Goal: Task Accomplishment & Management: Manage account settings

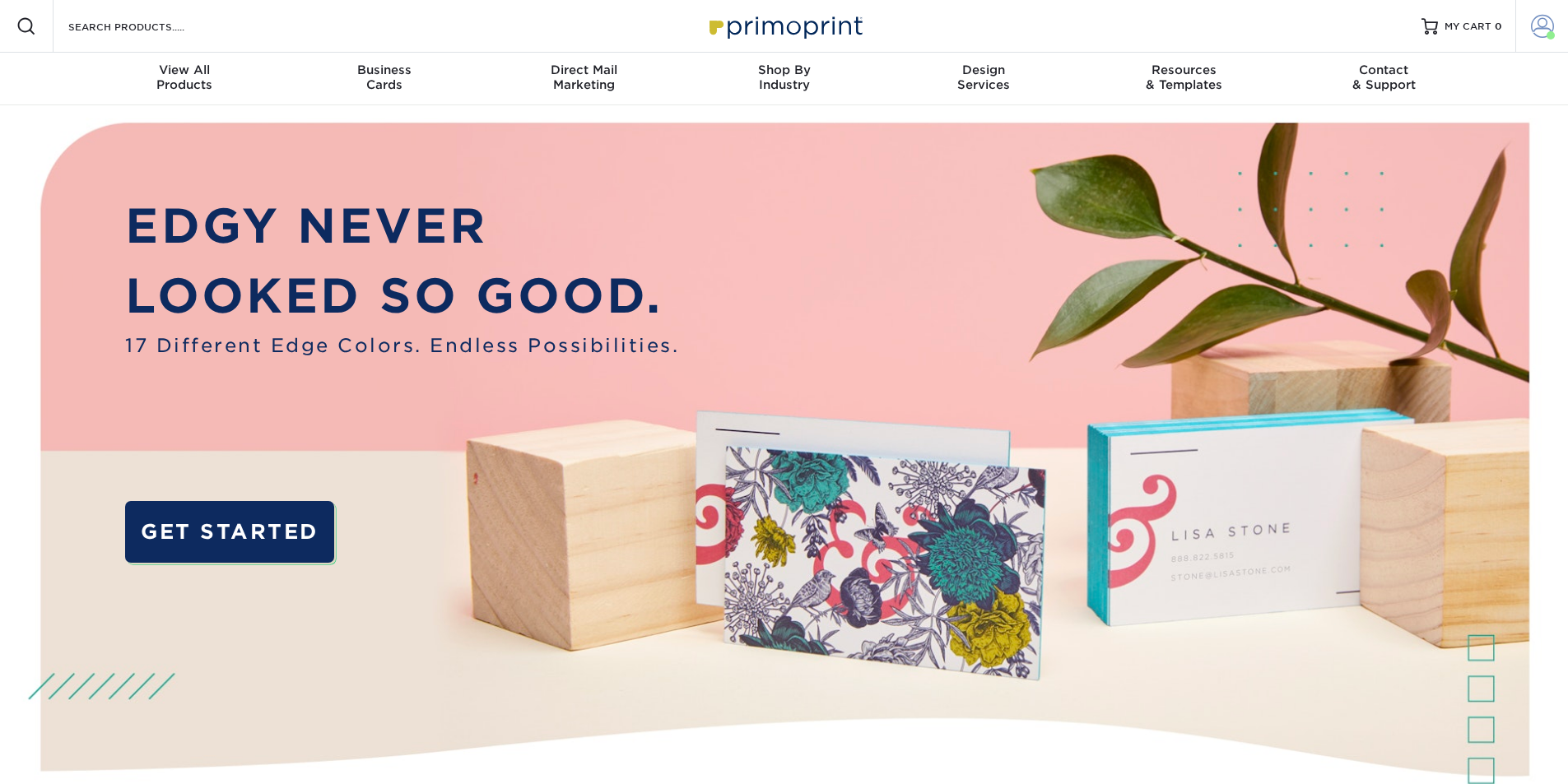
click at [1531, 31] on span at bounding box center [1543, 27] width 23 height 23
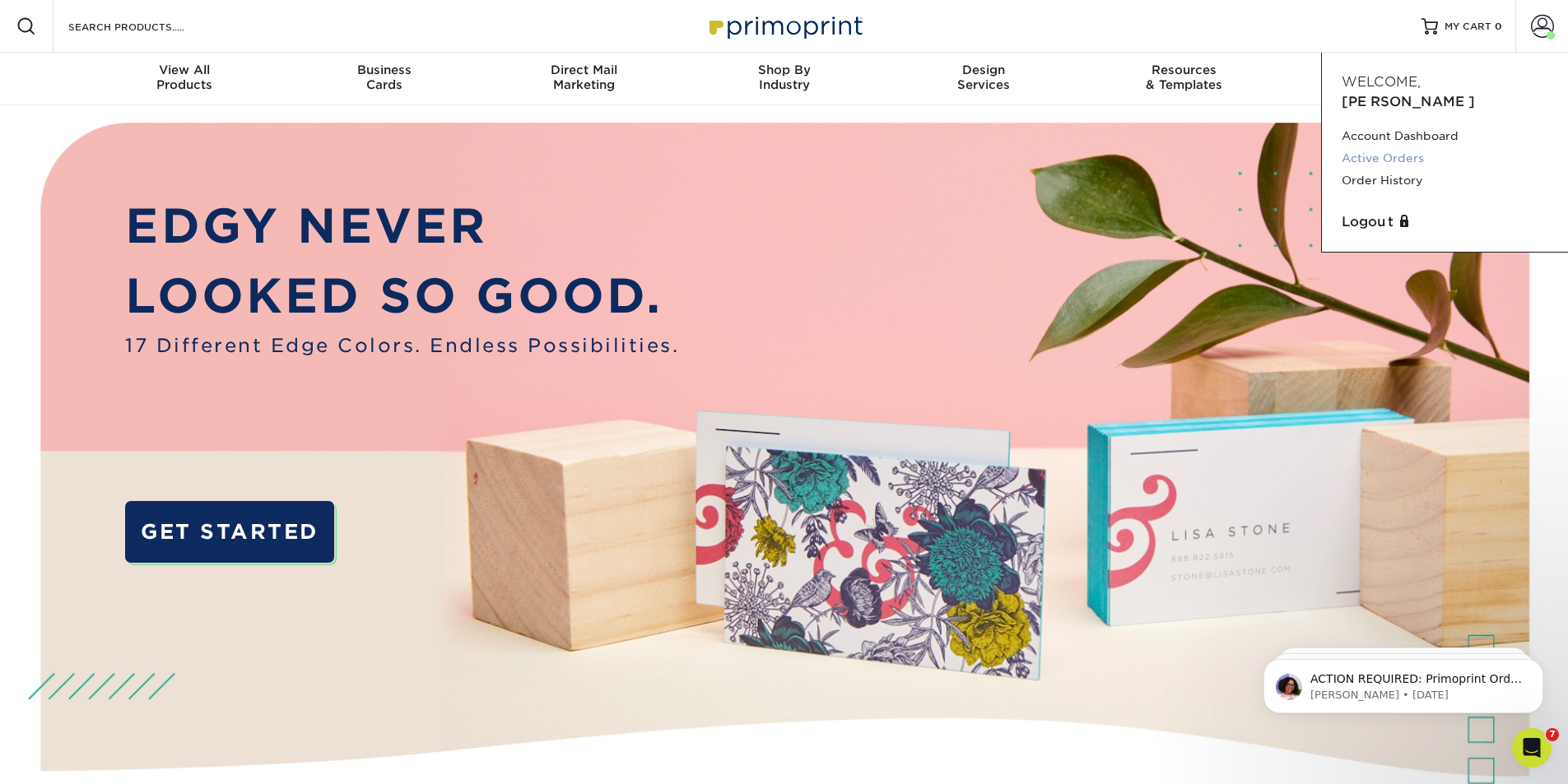
click at [1421, 147] on link "Active Orders" at bounding box center [1445, 158] width 207 height 22
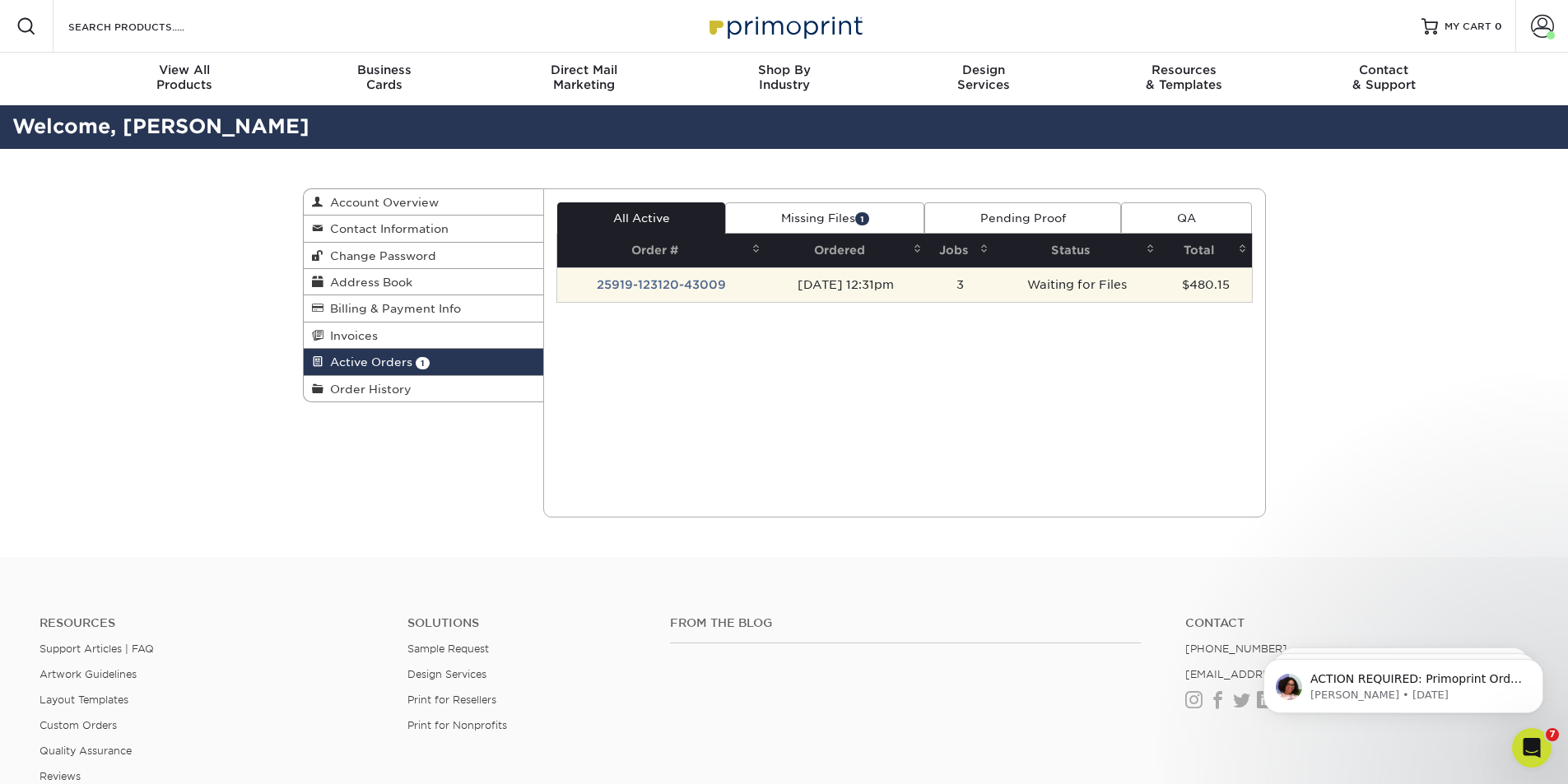
click at [1125, 288] on td "Waiting for Files" at bounding box center [1077, 285] width 167 height 35
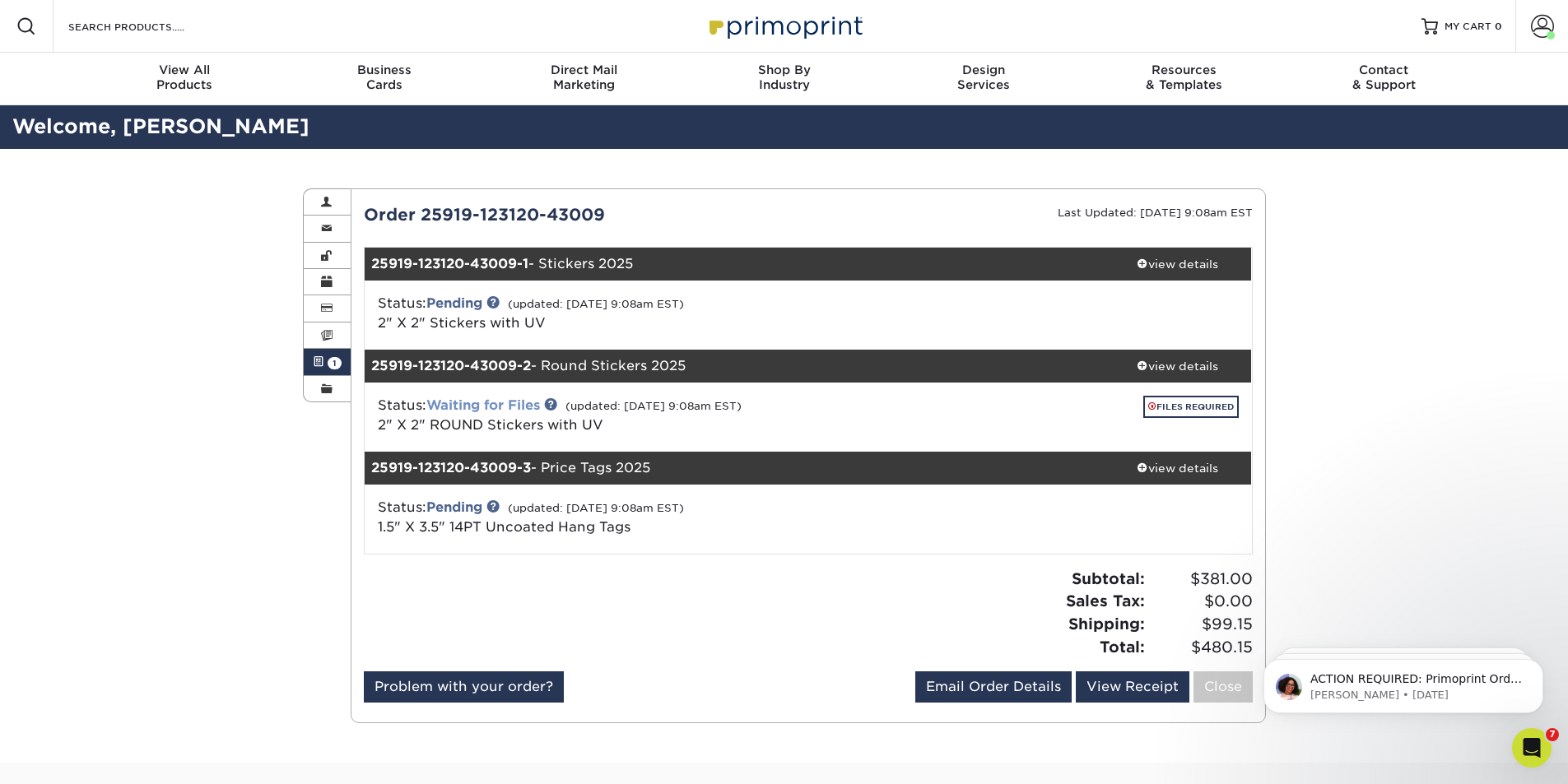
click at [496, 403] on link "Waiting for Files" at bounding box center [483, 404] width 113 height 16
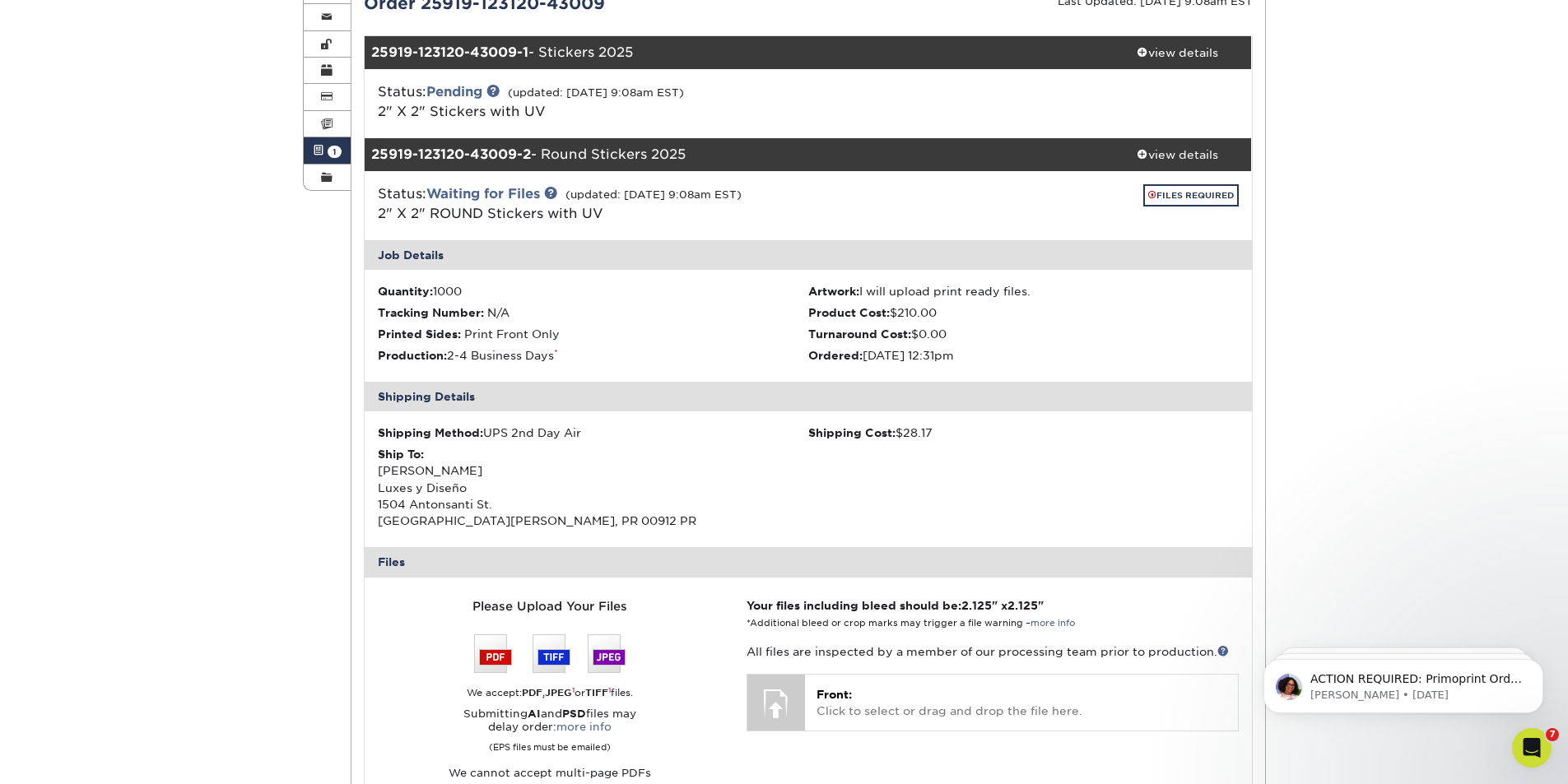
scroll to position [247, 0]
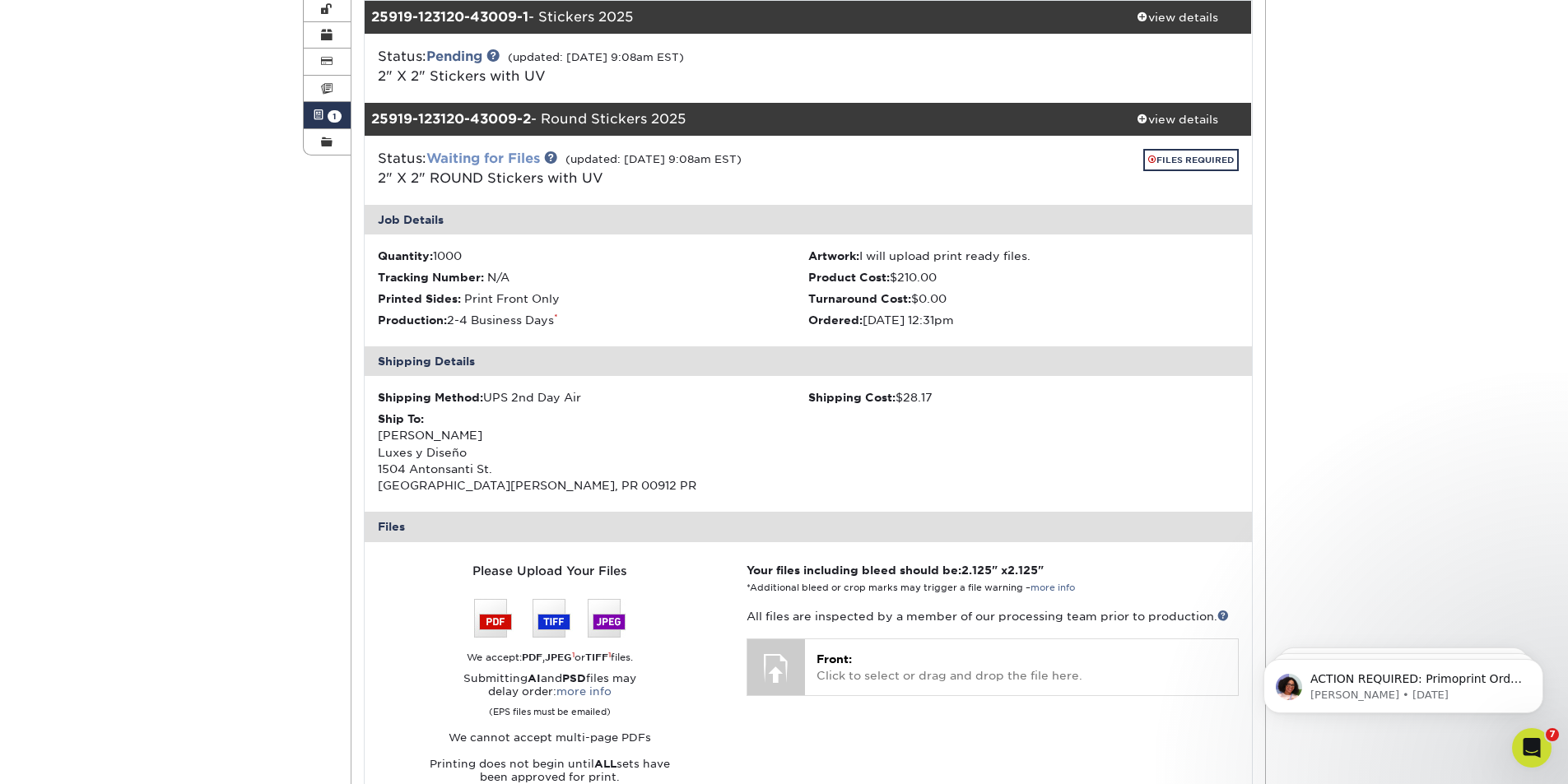
click at [468, 157] on link "Waiting for Files" at bounding box center [483, 158] width 113 height 16
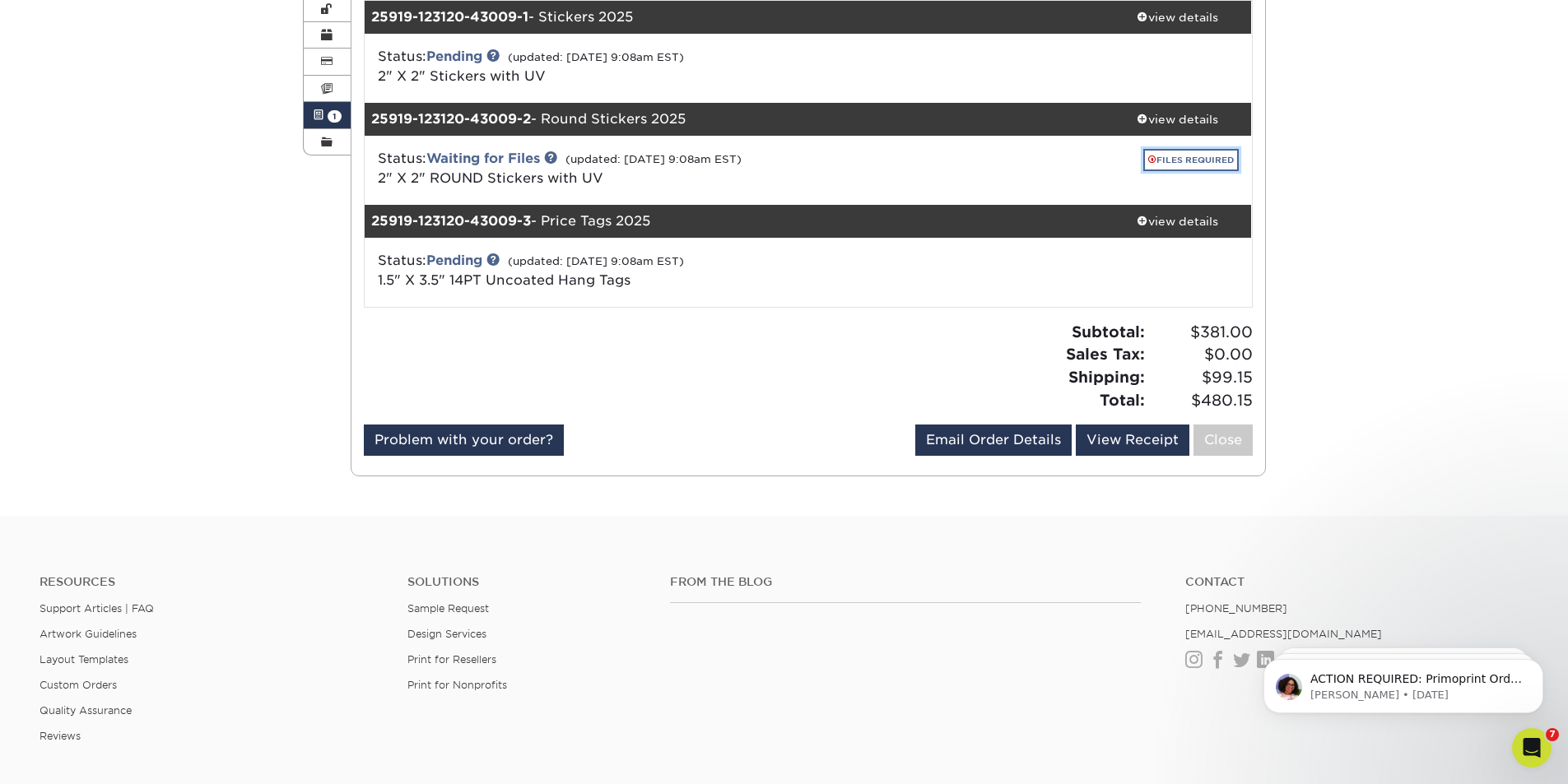
click at [1157, 161] on link "FILES REQUIRED" at bounding box center [1191, 160] width 96 height 22
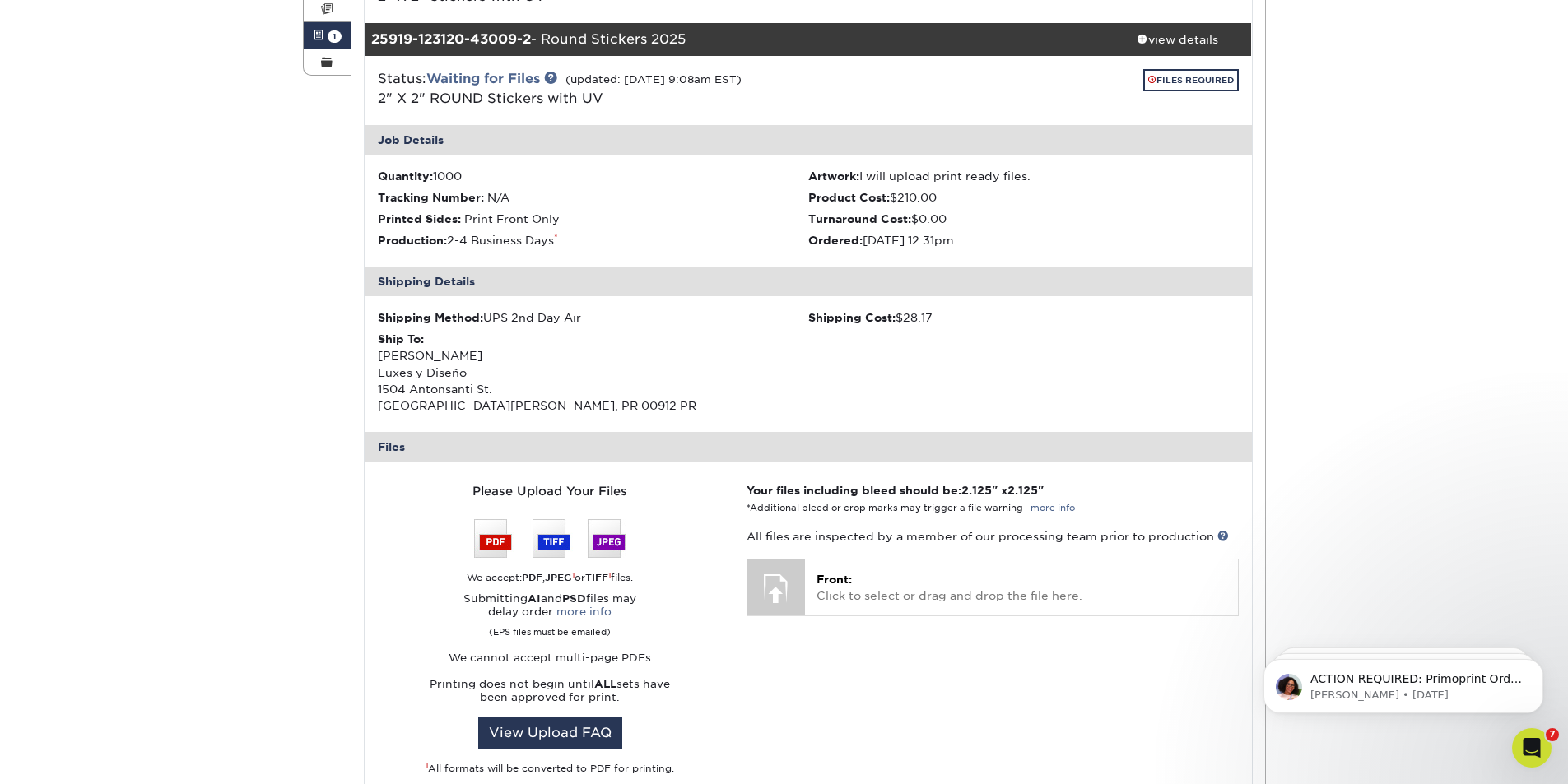
scroll to position [411, 0]
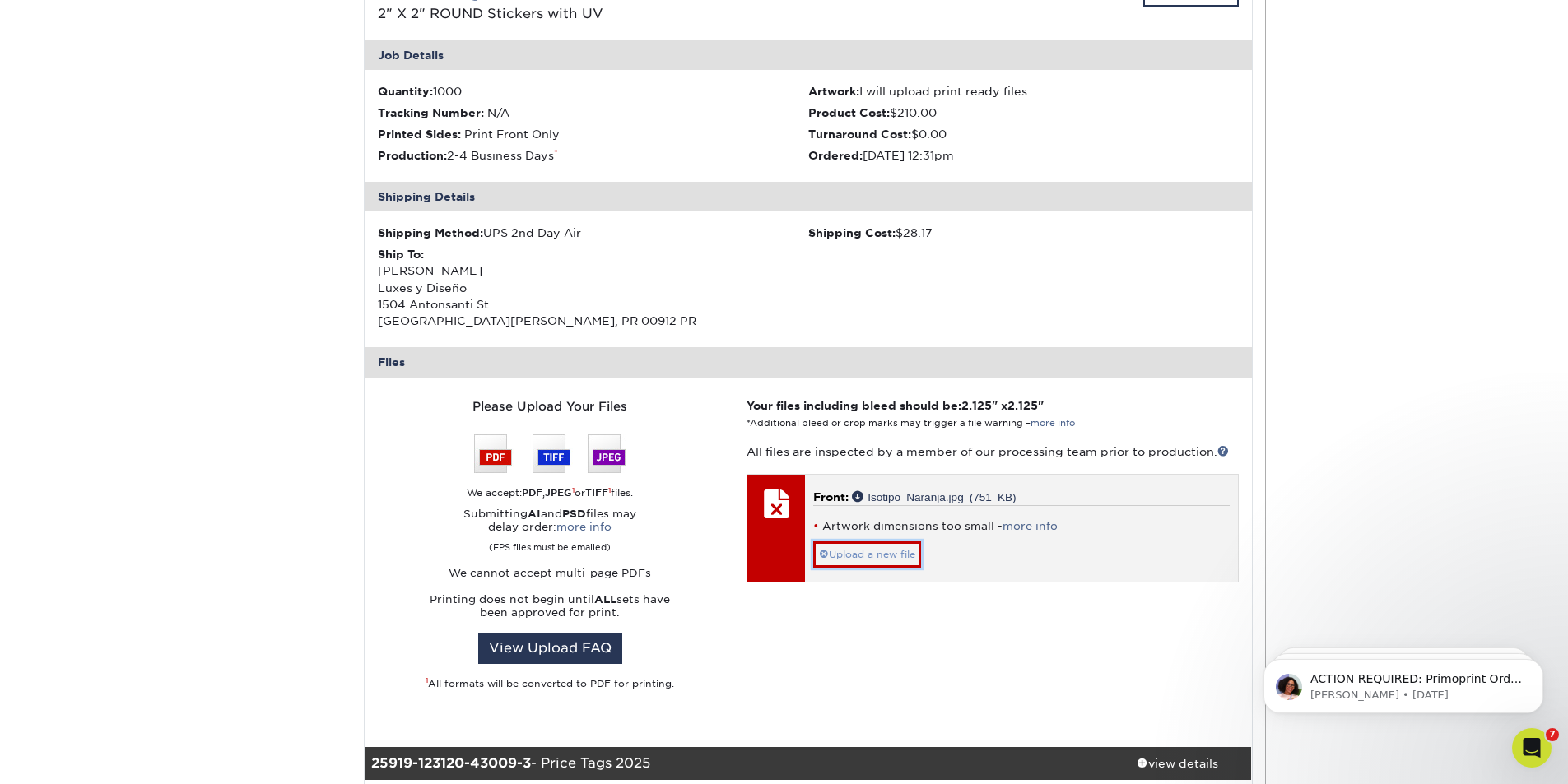
click at [867, 554] on link "Upload a new file" at bounding box center [867, 554] width 107 height 27
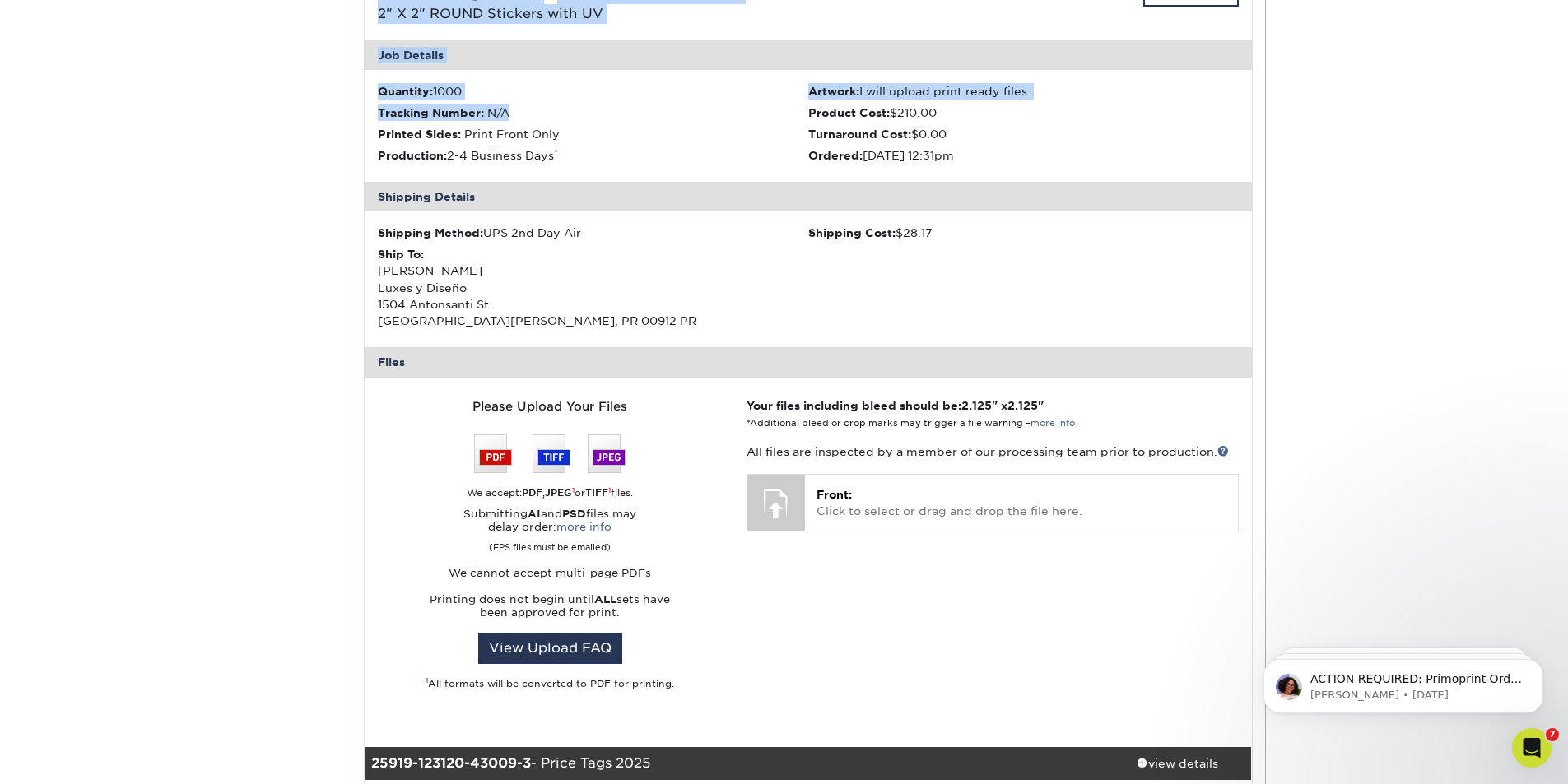
scroll to position [0, 0]
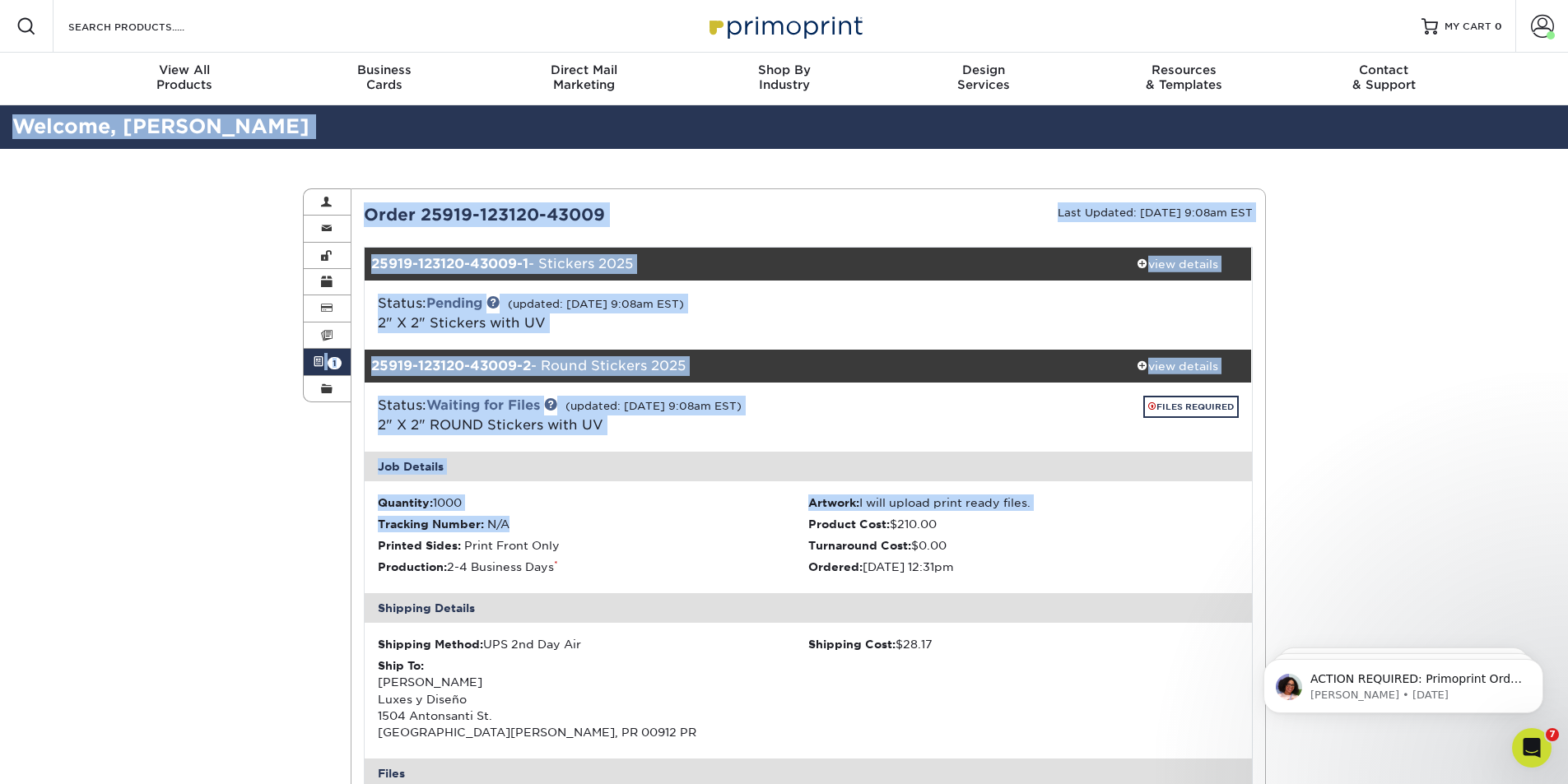
drag, startPoint x: 800, startPoint y: -72, endPoint x: 829, endPoint y: -72, distance: 29.0
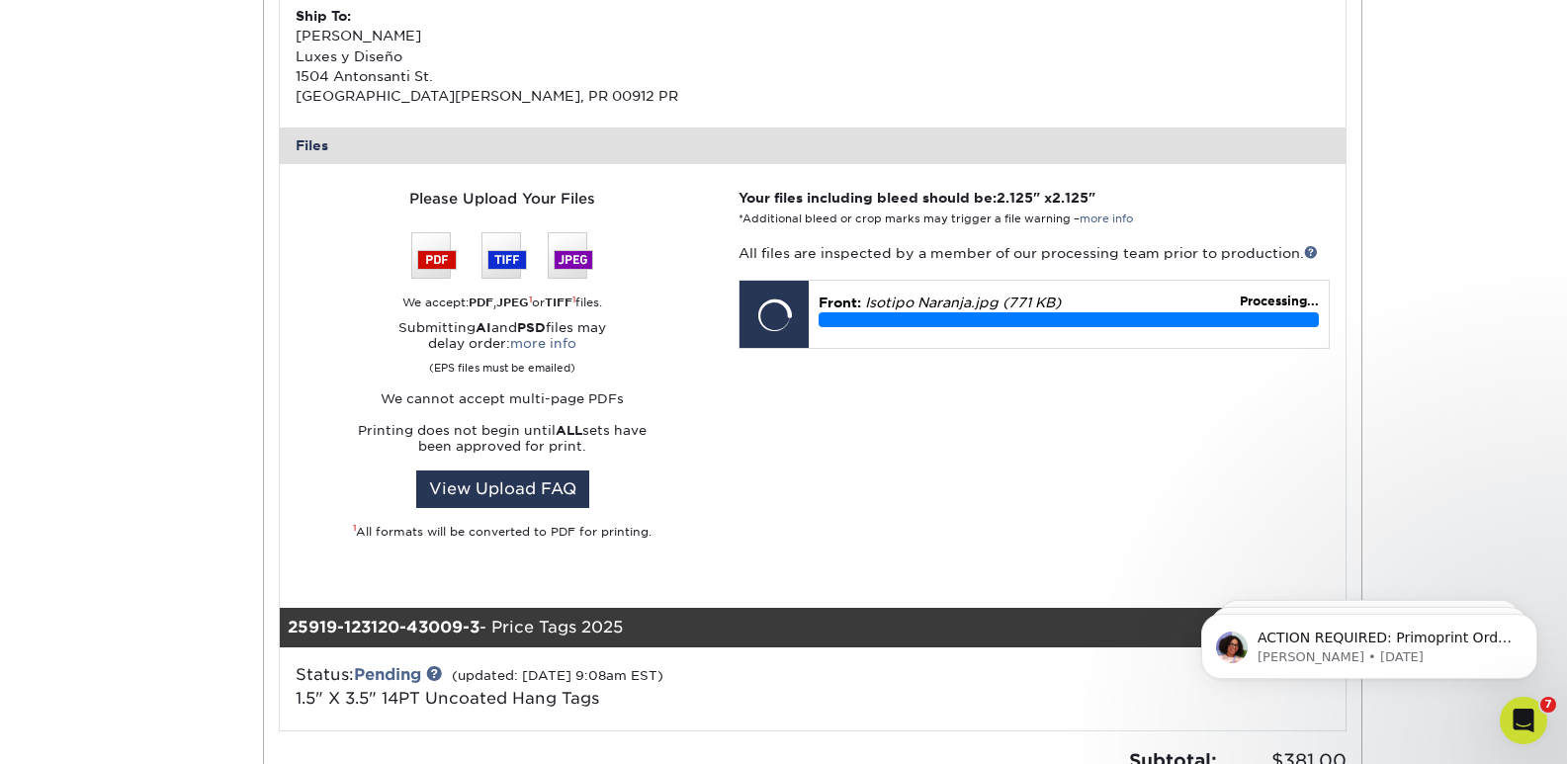
scroll to position [791, 0]
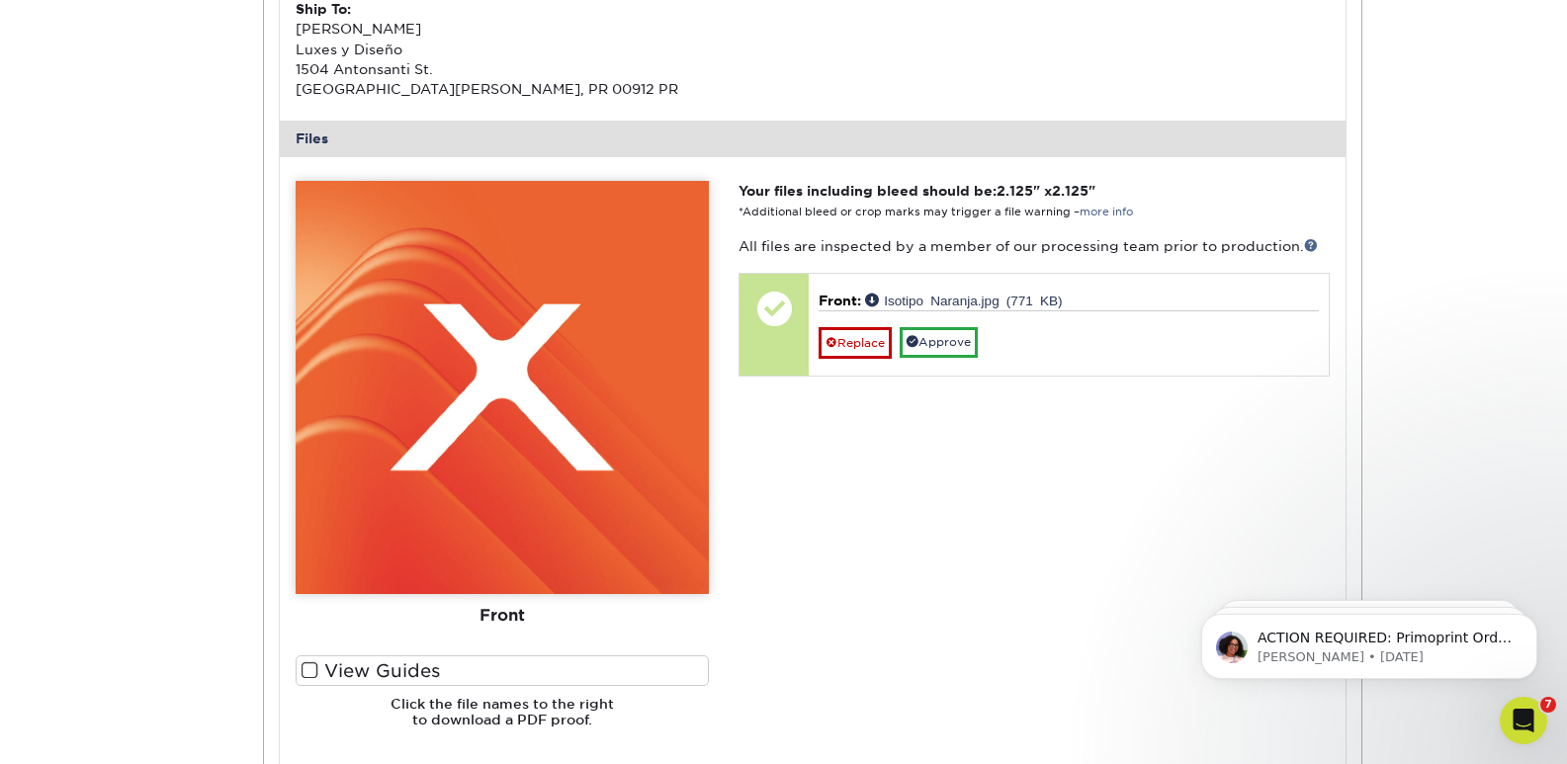
click at [310, 671] on span at bounding box center [309, 670] width 17 height 19
click at [0, 0] on input "View Guides" at bounding box center [0, 0] width 0 height 0
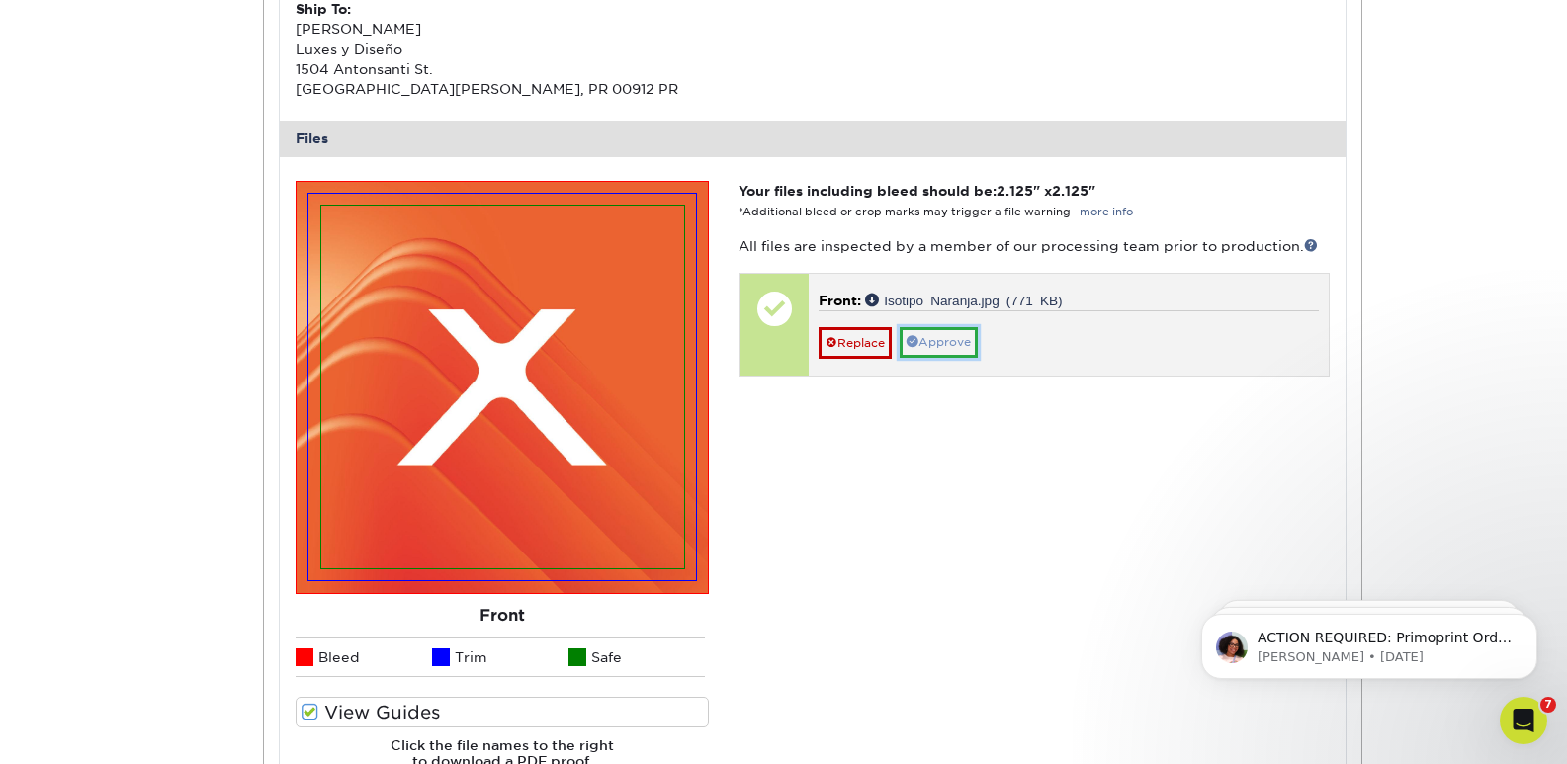
click at [943, 346] on link "Approve" at bounding box center [939, 342] width 78 height 31
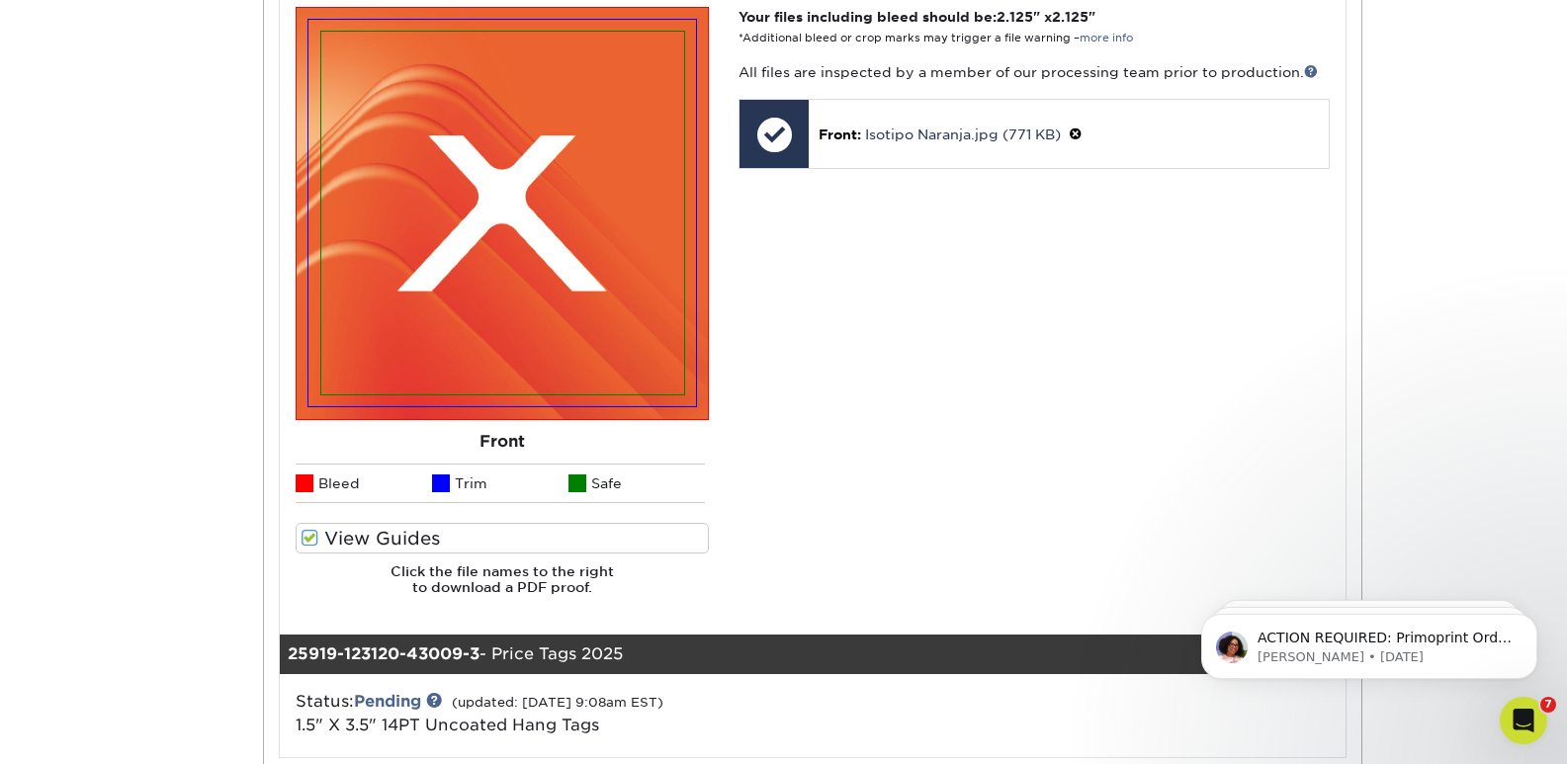
scroll to position [1285, 0]
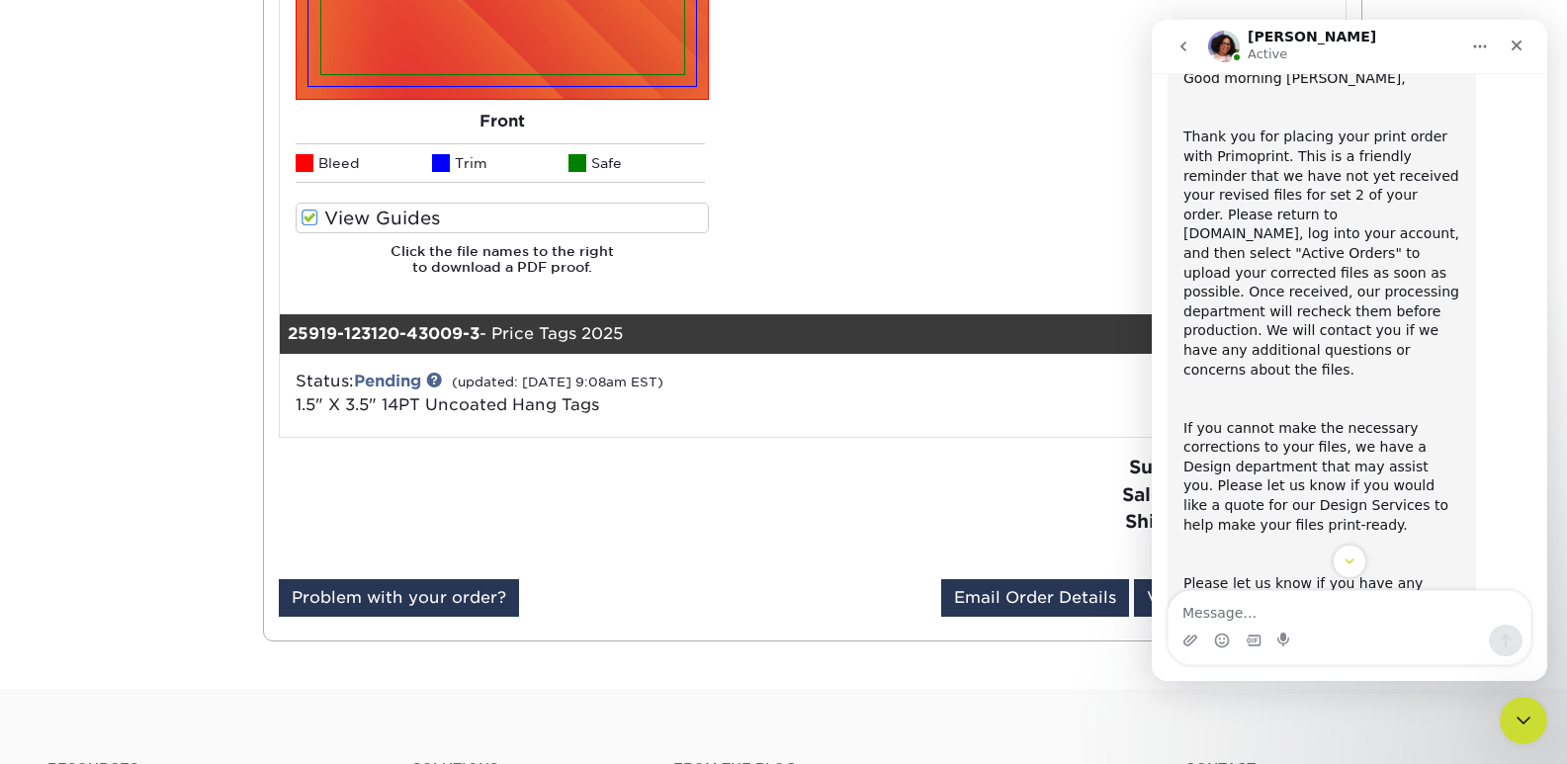
scroll to position [200, 0]
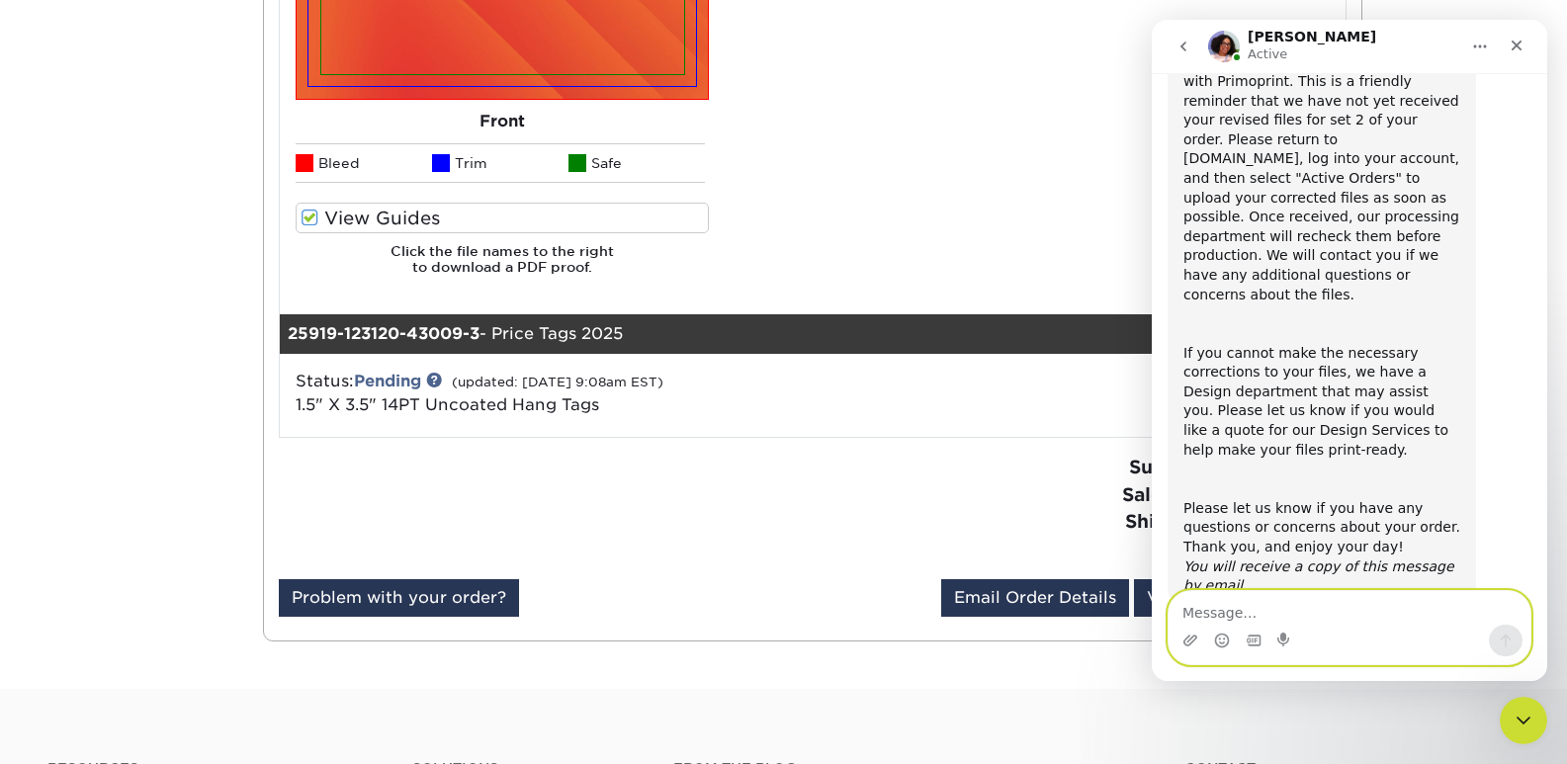
click at [1354, 617] on textarea "Message…" at bounding box center [1349, 608] width 362 height 34
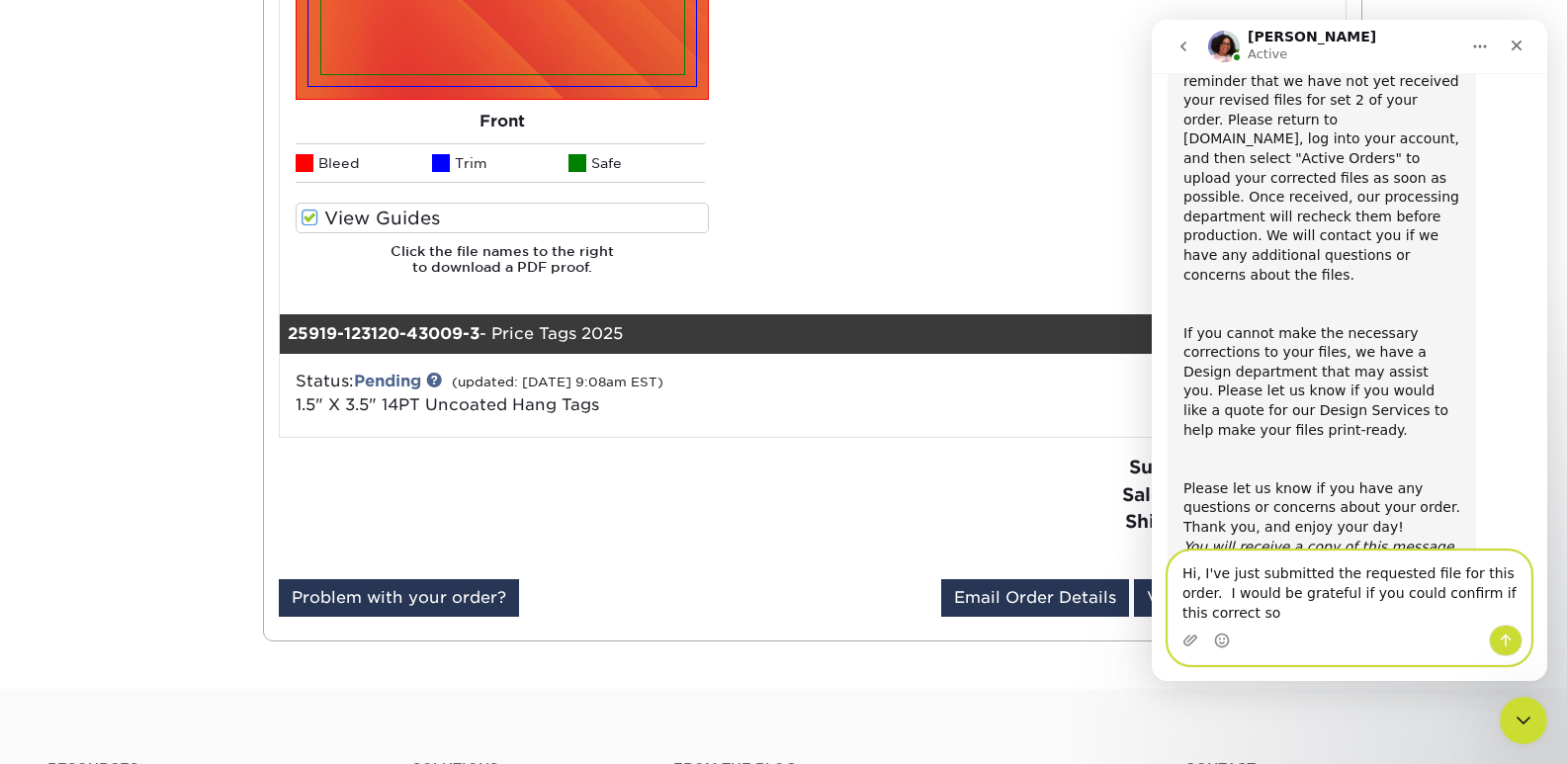
scroll to position [239, 0]
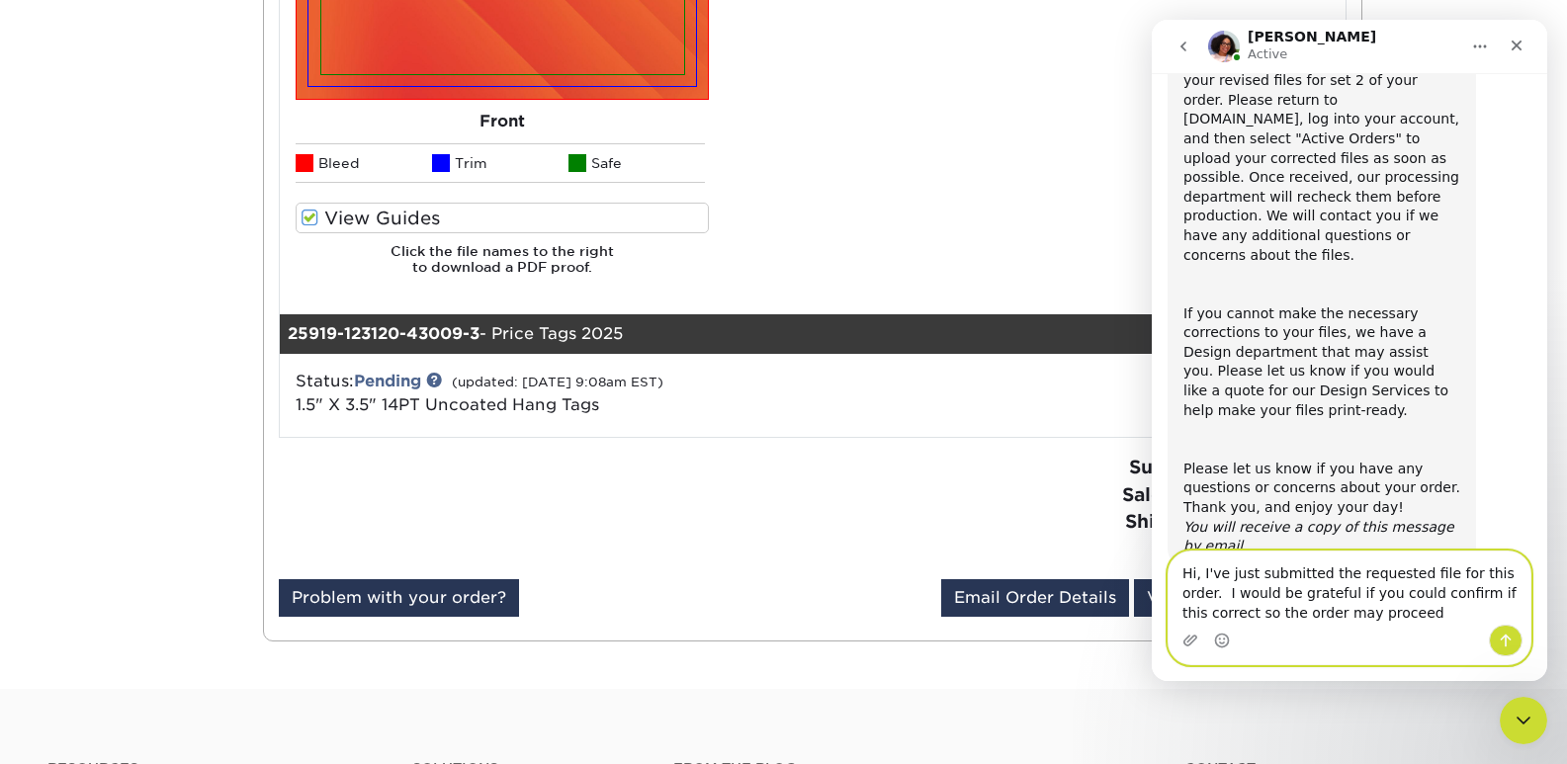
type textarea "Hi, I've just submitted the requested file for this order. I would be grateful …"
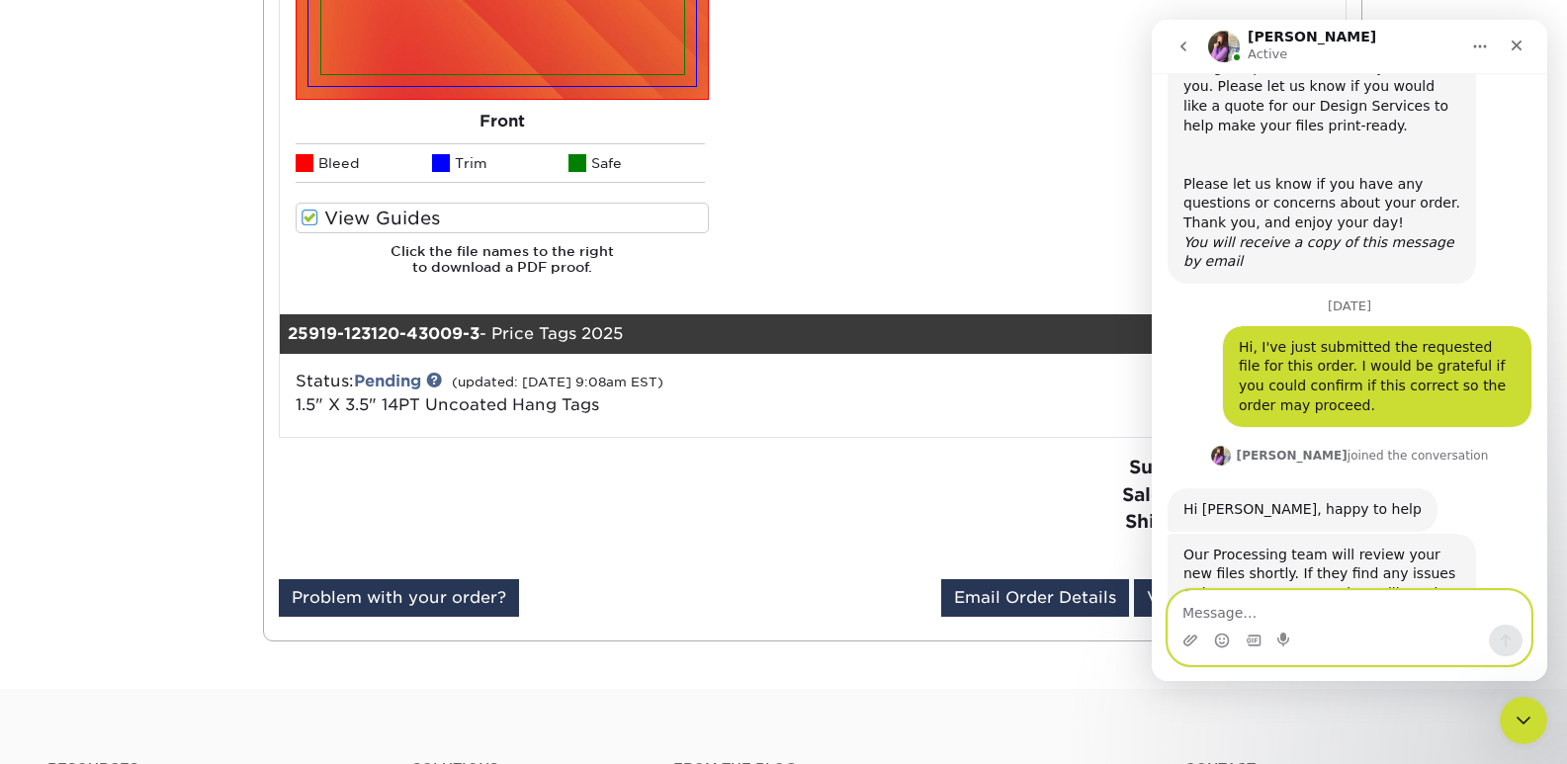
scroll to position [551, 0]
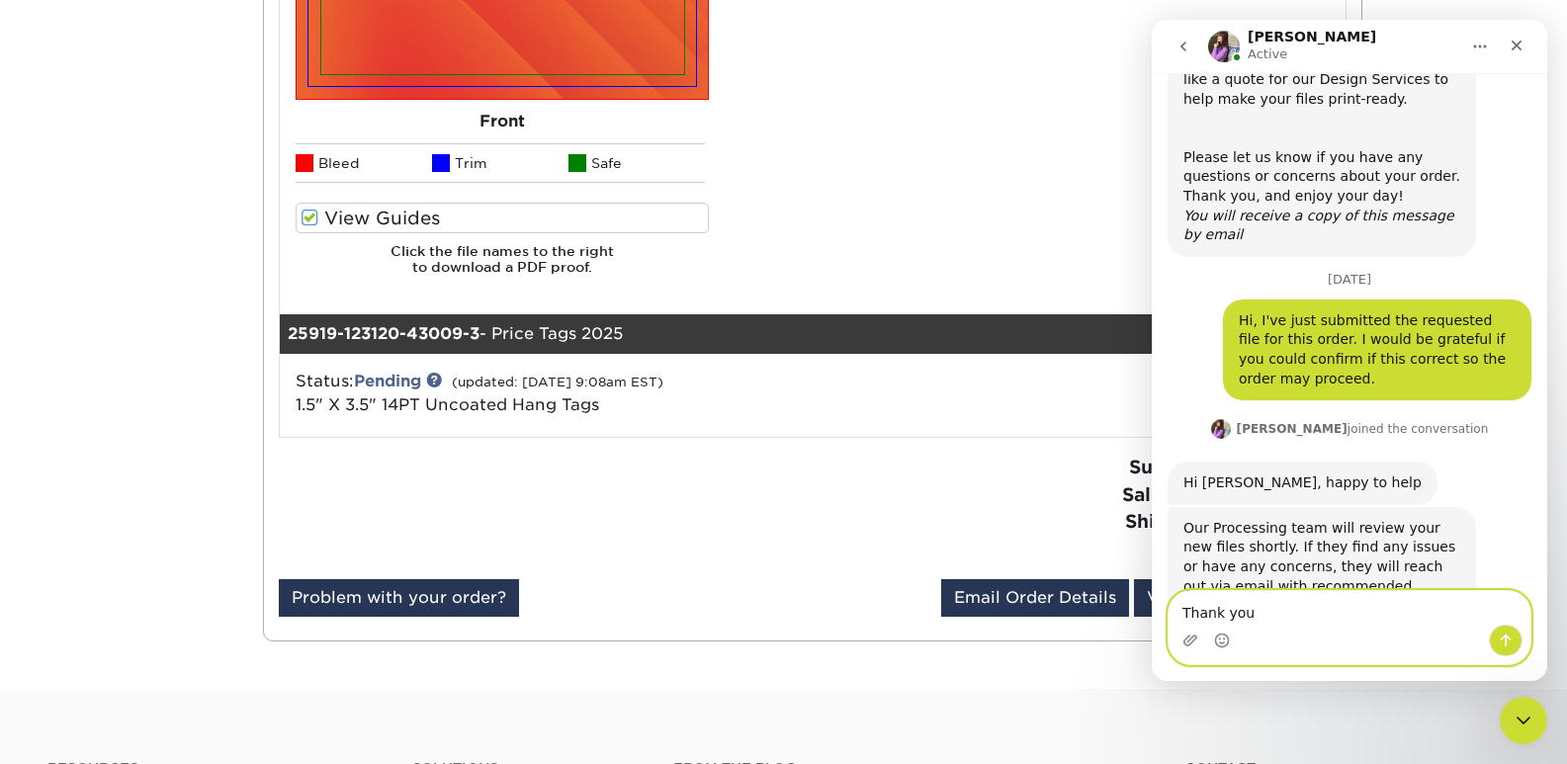
type textarea "Thank you!"
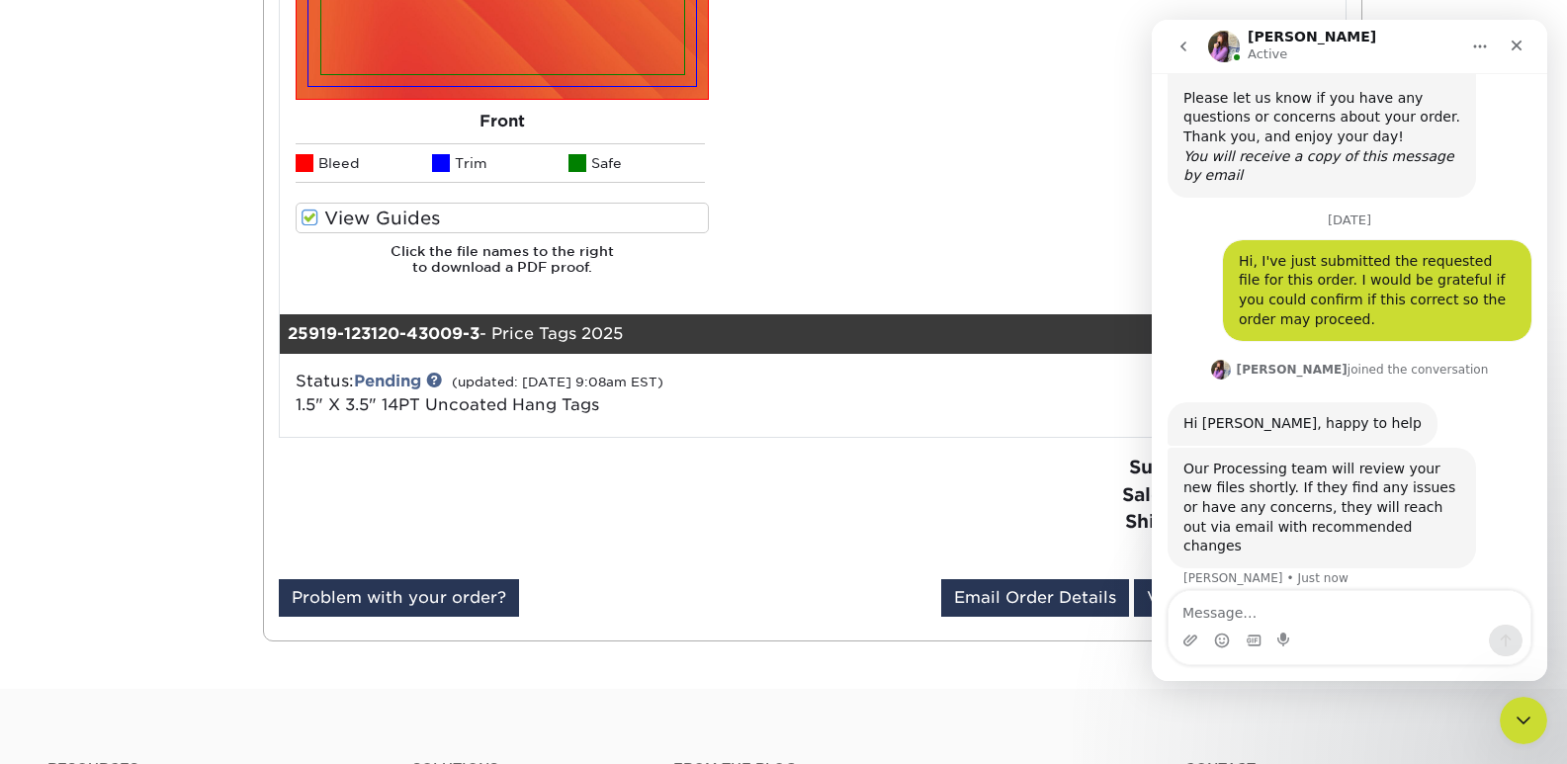
click at [910, 508] on div "Subtotal: $381.00 Sales Tax: $0.00 Shipping: $99.15 Total: $480.15" at bounding box center [1087, 508] width 549 height 109
click at [1530, 715] on icon "Close Intercom Messenger" at bounding box center [1520, 718] width 24 height 24
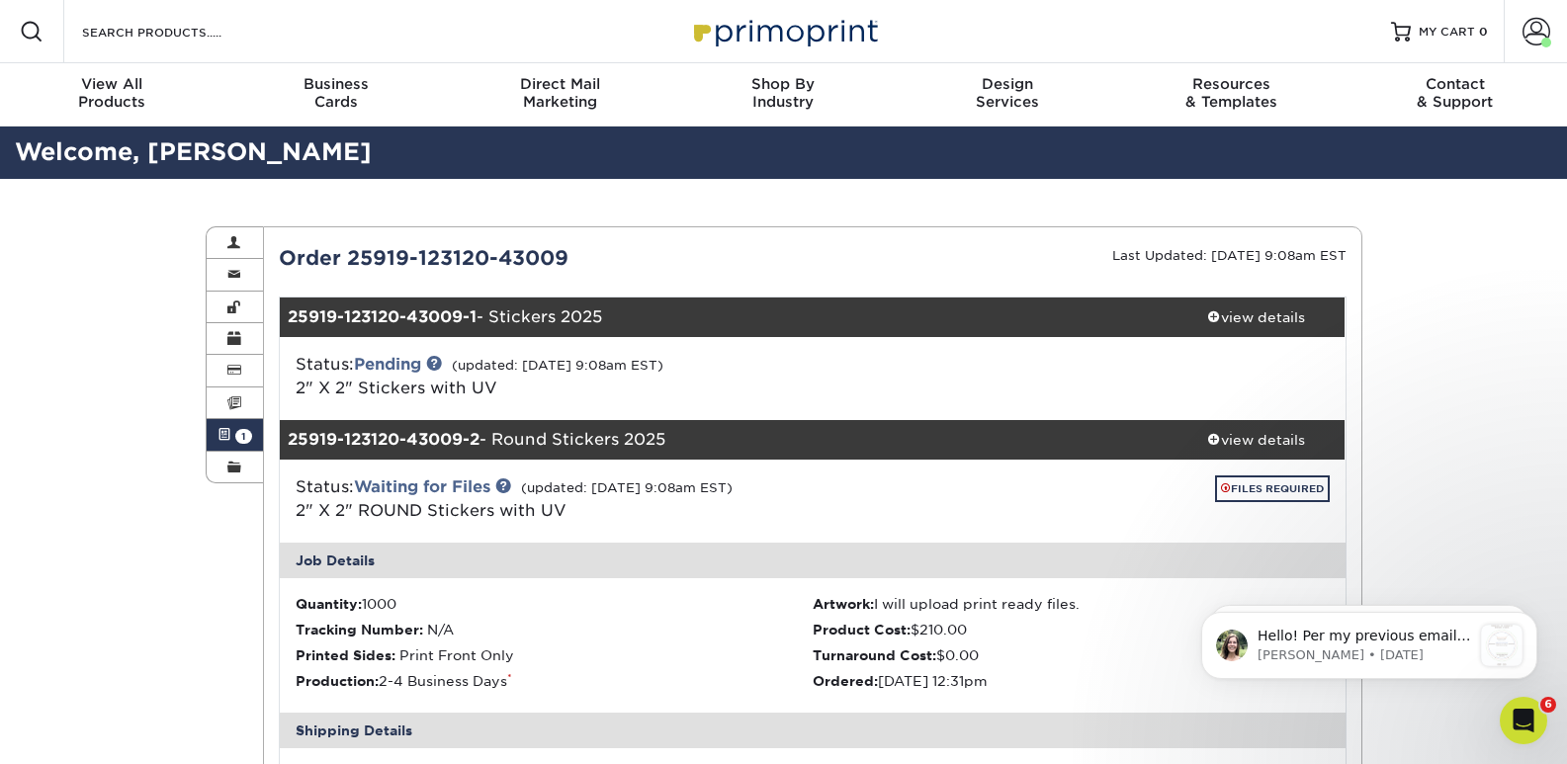
scroll to position [686, 0]
click at [236, 468] on span at bounding box center [234, 468] width 14 height 16
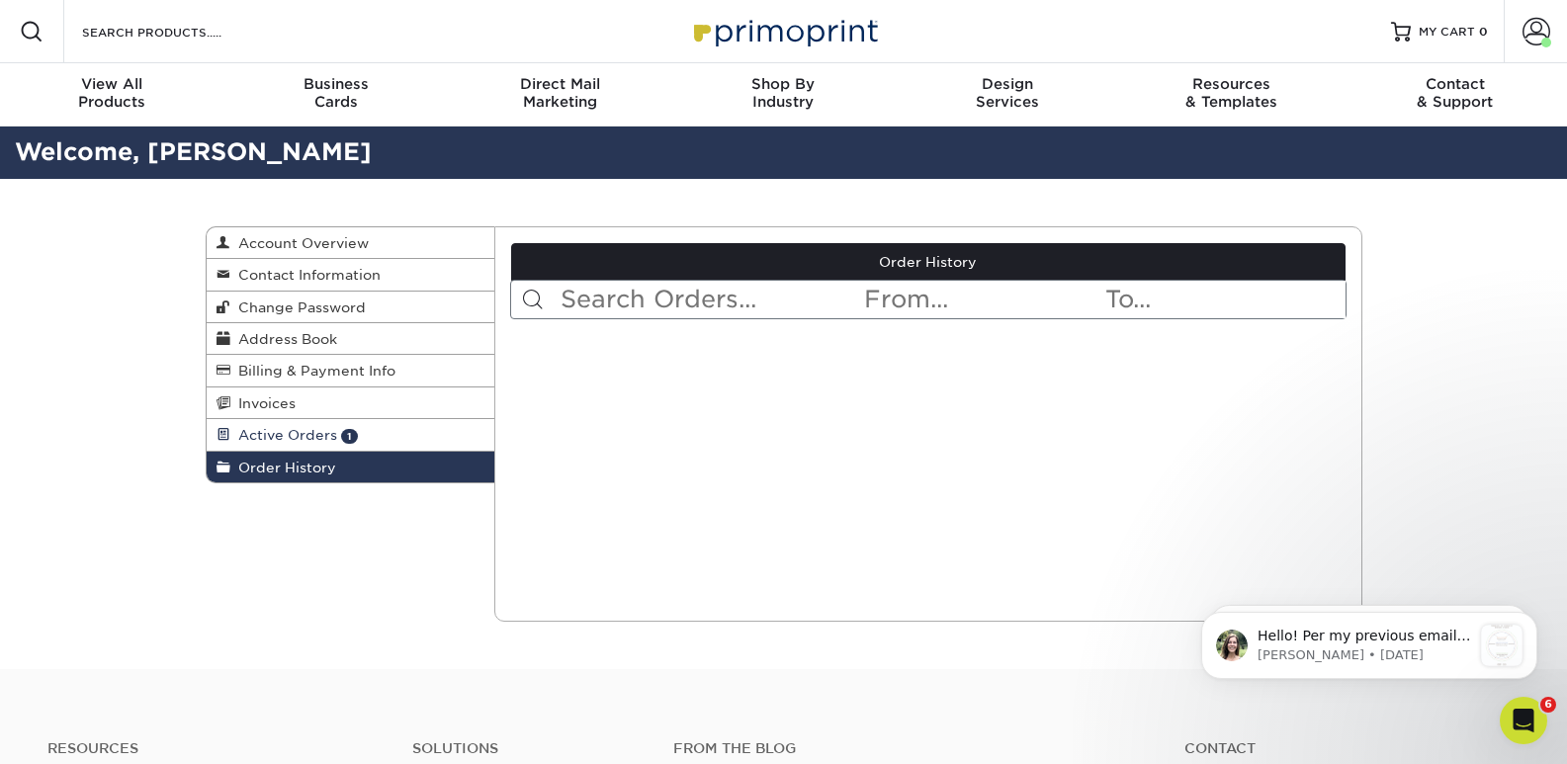
click at [250, 438] on span "Active Orders" at bounding box center [283, 435] width 107 height 16
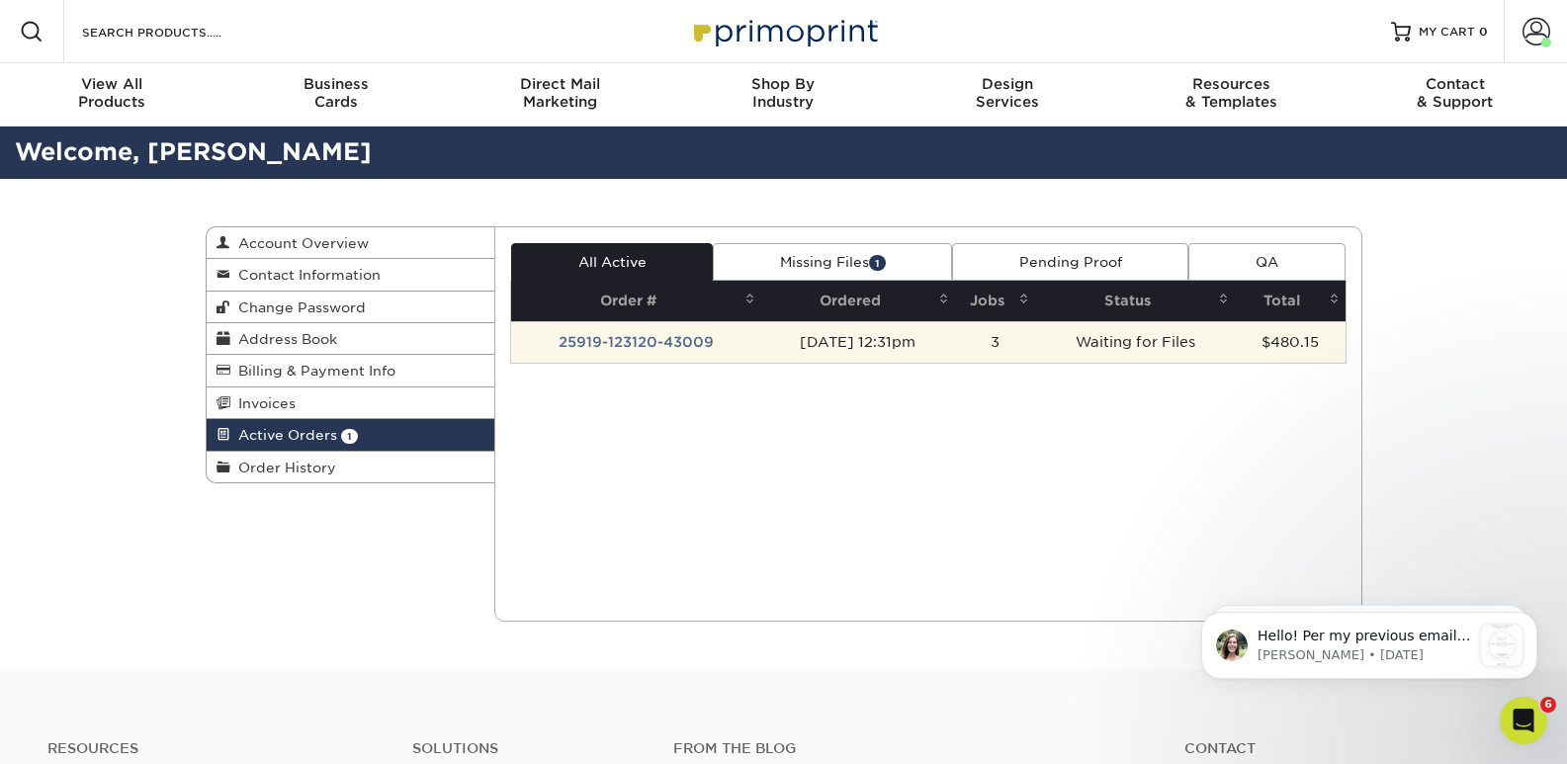
click at [1093, 340] on td "Waiting for Files" at bounding box center [1135, 342] width 200 height 42
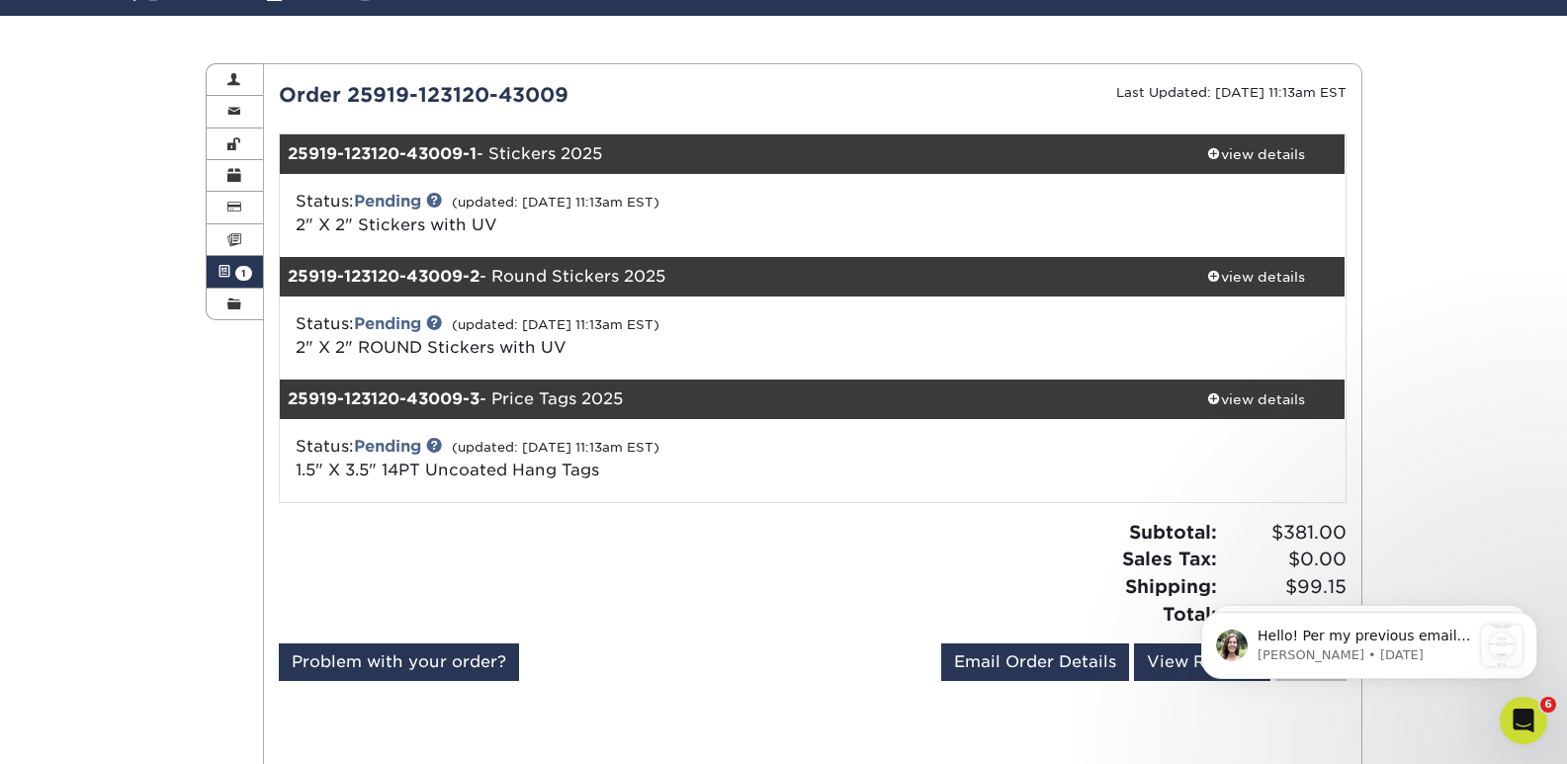
scroll to position [198, 0]
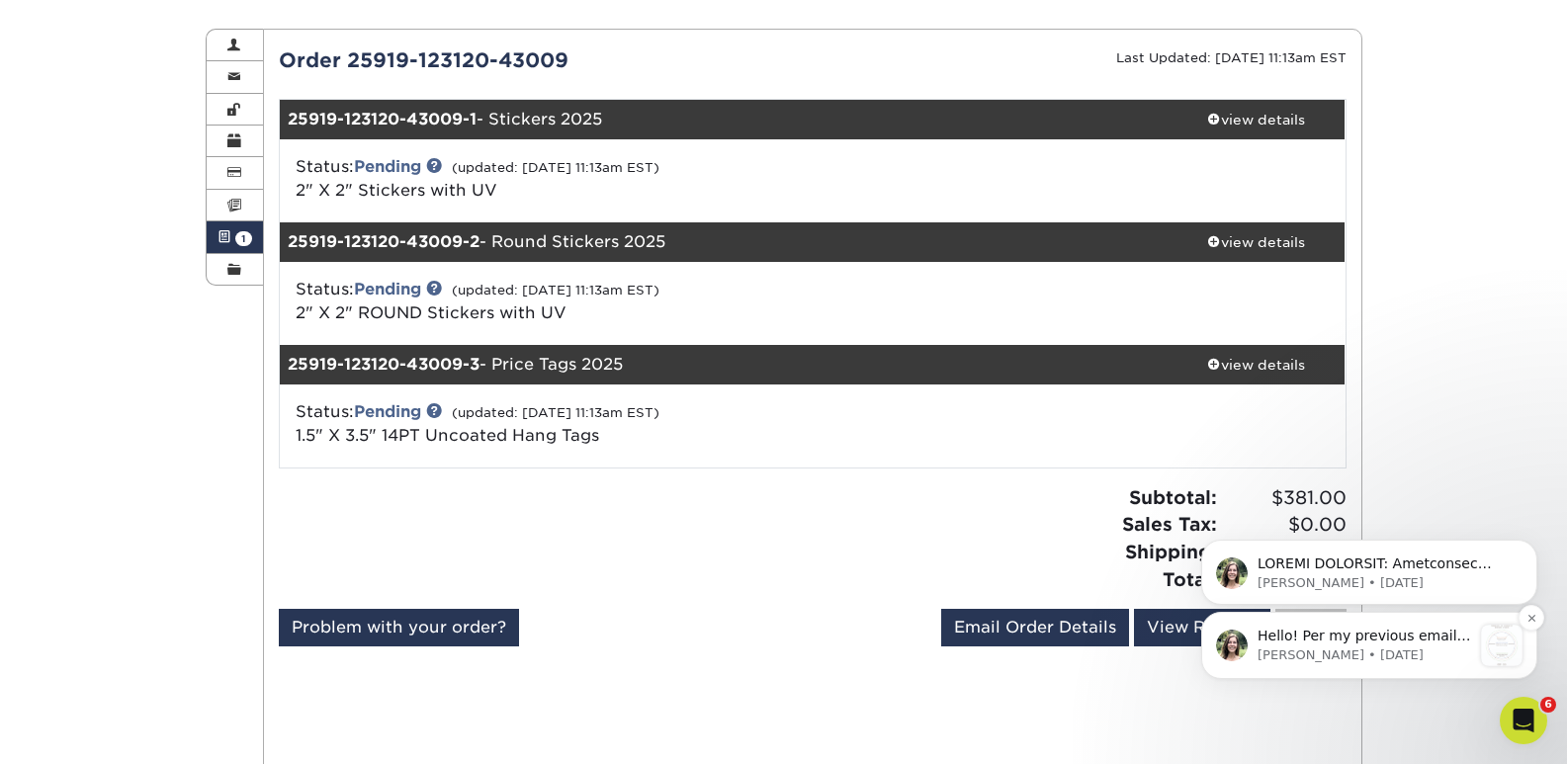
click at [1421, 629] on span "Hello! Per my previous email, I have attached a template for the round sticker …" at bounding box center [1364, 734] width 214 height 213
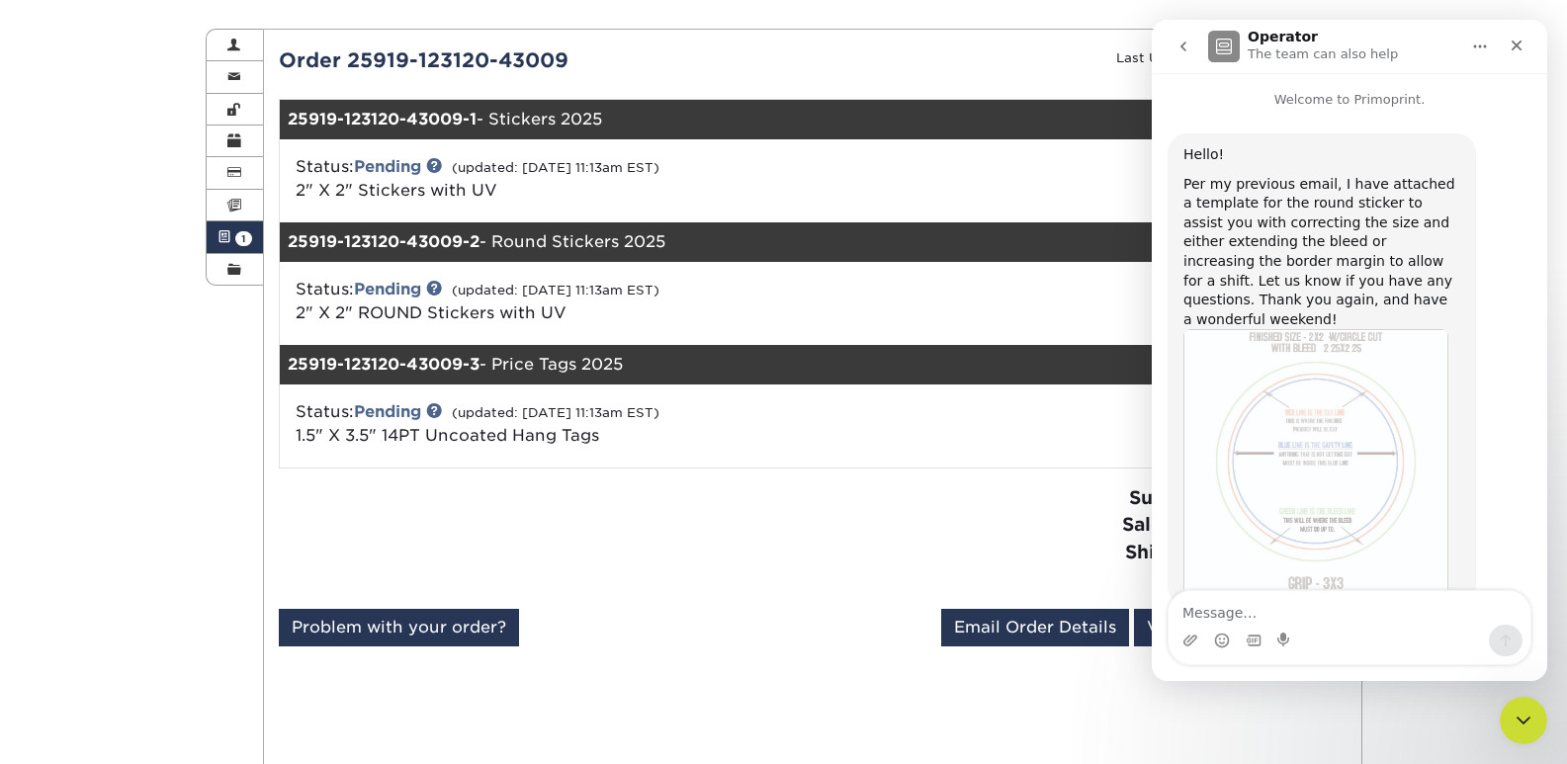
scroll to position [38, 0]
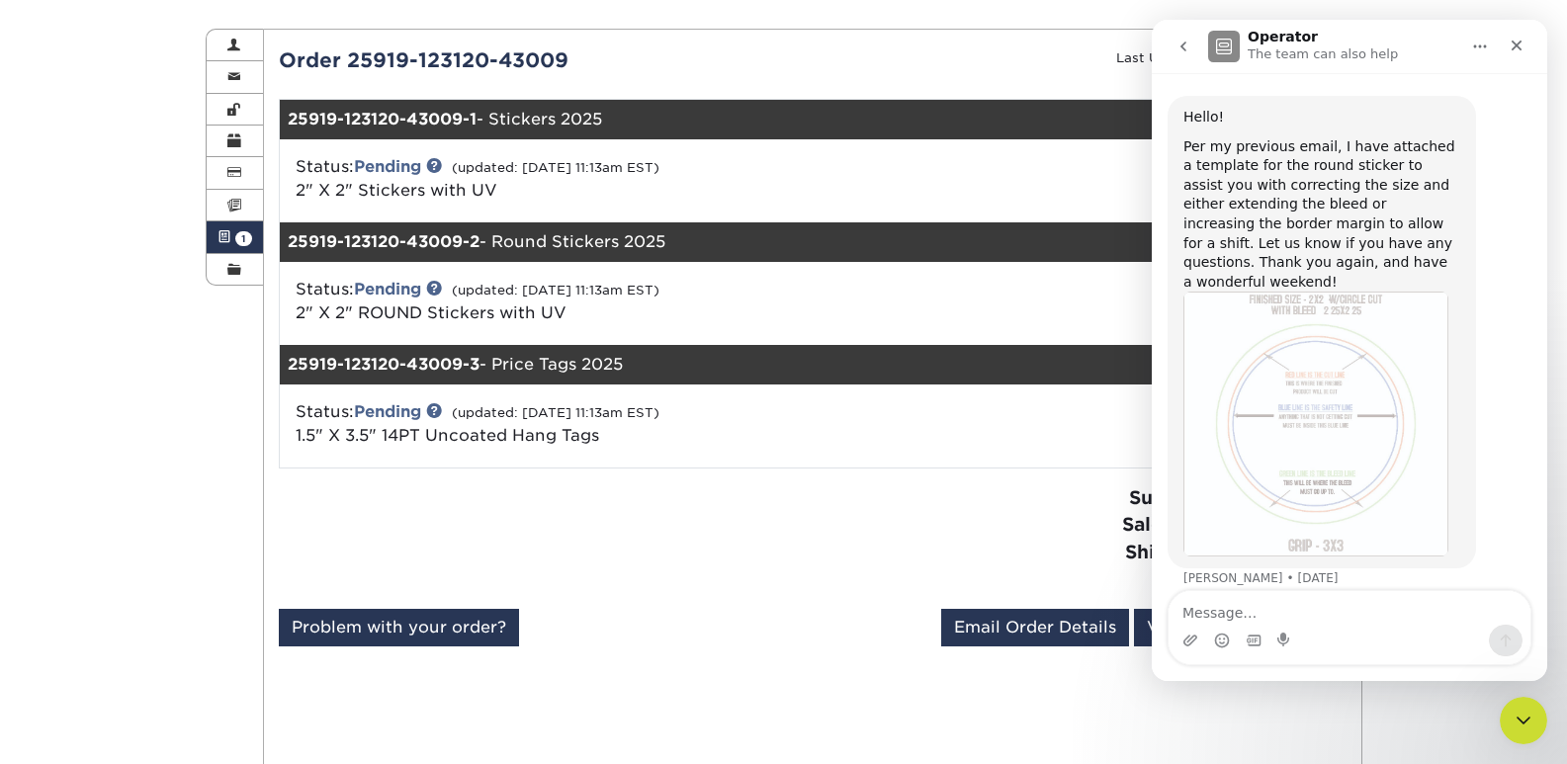
click at [1322, 403] on img "Julie says…" at bounding box center [1315, 424] width 265 height 265
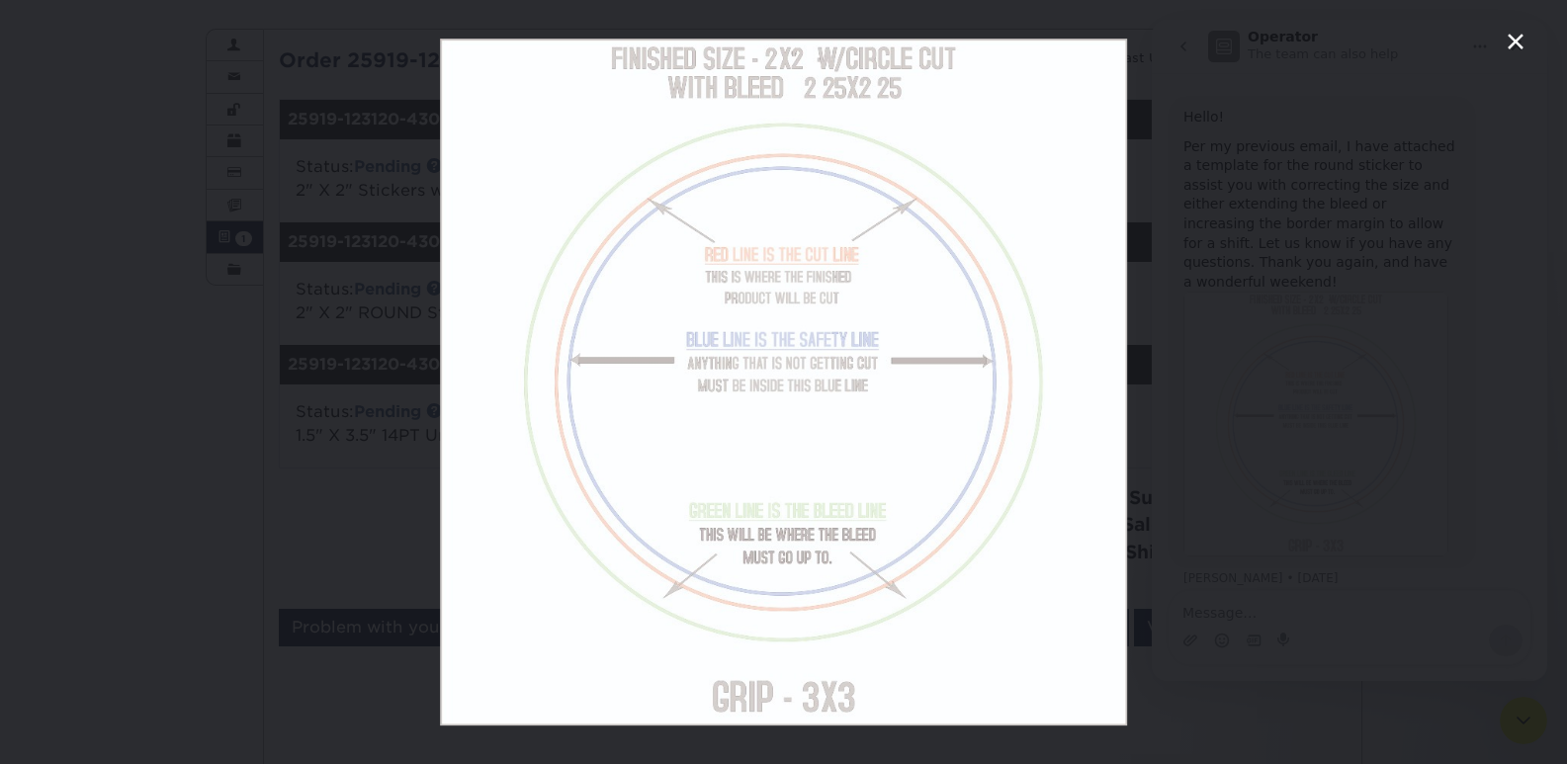
scroll to position [0, 0]
click at [363, 521] on div "Intercom messenger" at bounding box center [783, 382] width 1567 height 764
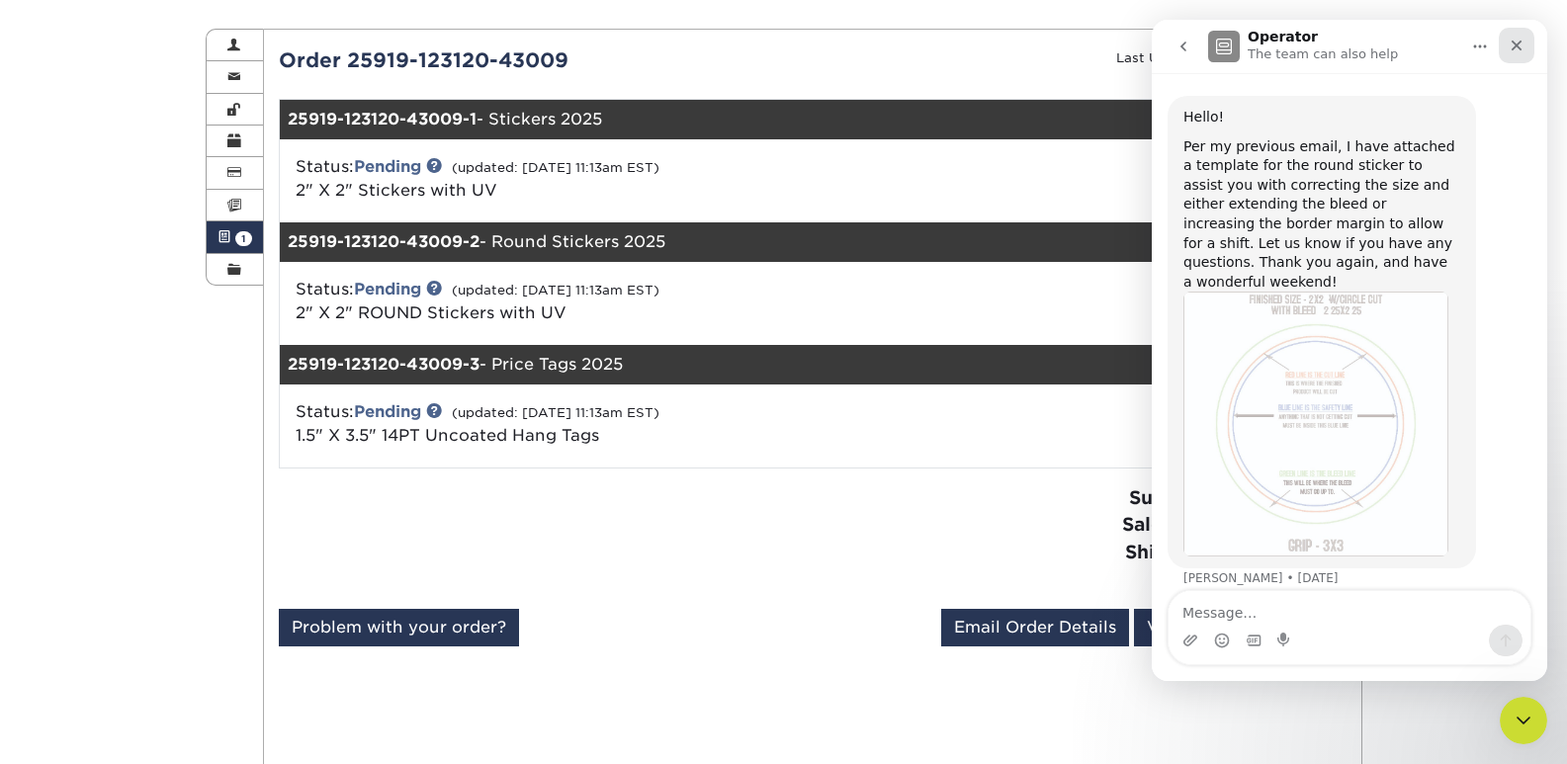
click at [1507, 46] on div "Close" at bounding box center [1517, 46] width 36 height 36
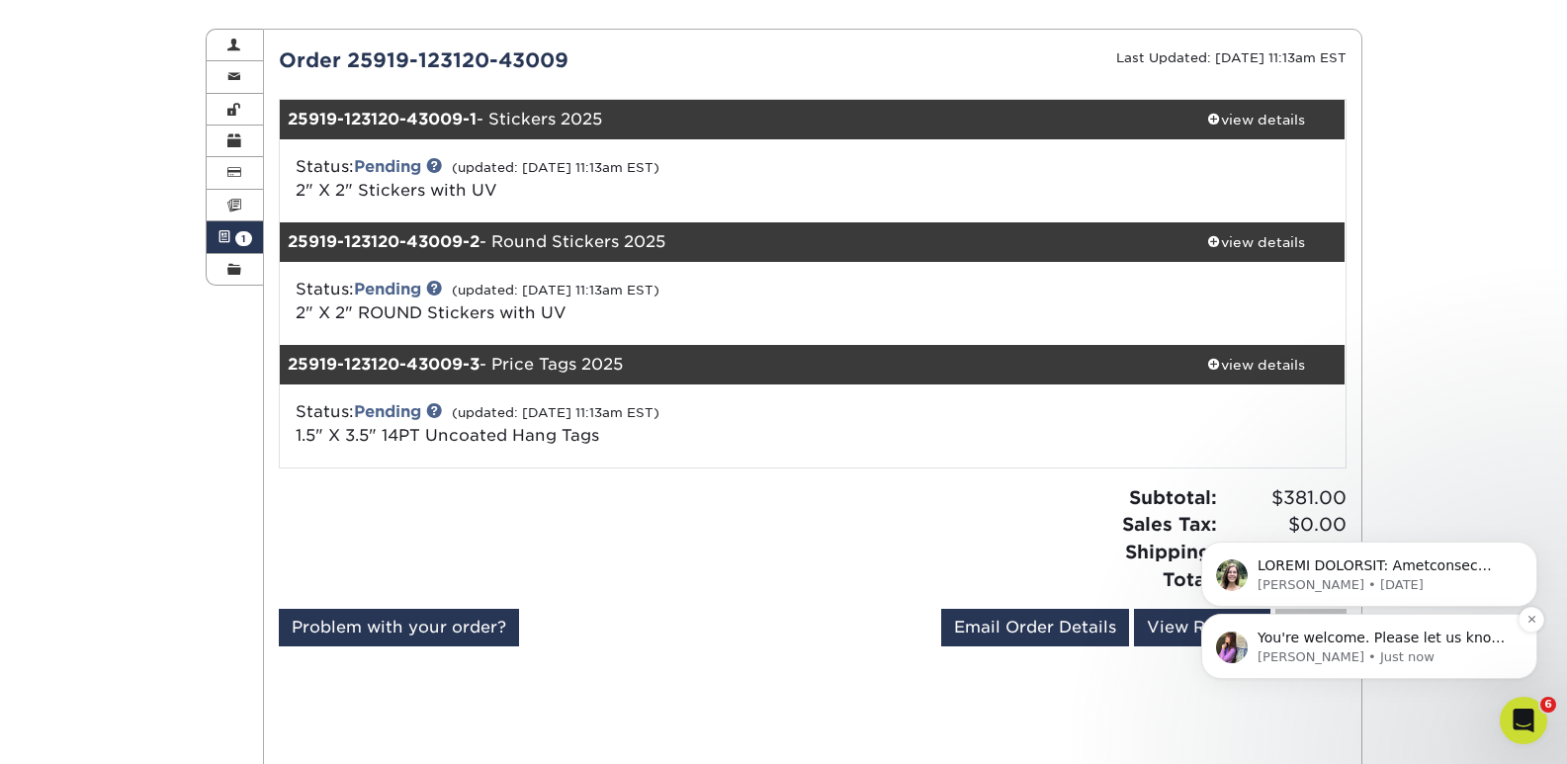
click at [1402, 624] on div "You're welcome. Please let us know if you have any questions. Have a great week…" at bounding box center [1369, 646] width 336 height 65
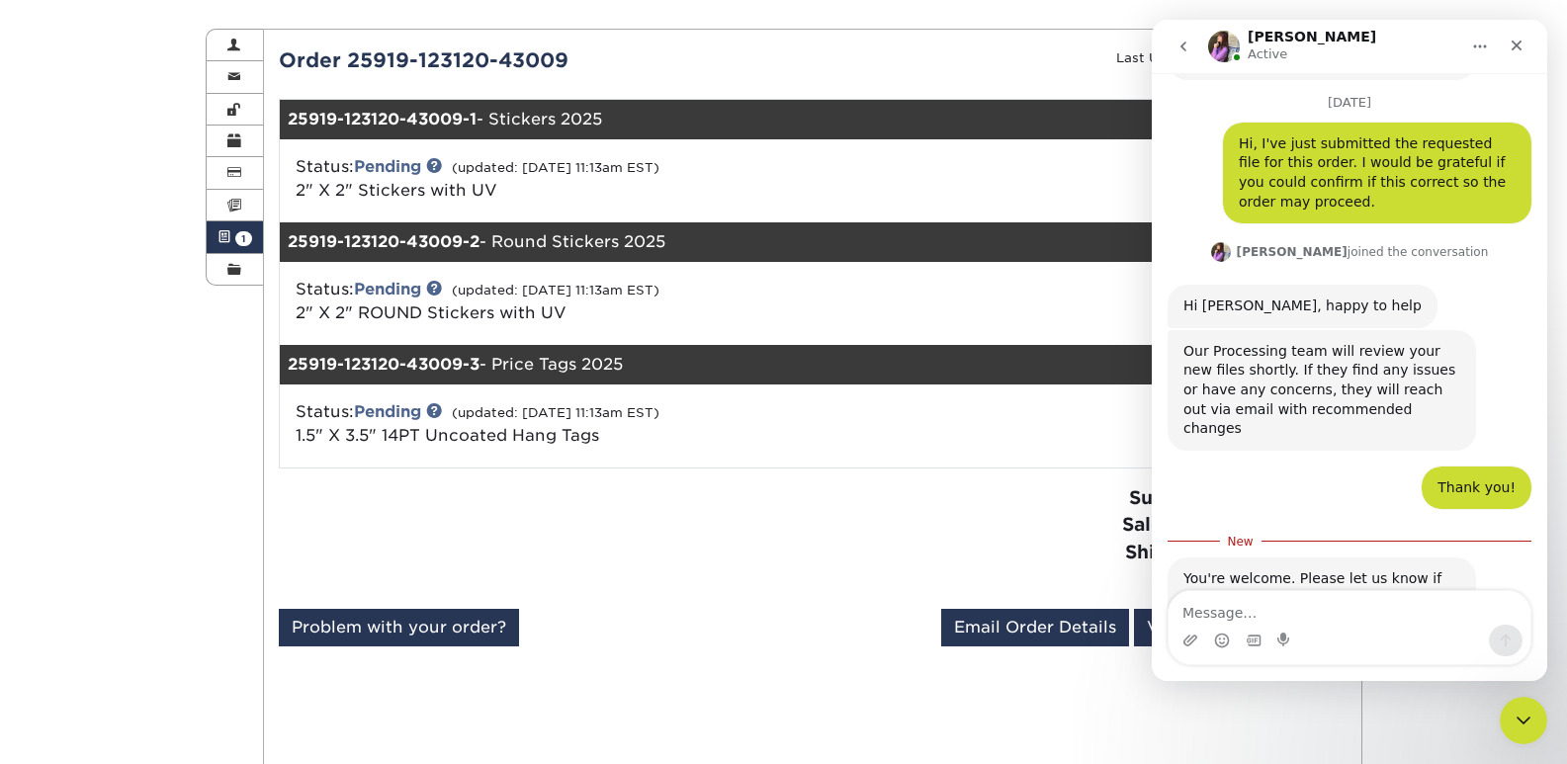
scroll to position [740, 0]
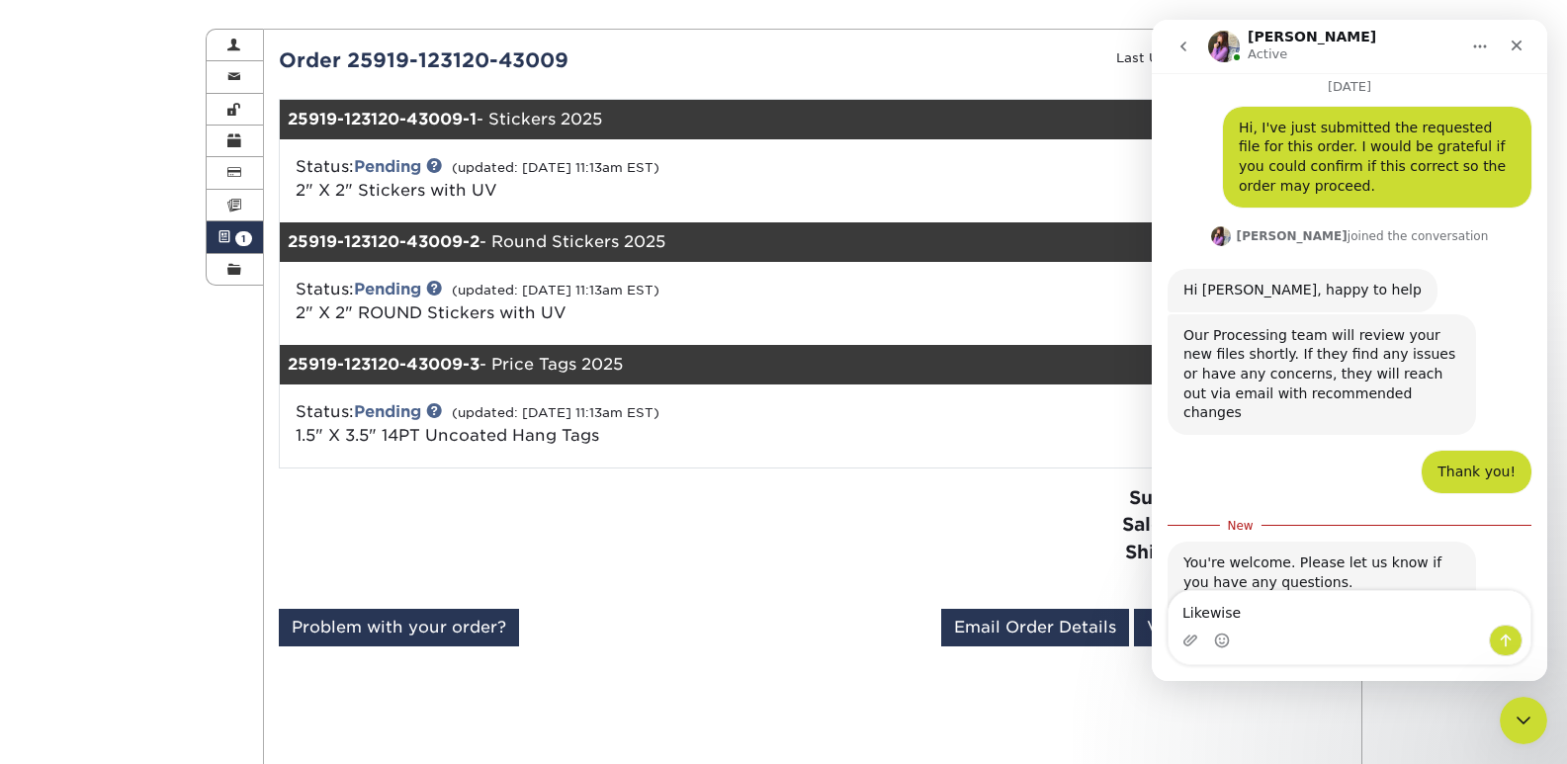
type textarea "Likewise!"
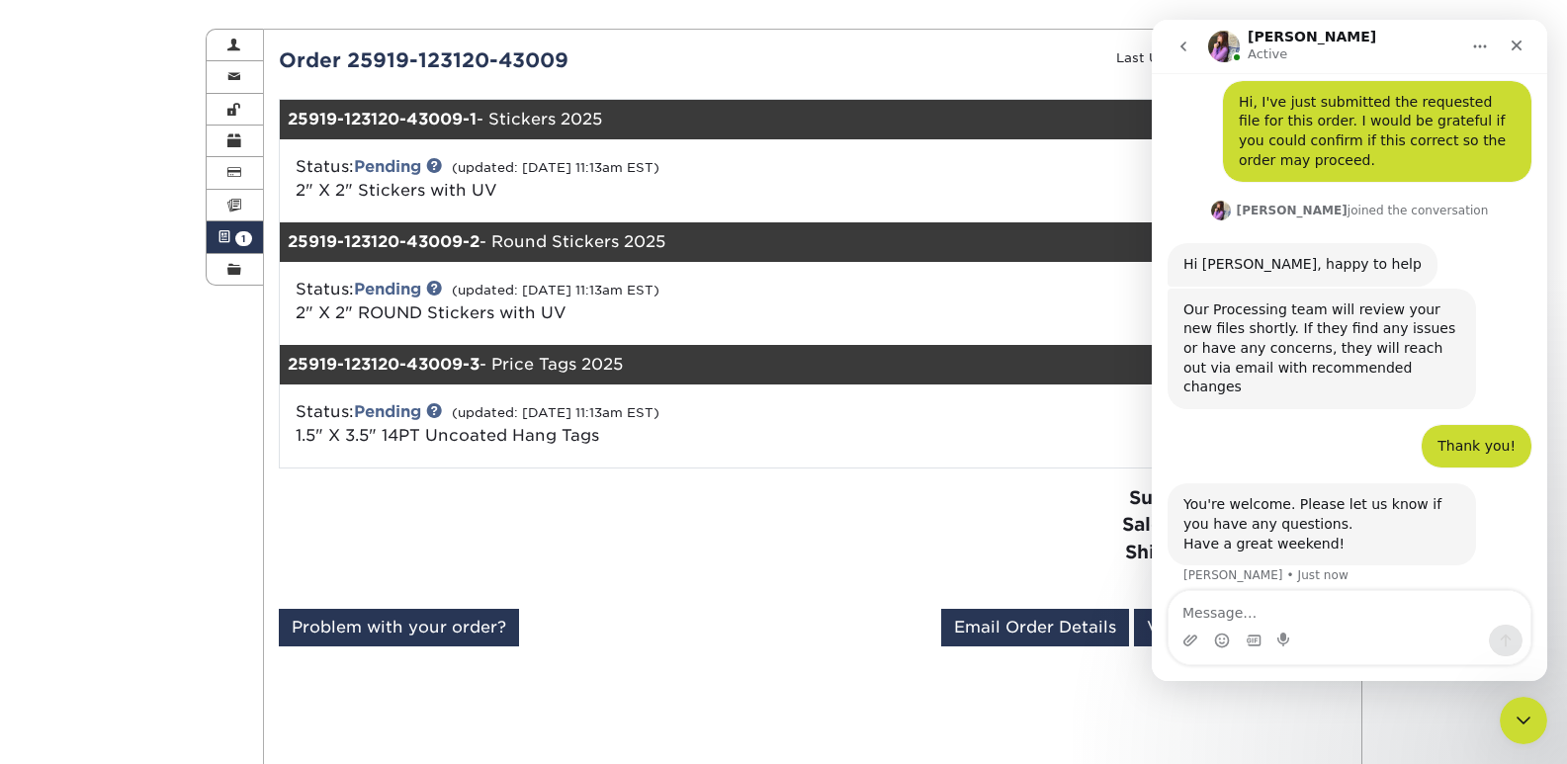
click at [1094, 423] on div at bounding box center [1166, 425] width 355 height 51
click at [1509, 714] on icon "Close Intercom Messenger" at bounding box center [1520, 718] width 24 height 24
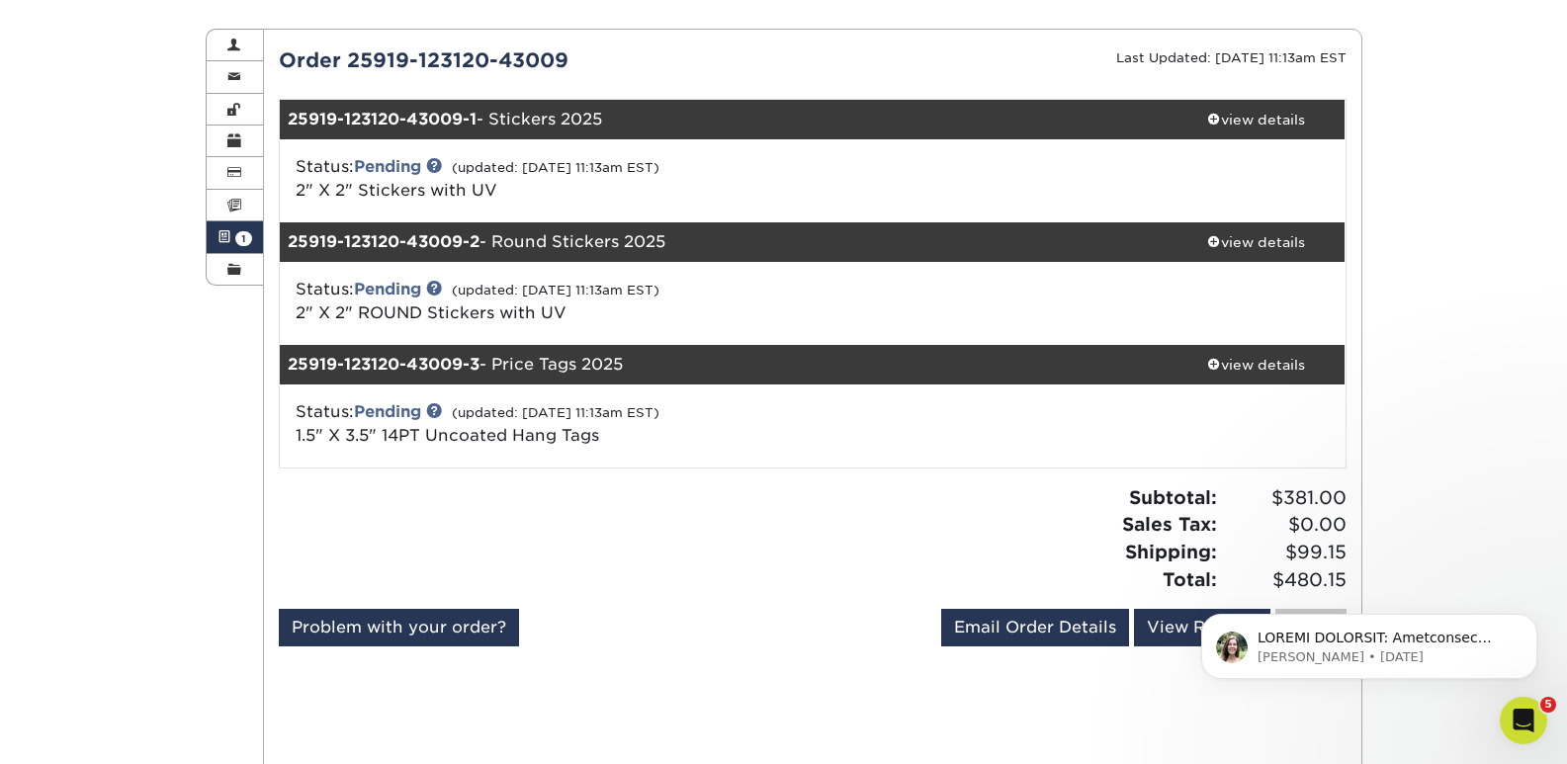
scroll to position [0, 0]
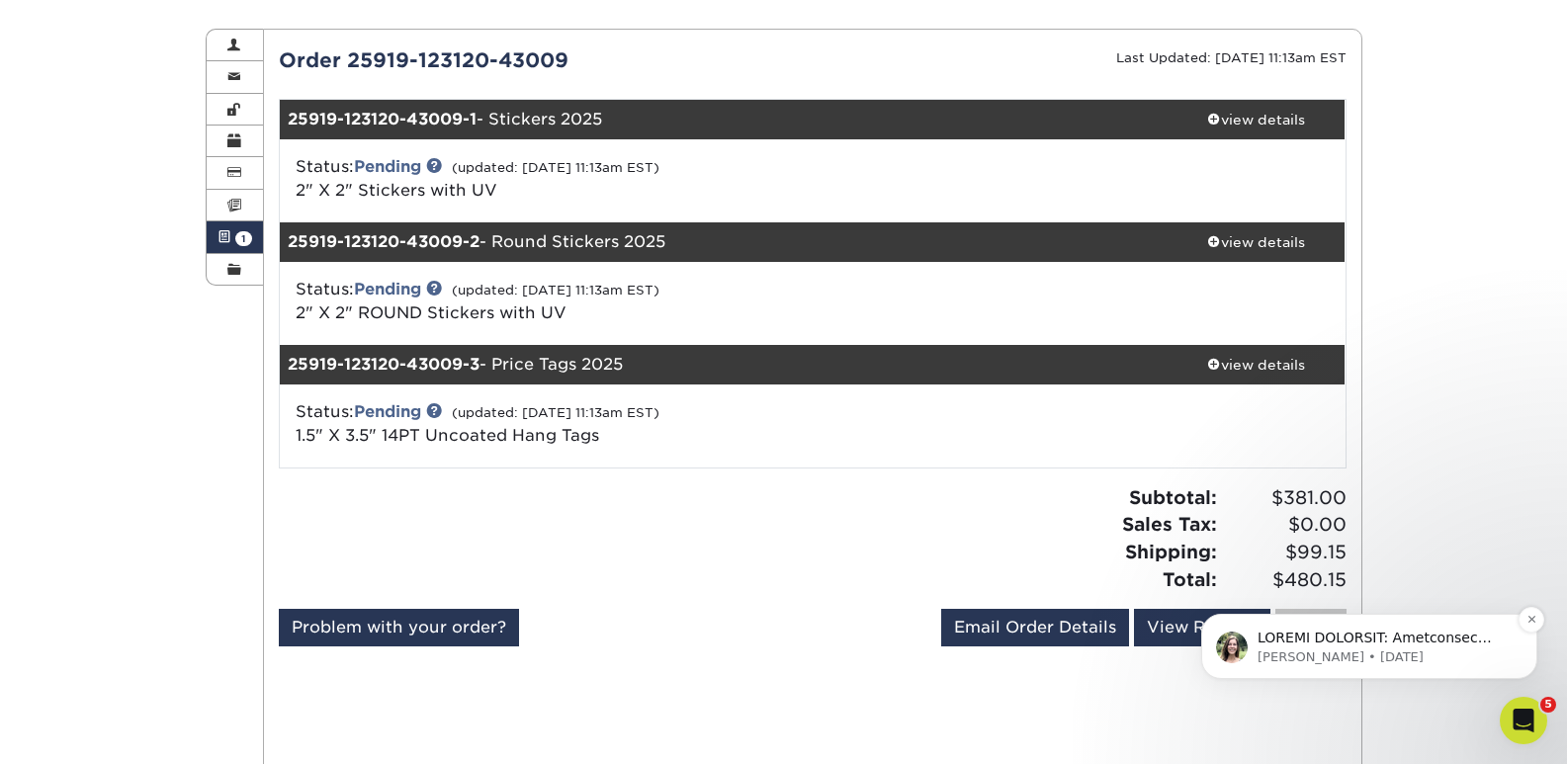
click at [1459, 652] on p "[PERSON_NAME] • [DATE]" at bounding box center [1384, 657] width 255 height 18
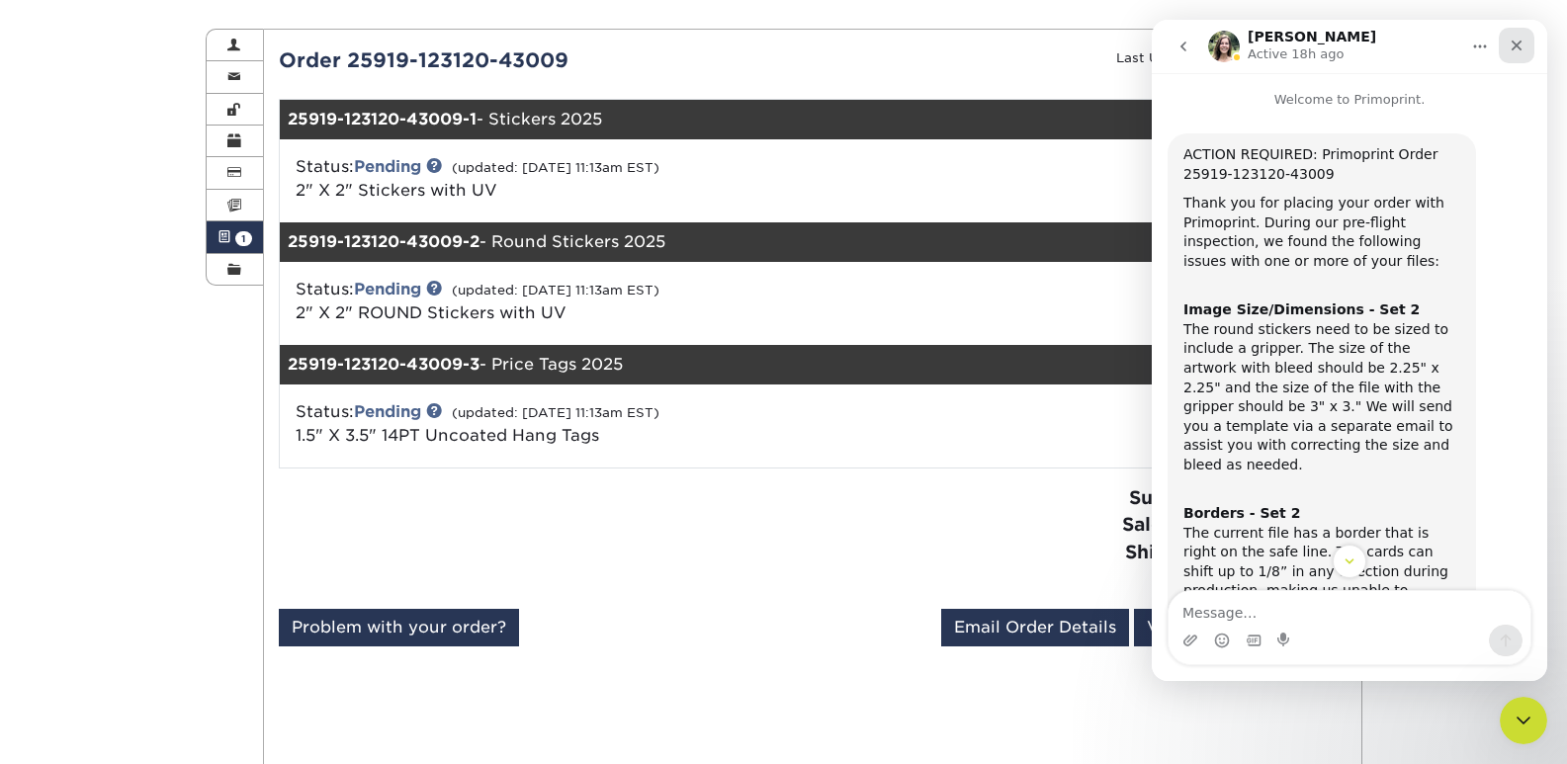
drag, startPoint x: 1517, startPoint y: 50, endPoint x: 2700, endPoint y: 375, distance: 1225.9
click at [1517, 50] on icon "Close" at bounding box center [1516, 46] width 16 height 16
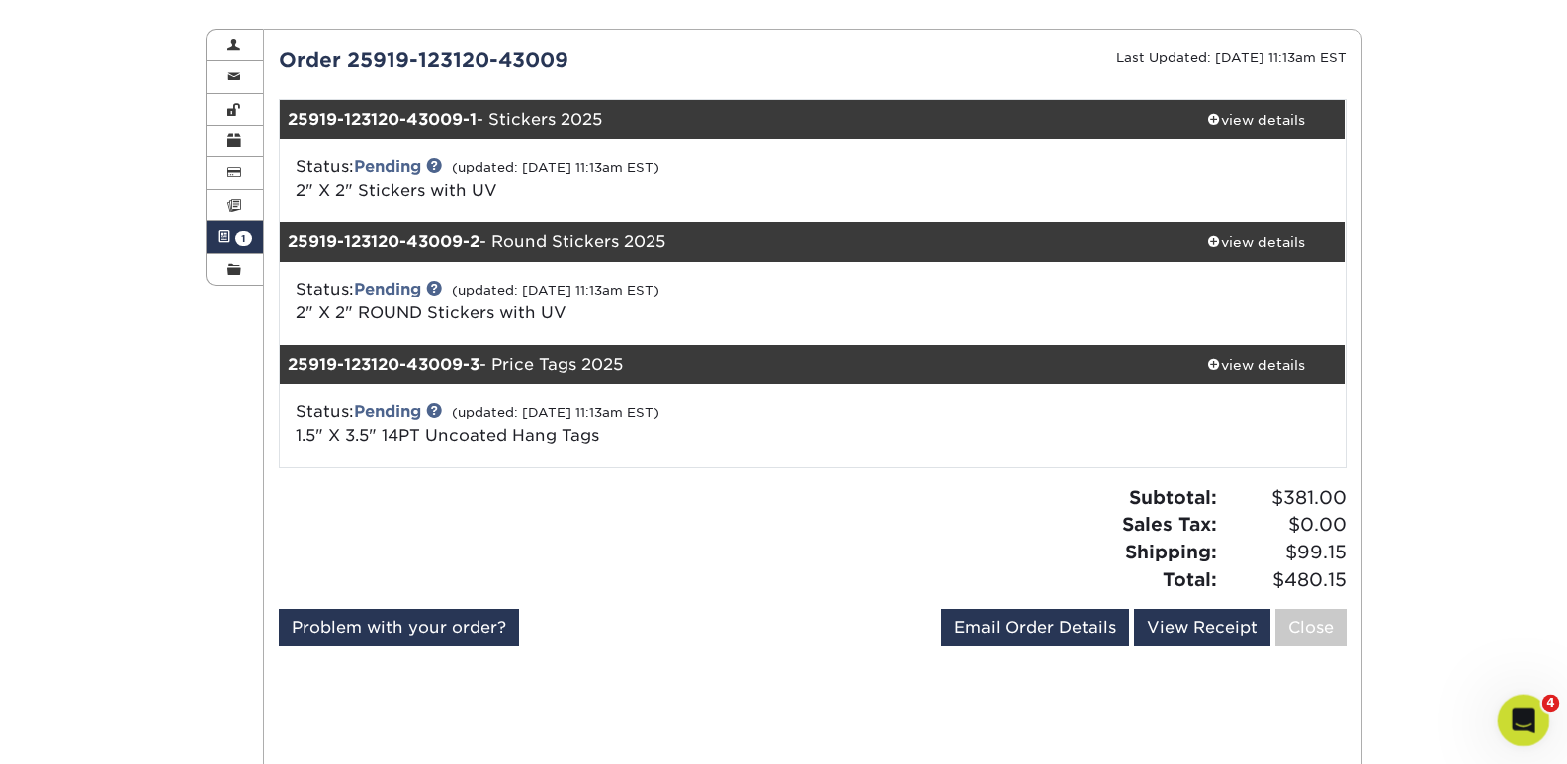
click at [1510, 731] on div "Open Intercom Messenger" at bounding box center [1520, 717] width 65 height 65
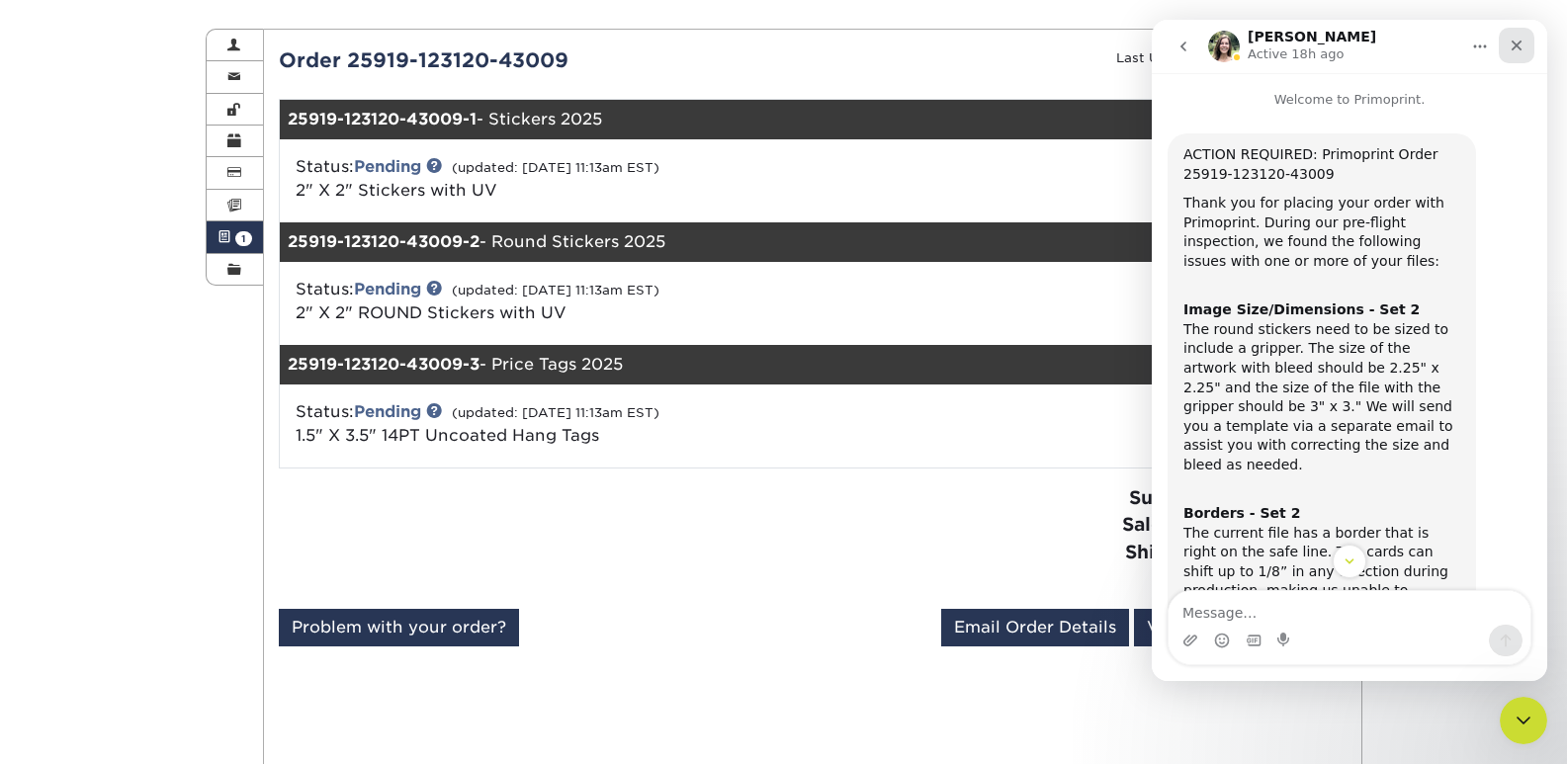
click at [1504, 55] on div "Close" at bounding box center [1517, 46] width 36 height 36
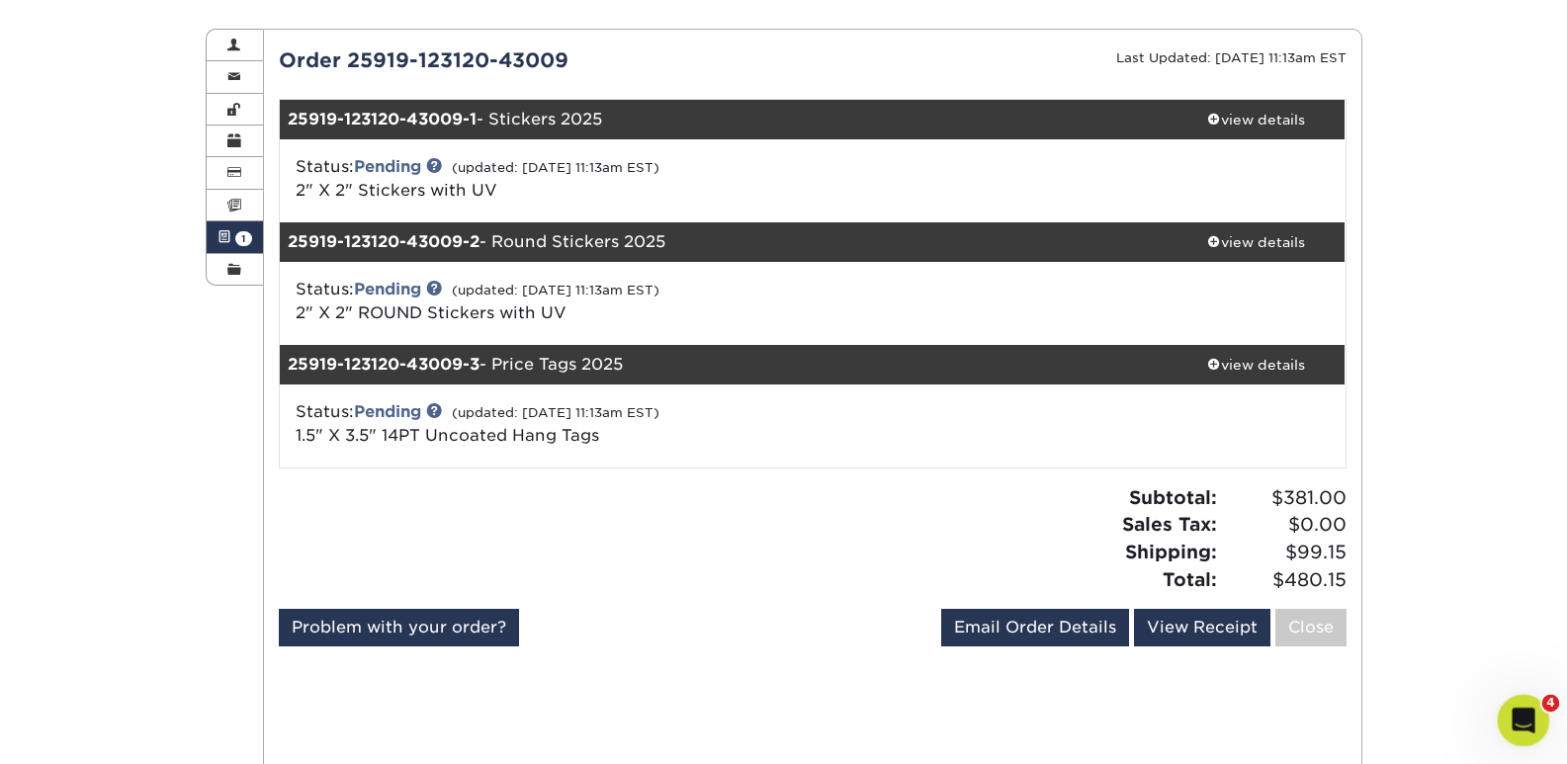
click at [1502, 706] on div "Open Intercom Messenger" at bounding box center [1520, 717] width 65 height 65
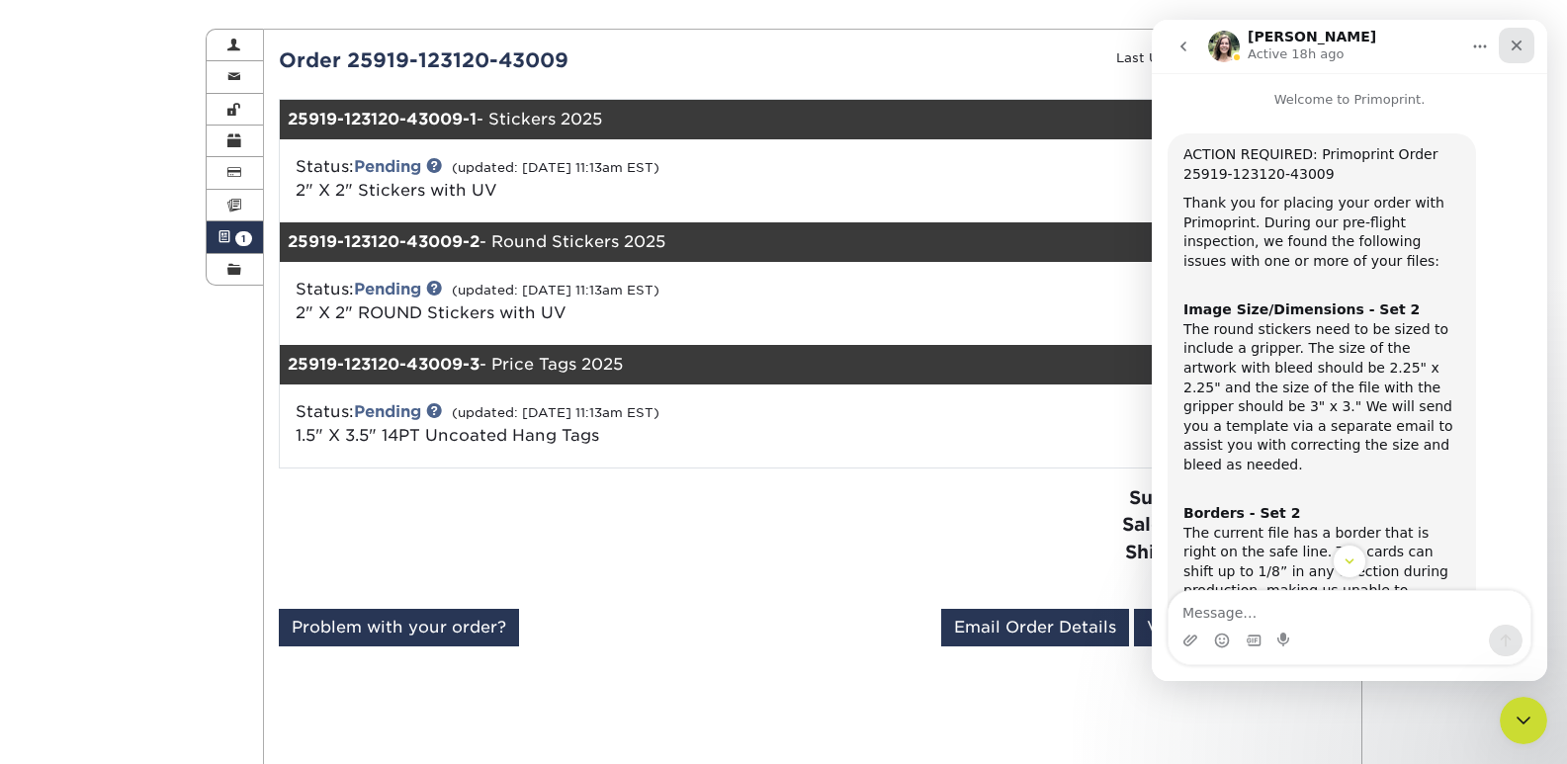
drag, startPoint x: 1519, startPoint y: 51, endPoint x: 2687, endPoint y: 496, distance: 1249.3
click at [1519, 51] on icon "Close" at bounding box center [1516, 46] width 16 height 16
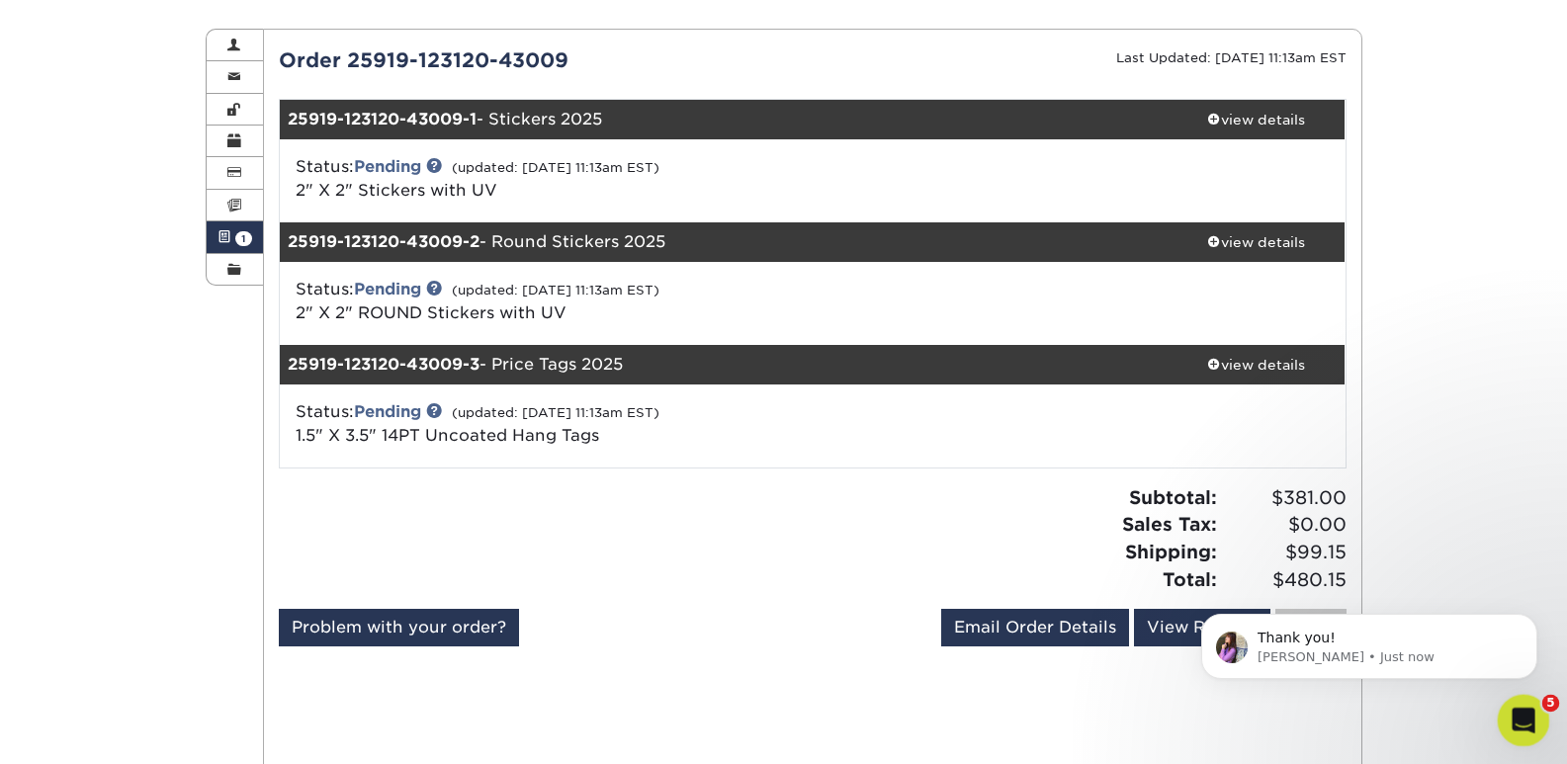
click at [1524, 734] on div "Open Intercom Messenger" at bounding box center [1520, 717] width 65 height 65
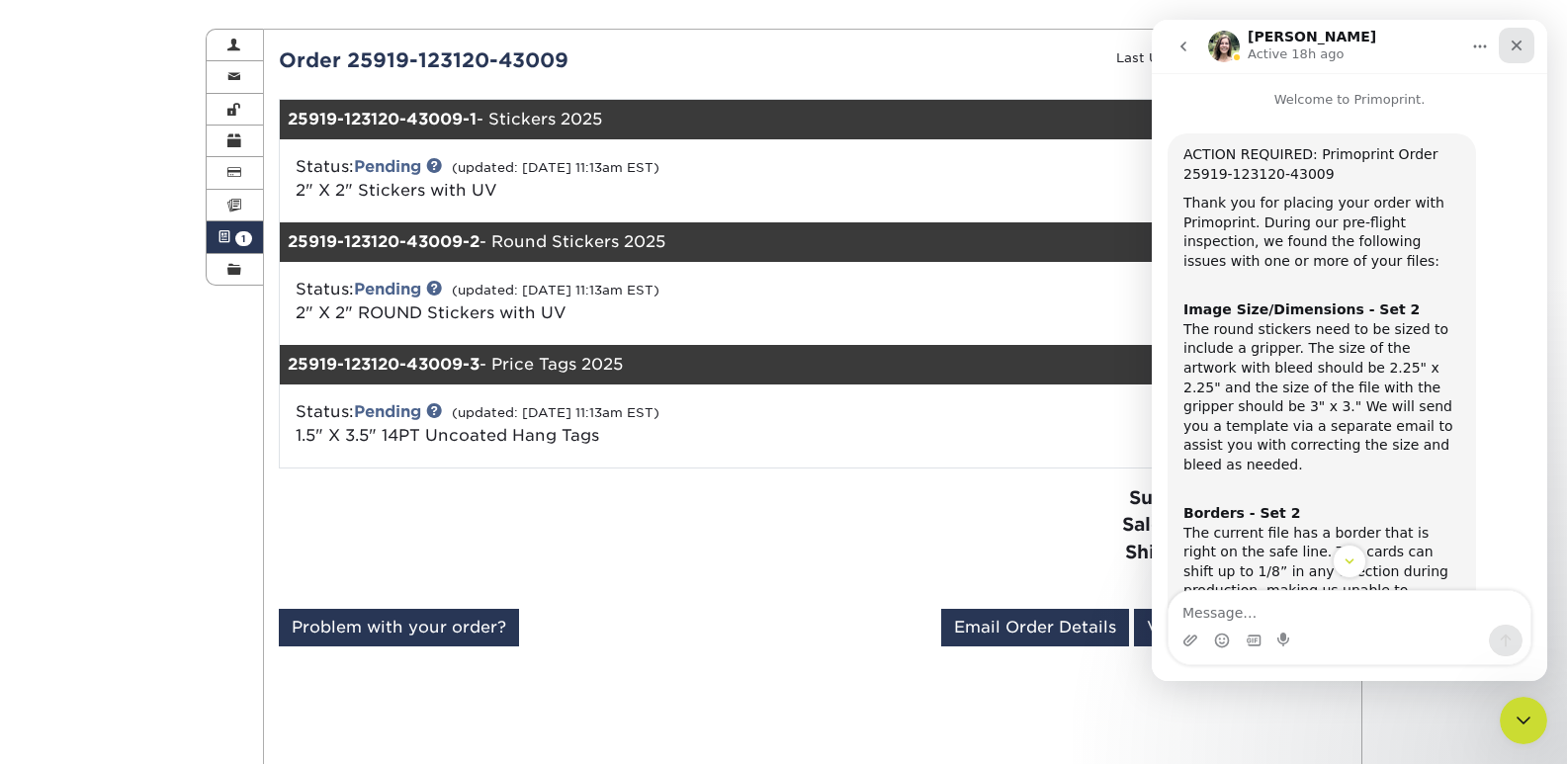
click at [1523, 53] on div "Close" at bounding box center [1517, 46] width 36 height 36
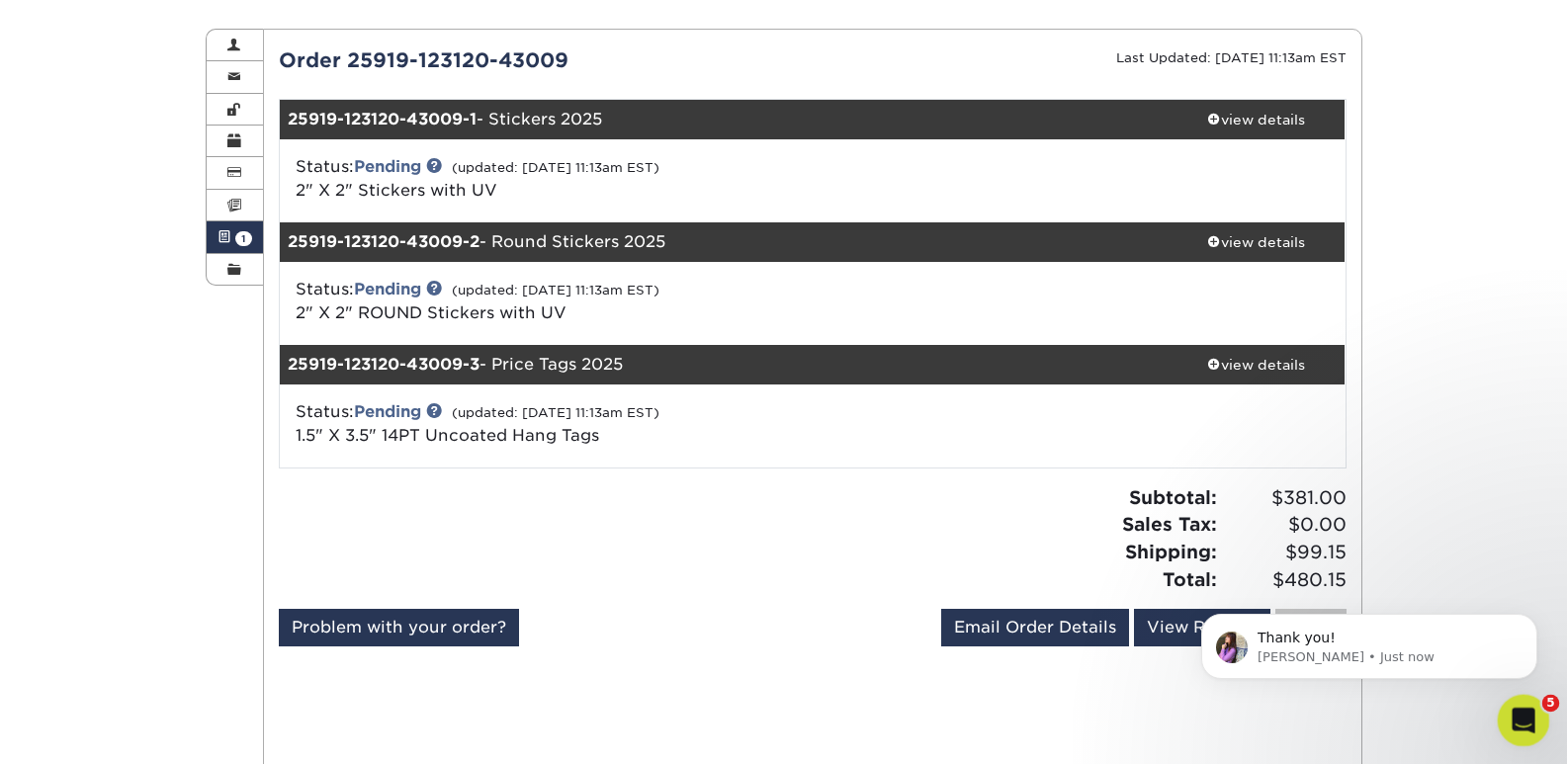
click at [1508, 727] on div "Open Intercom Messenger" at bounding box center [1520, 717] width 65 height 65
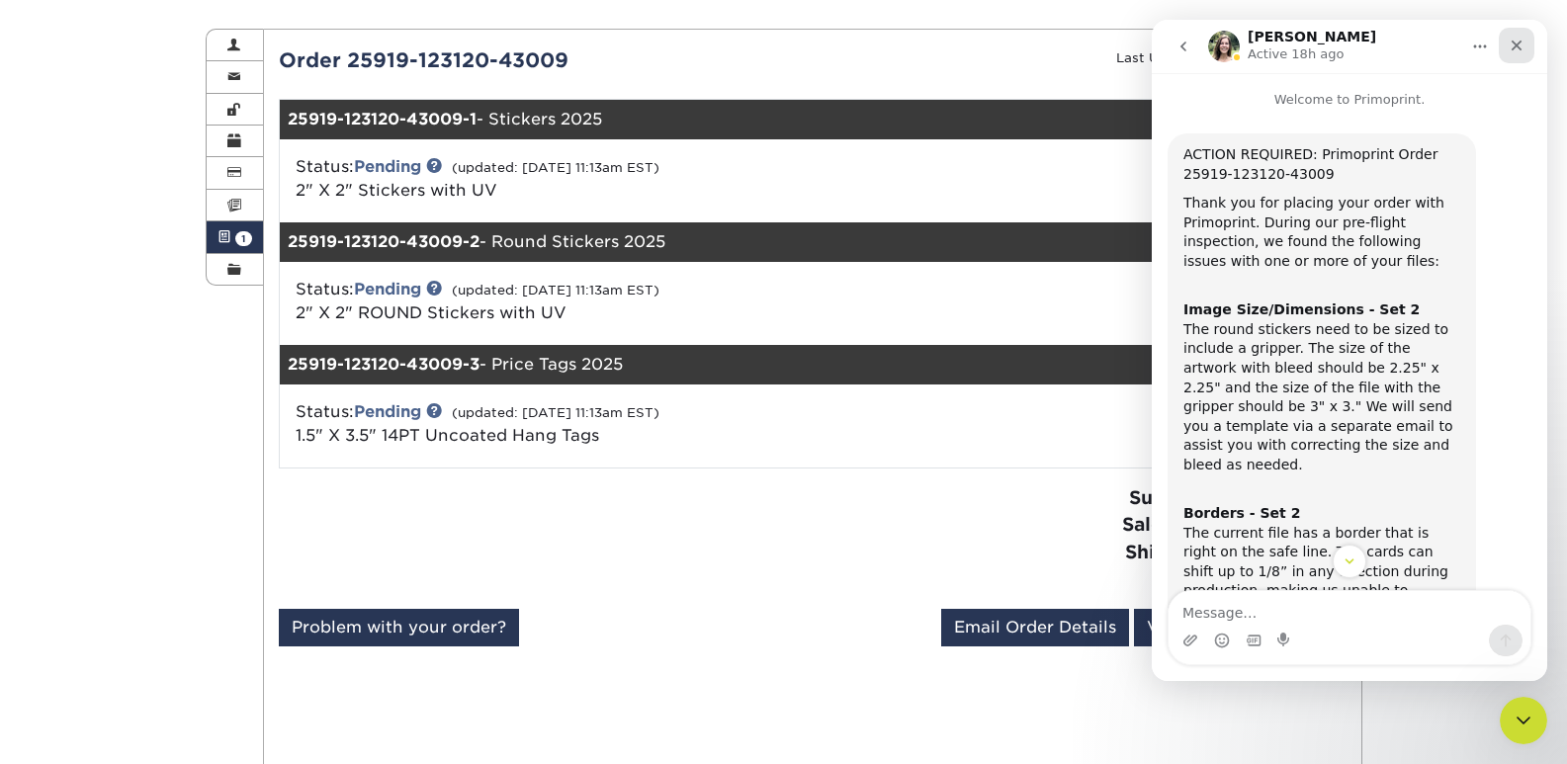
click at [1528, 43] on div "Close" at bounding box center [1517, 46] width 36 height 36
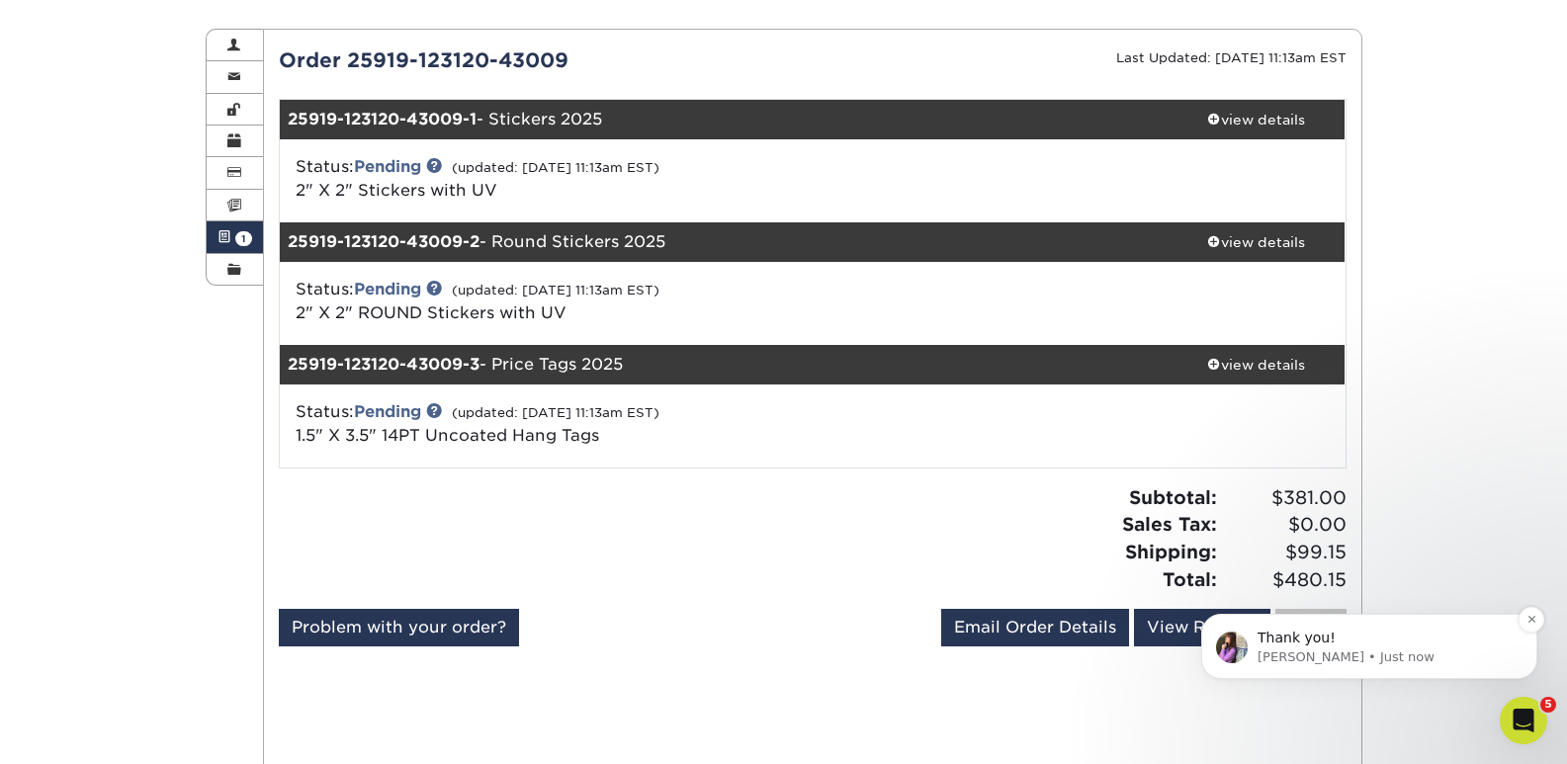
click at [1364, 666] on div "Thank you! Erica • Just now" at bounding box center [1369, 646] width 336 height 65
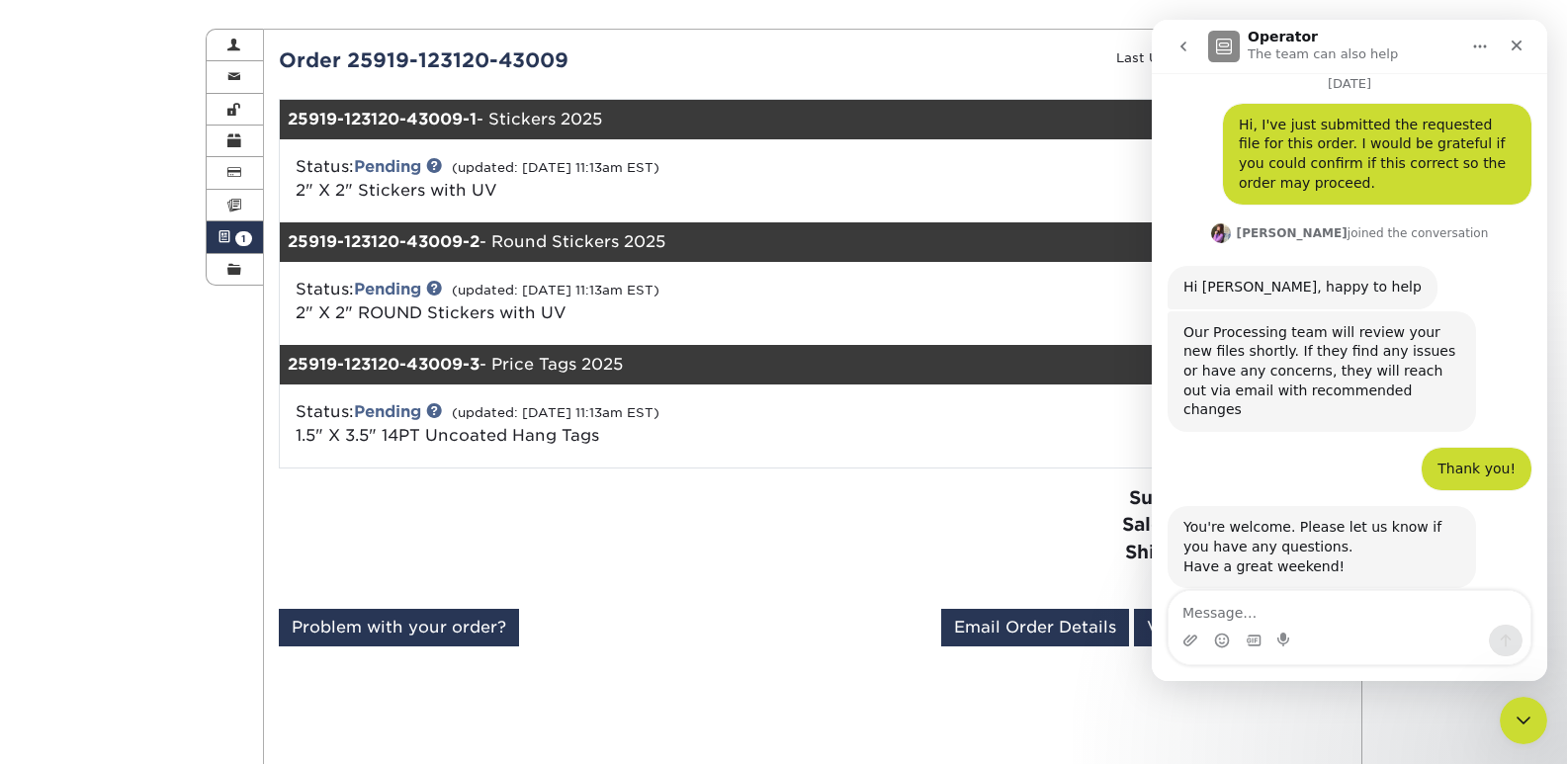
scroll to position [858, 0]
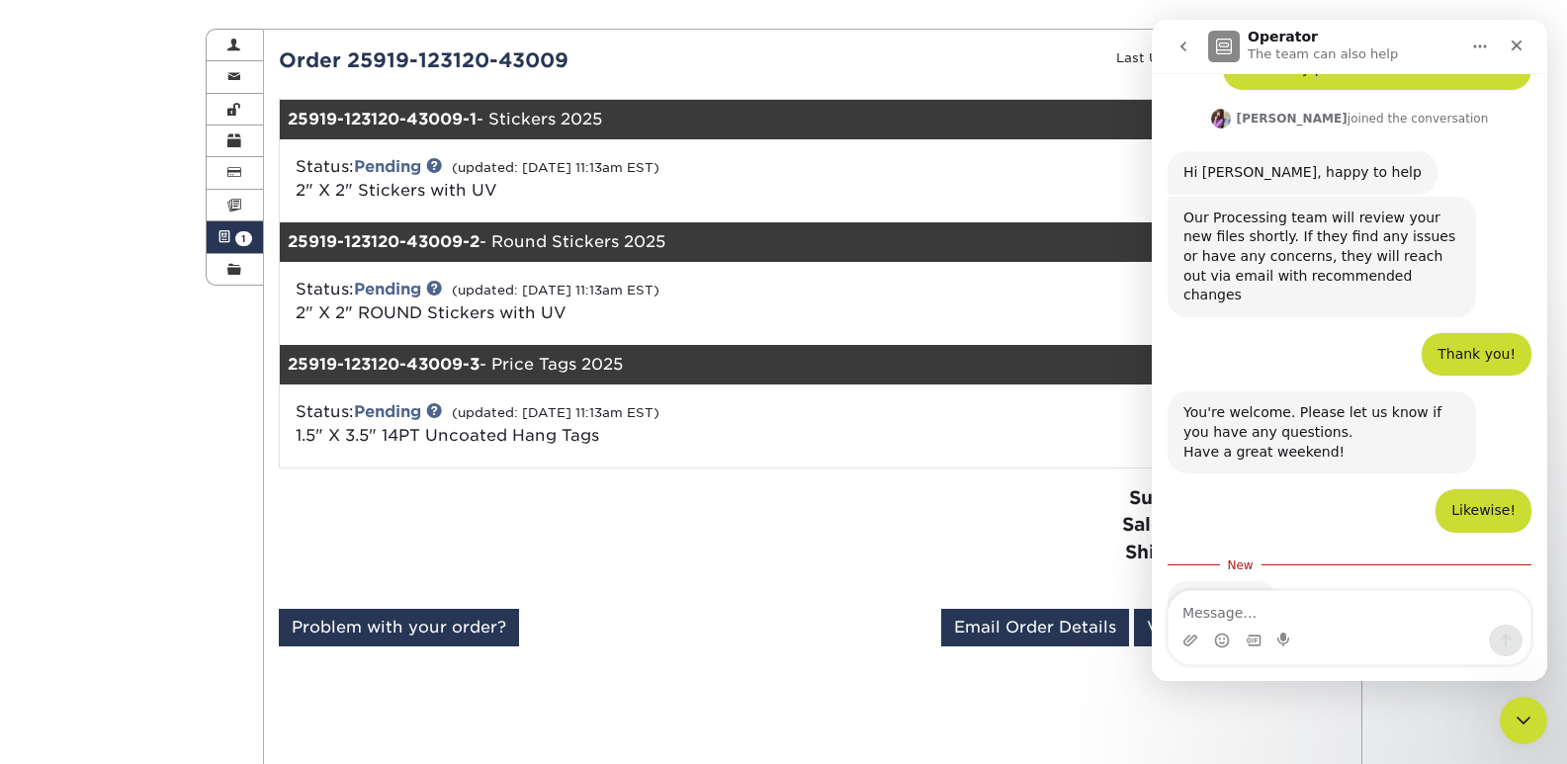
click at [1015, 544] on div "Subtotal: $381.00 Sales Tax: $0.00 Shipping: $99.15 Total: $480.15" at bounding box center [1087, 538] width 549 height 109
click at [1190, 52] on icon "go back" at bounding box center [1183, 47] width 16 height 16
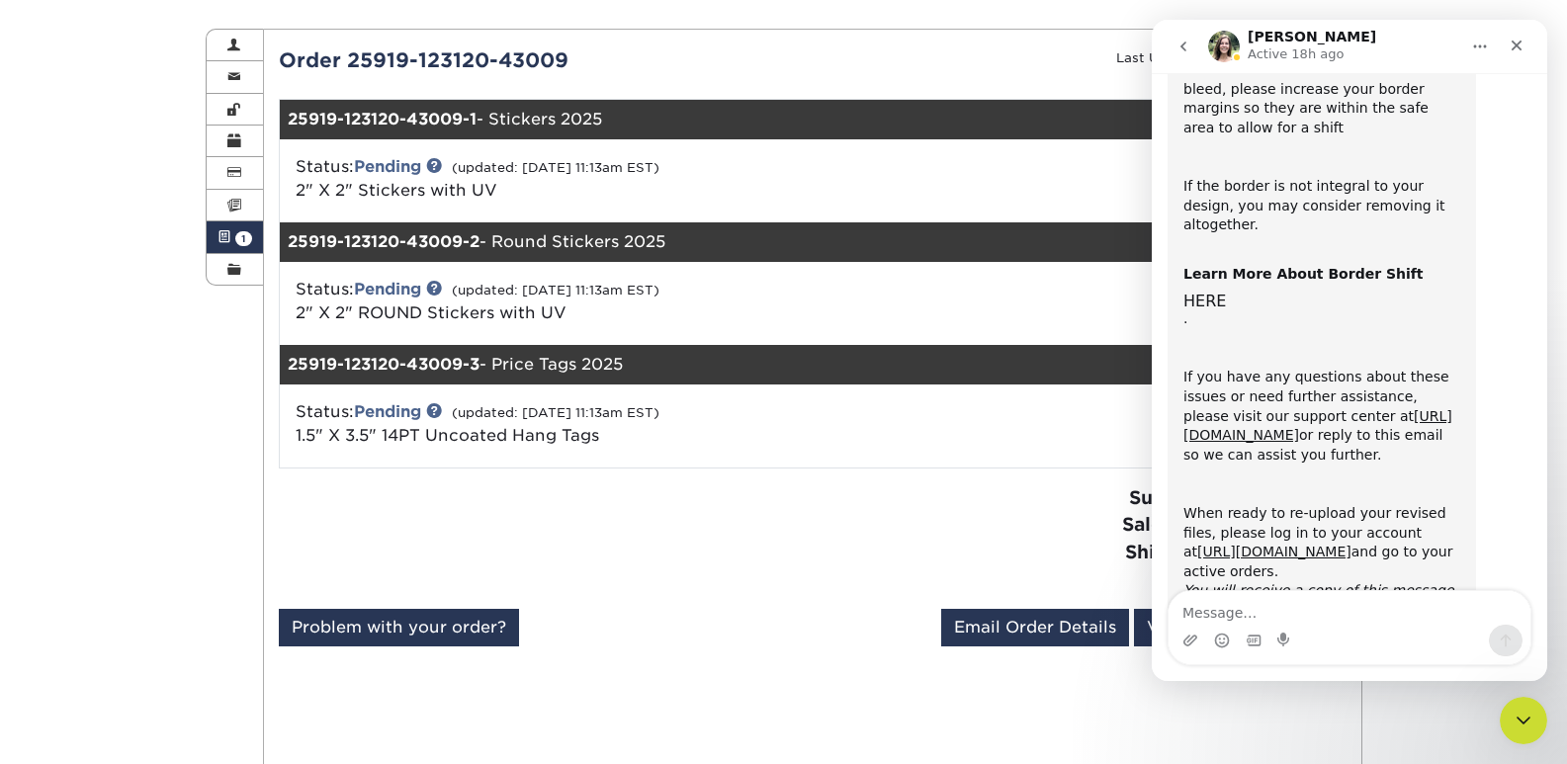
scroll to position [584, 0]
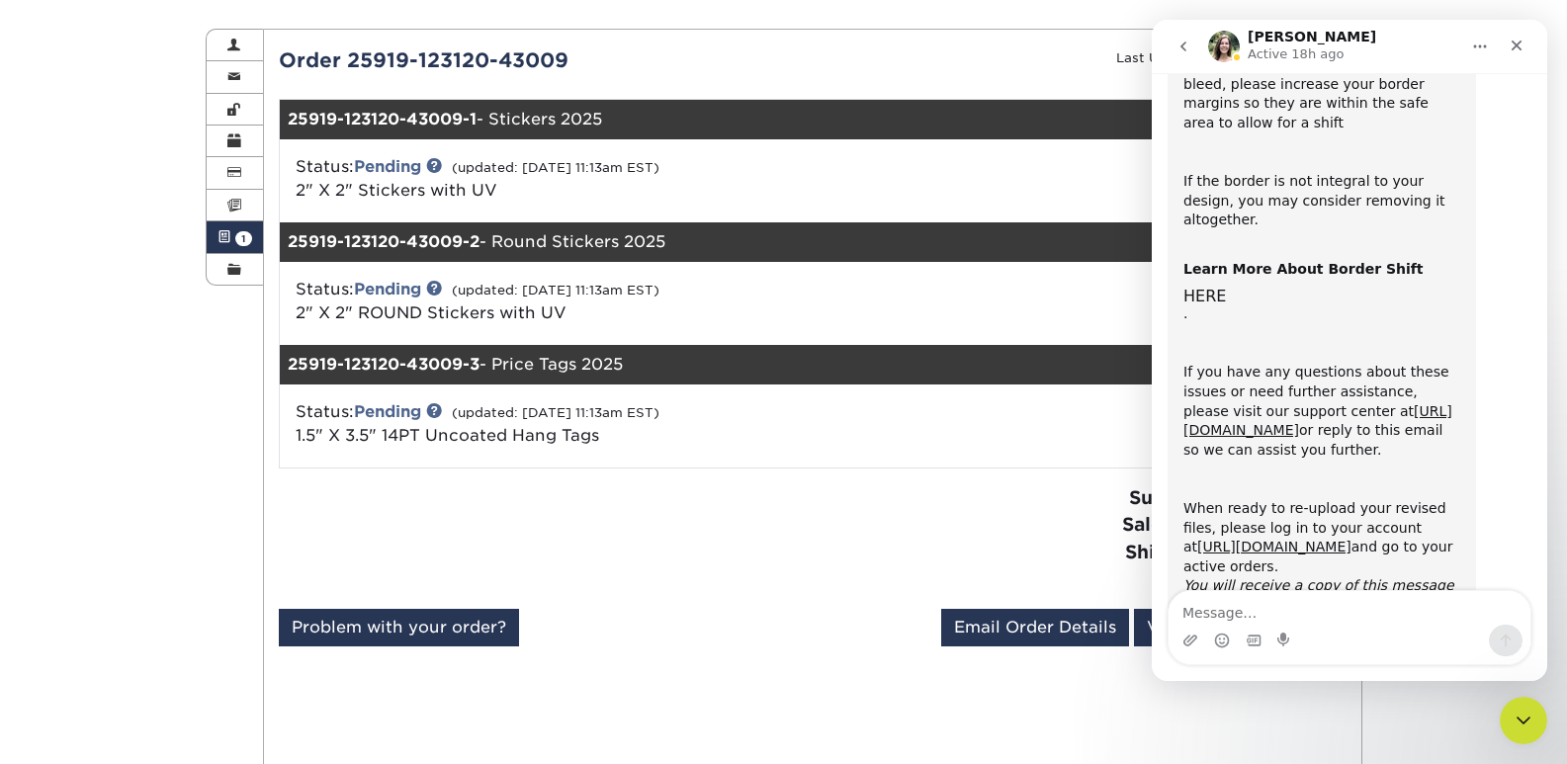
click at [1186, 51] on icon "go back" at bounding box center [1183, 47] width 16 height 16
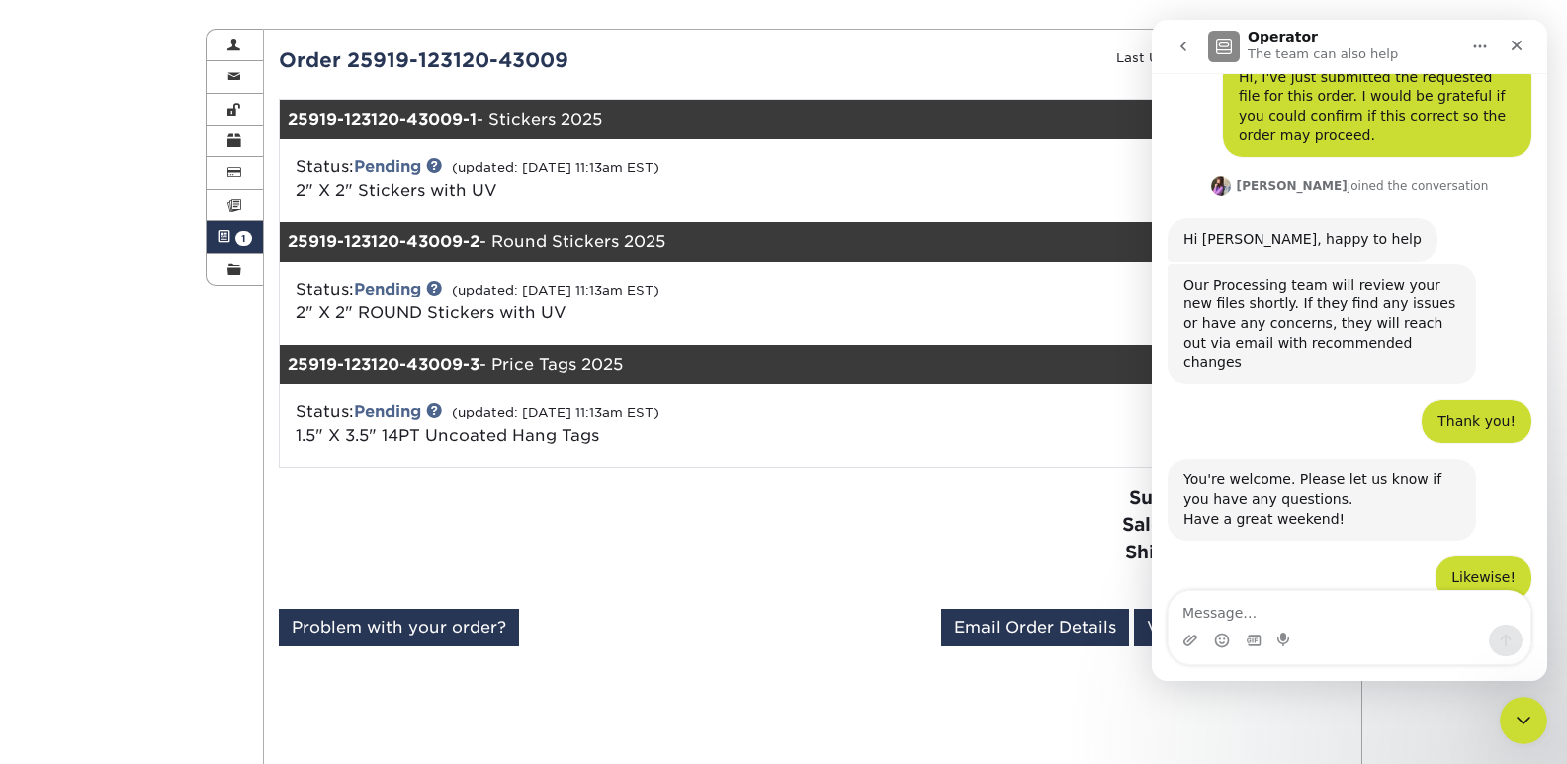
scroll to position [0, 0]
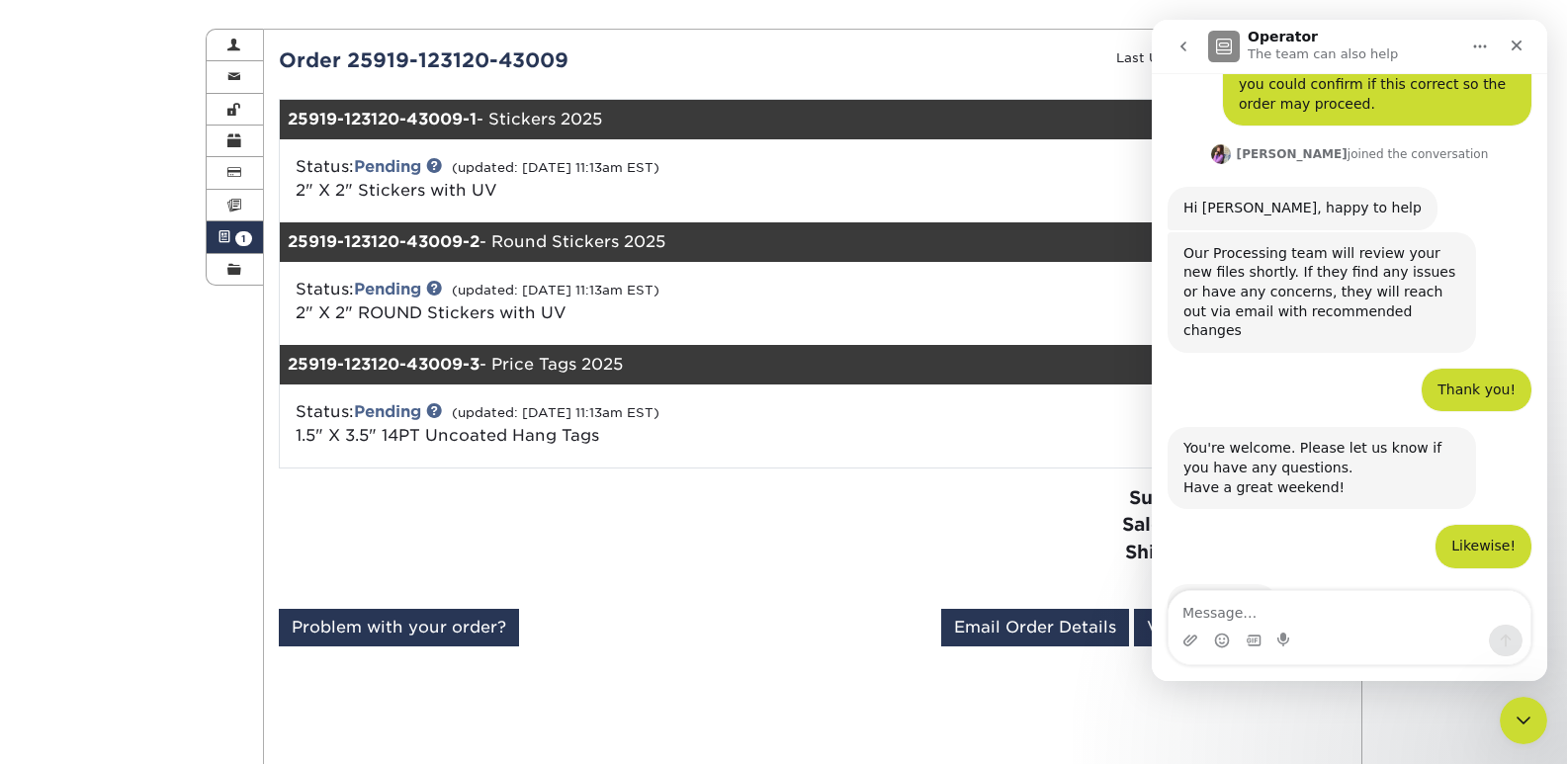
click at [1186, 51] on icon "go back" at bounding box center [1183, 47] width 16 height 16
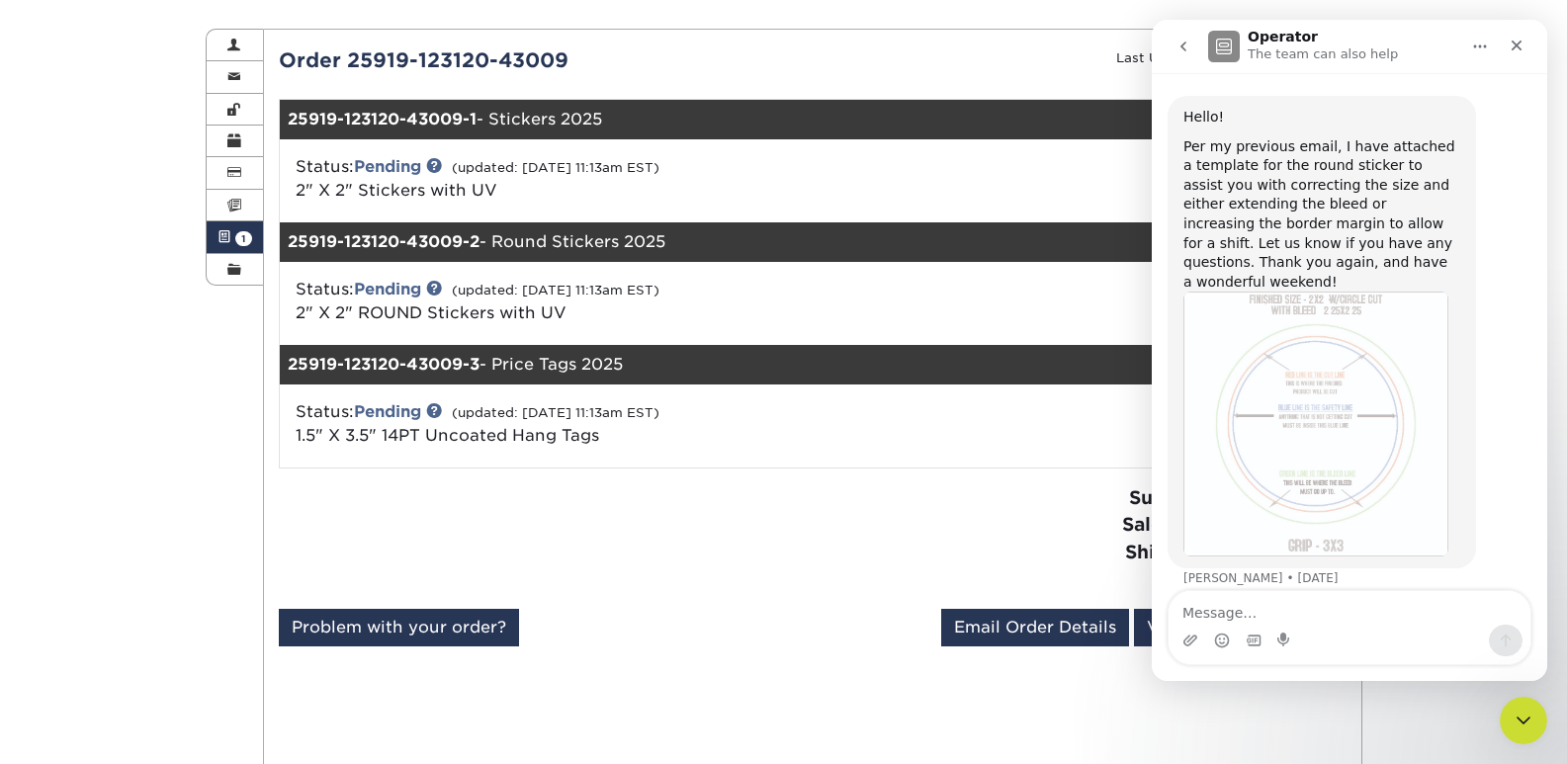
click at [1186, 51] on icon "go back" at bounding box center [1183, 47] width 16 height 16
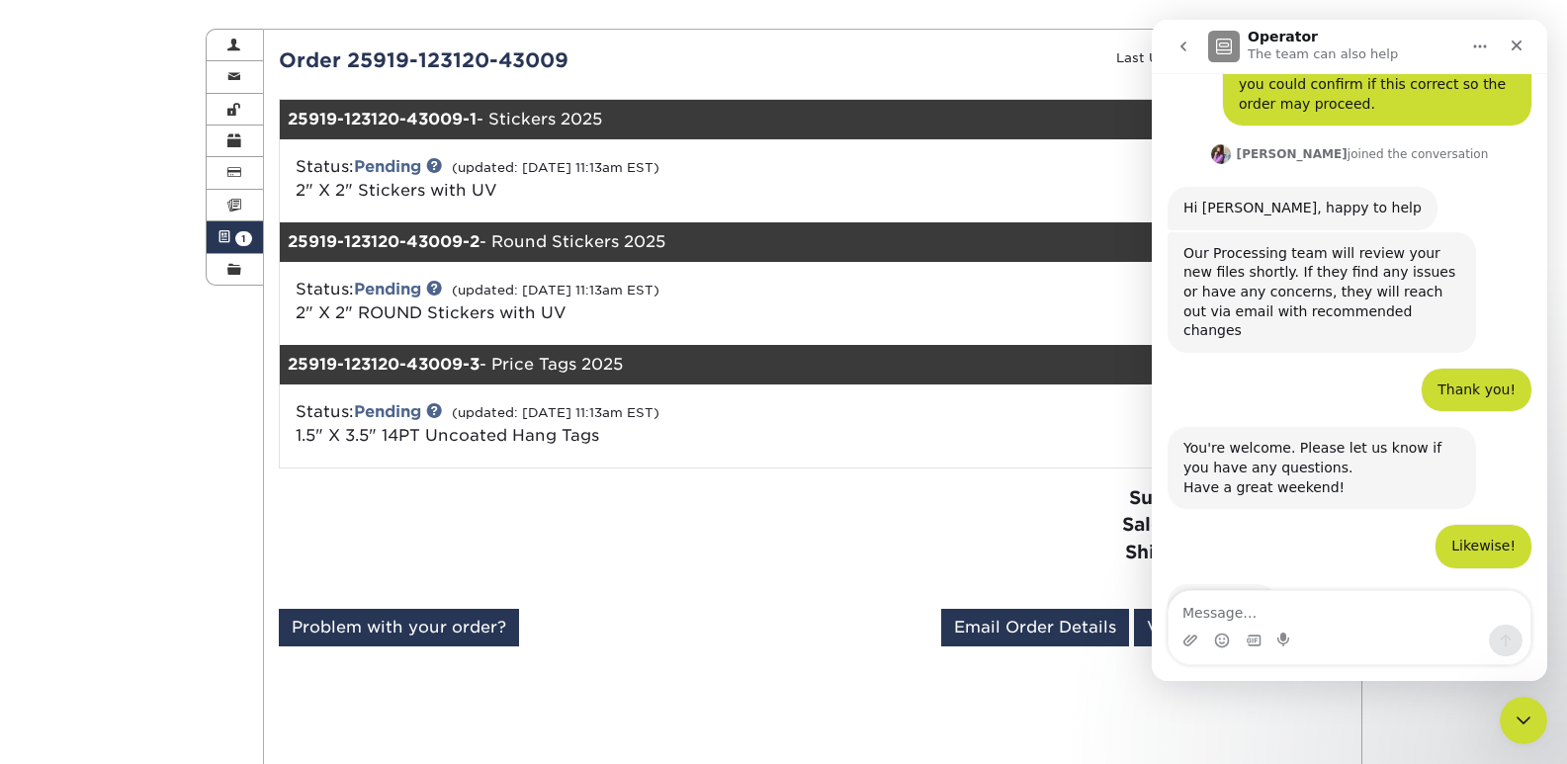
click at [1186, 51] on icon "go back" at bounding box center [1183, 47] width 16 height 16
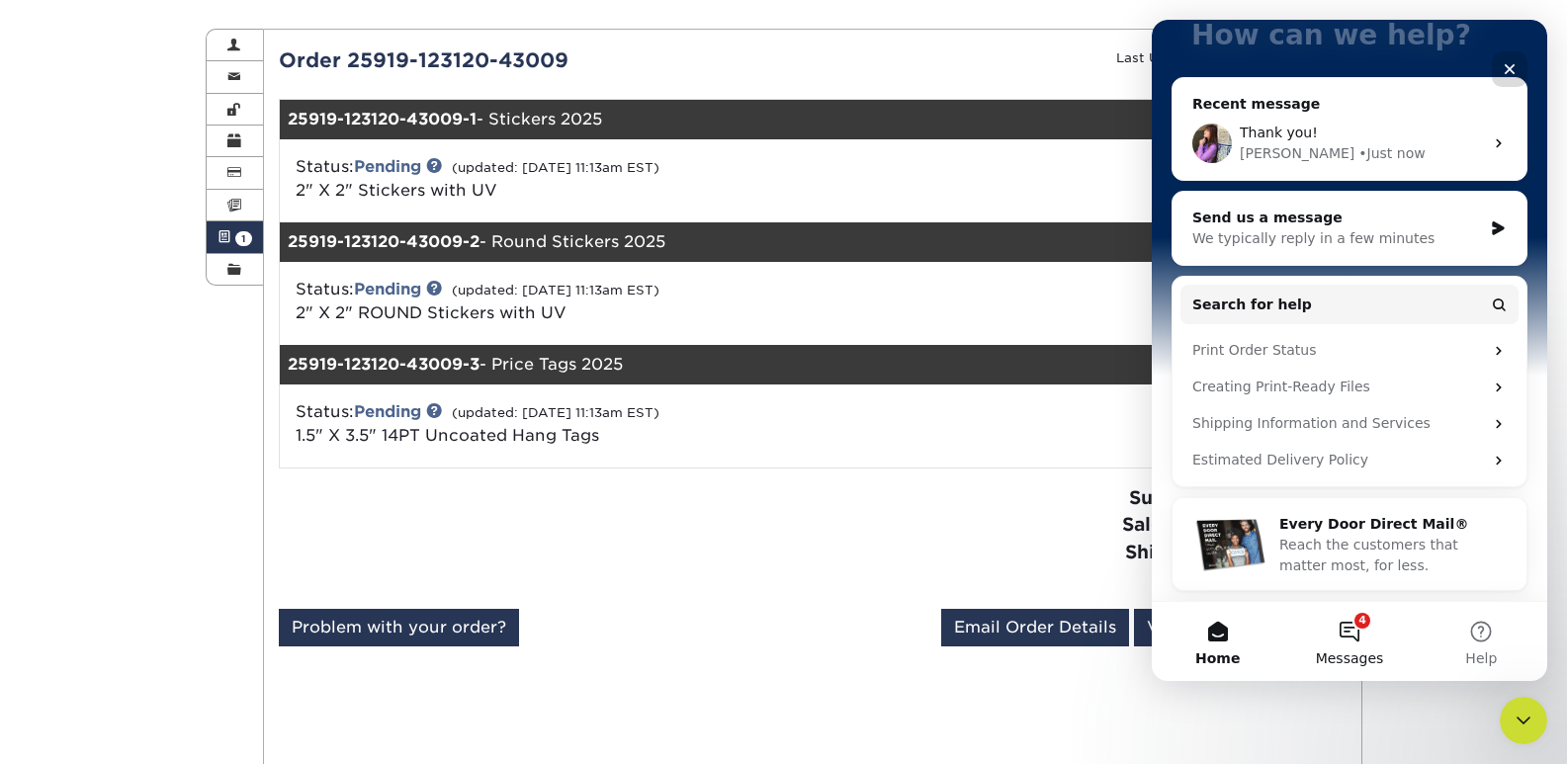
click at [1353, 620] on button "4 Messages" at bounding box center [1348, 641] width 131 height 79
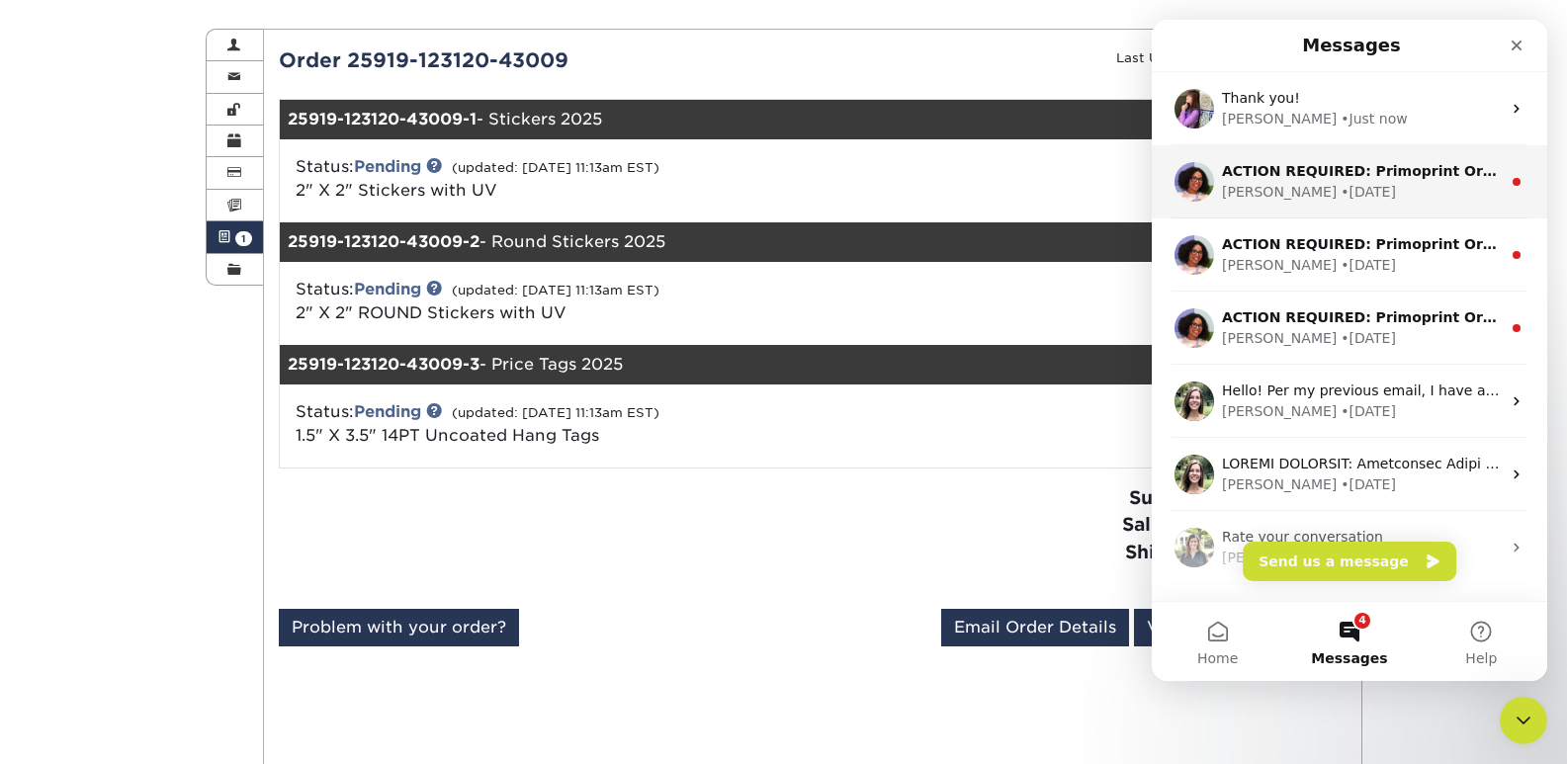
click at [1379, 185] on div "Avery • 1d ago" at bounding box center [1361, 192] width 279 height 21
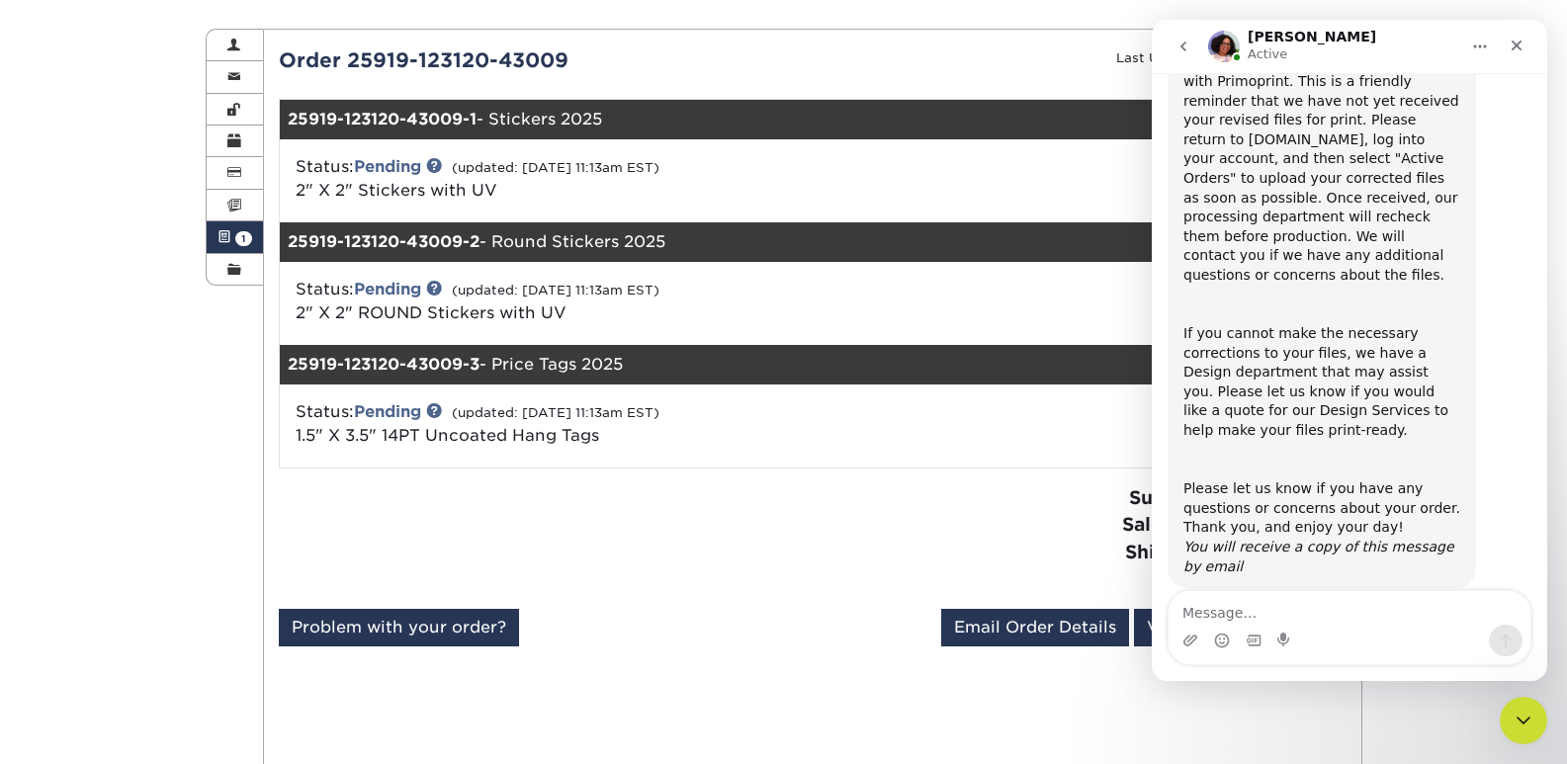
click at [1188, 51] on icon "go back" at bounding box center [1183, 47] width 16 height 16
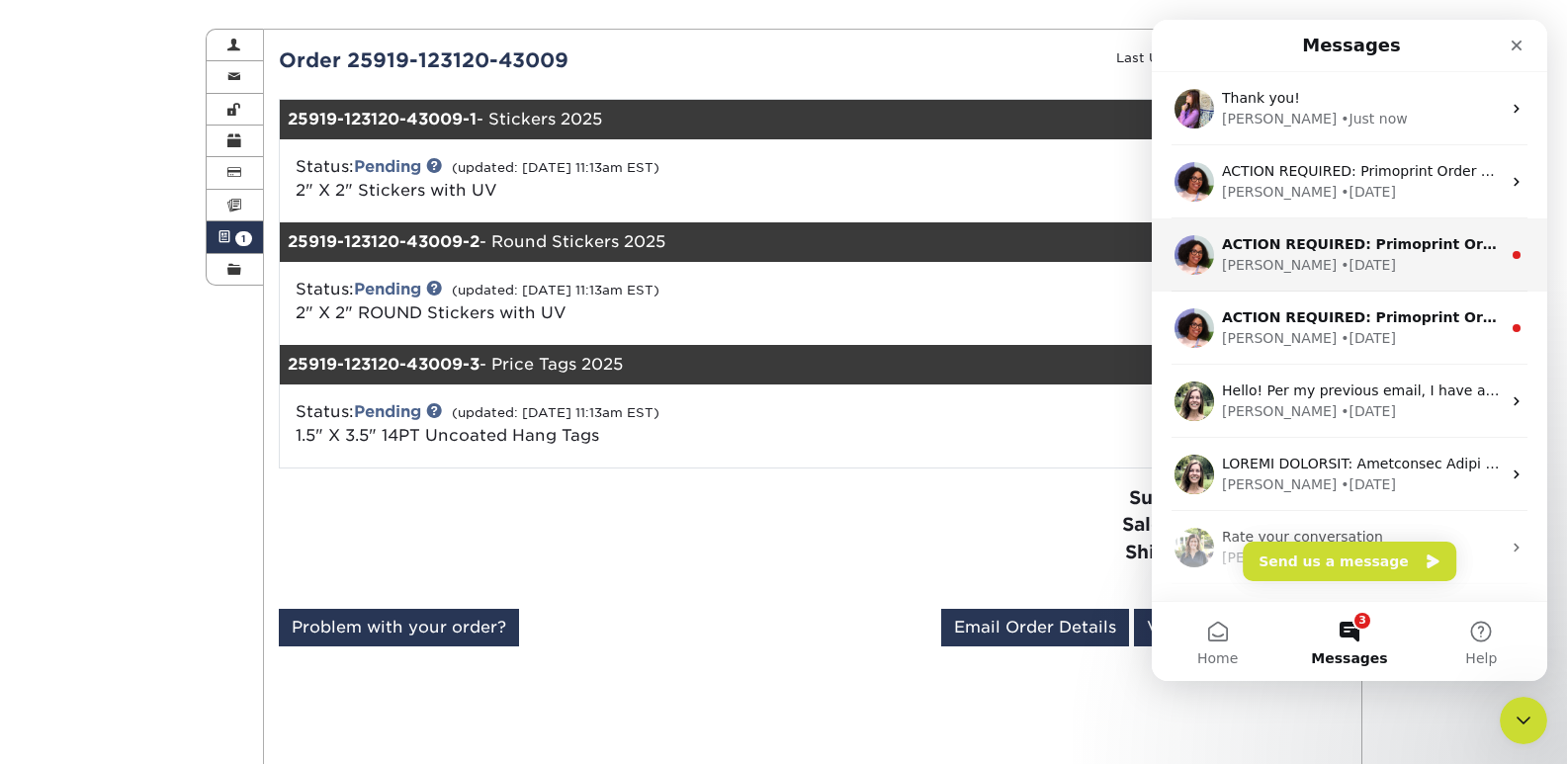
click at [1342, 258] on div "Avery • 4d ago" at bounding box center [1361, 265] width 279 height 21
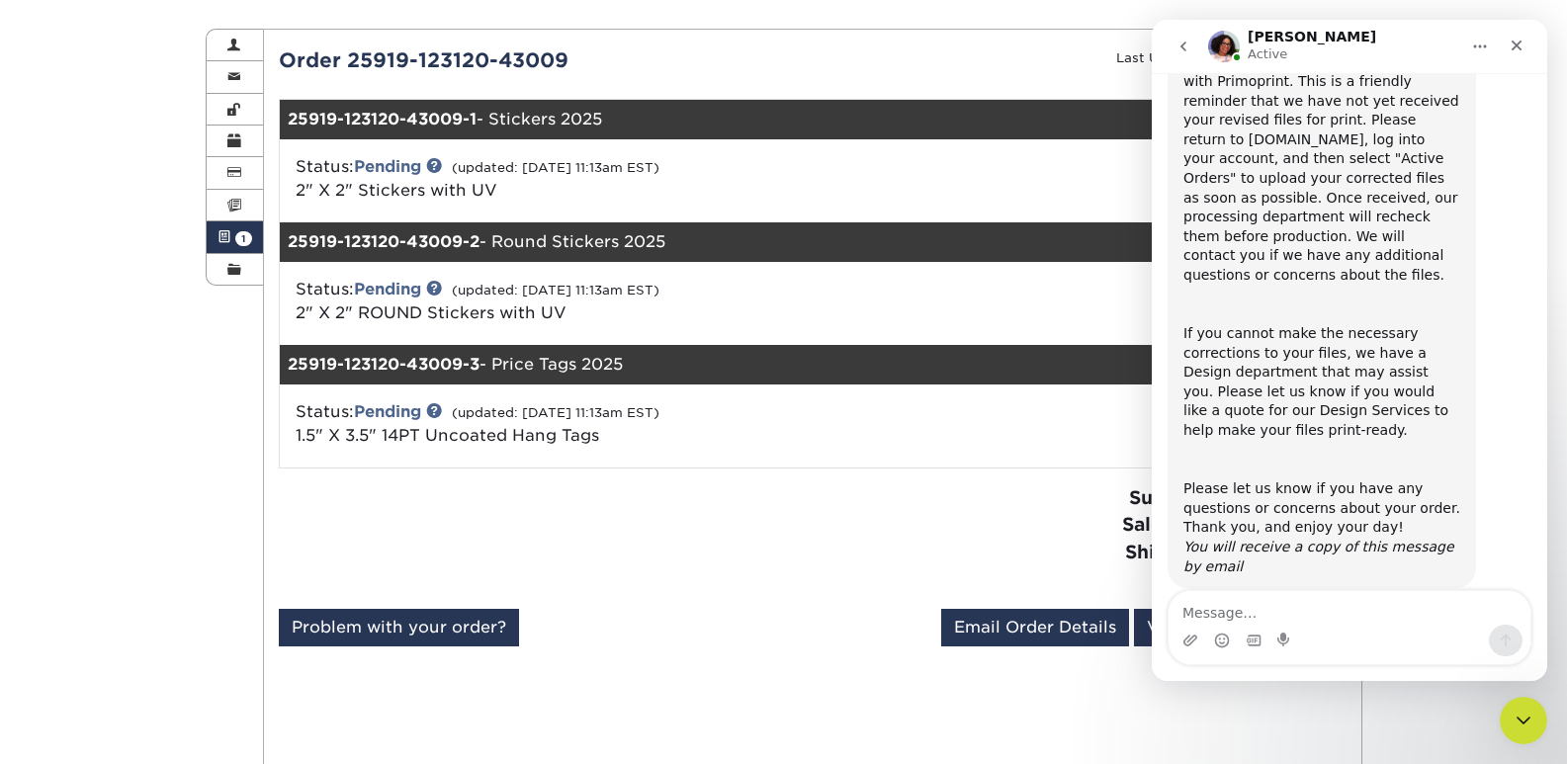
click at [1189, 41] on icon "go back" at bounding box center [1183, 47] width 16 height 16
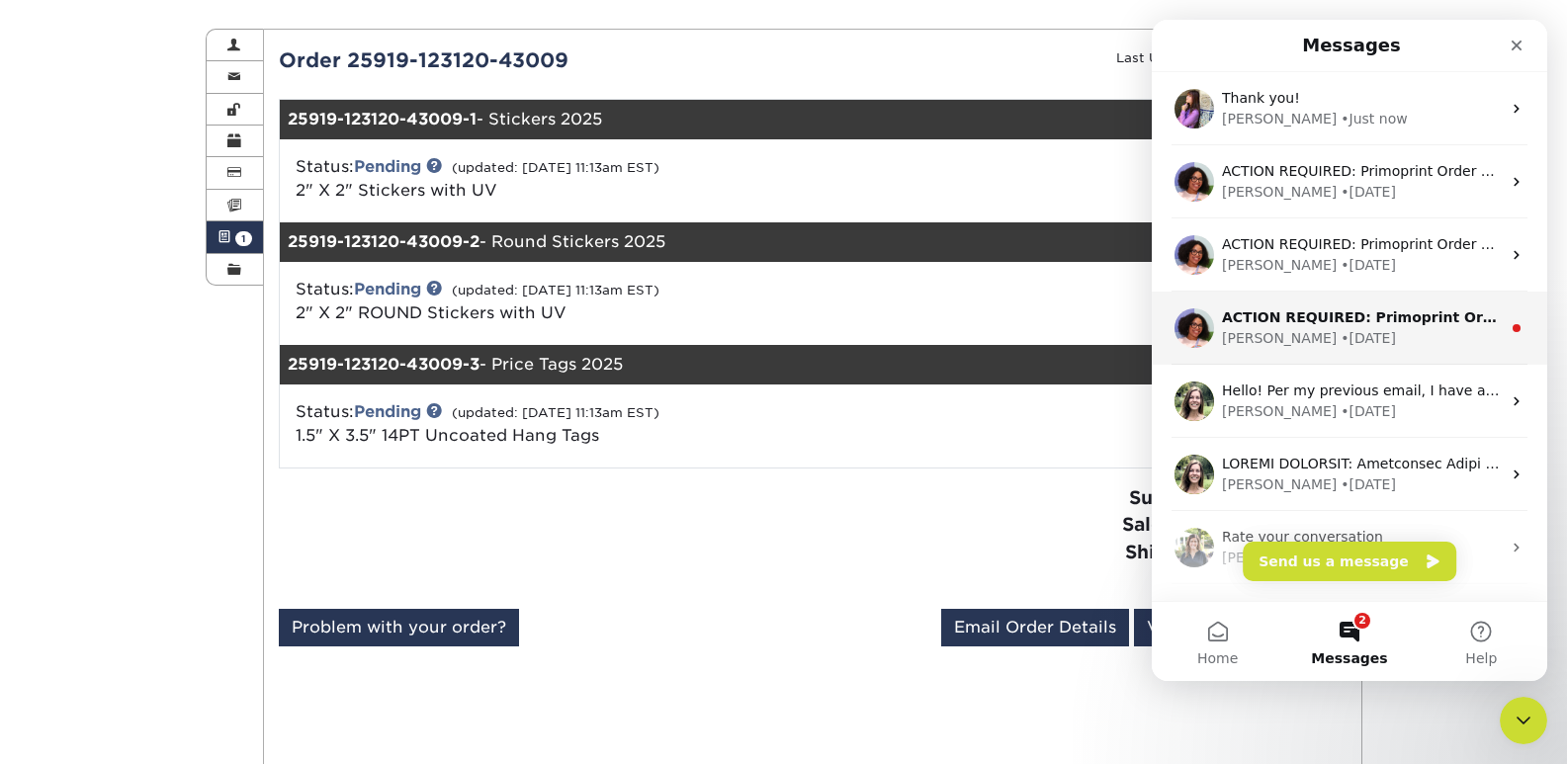
click at [1351, 341] on div "Avery • 1w ago" at bounding box center [1361, 338] width 279 height 21
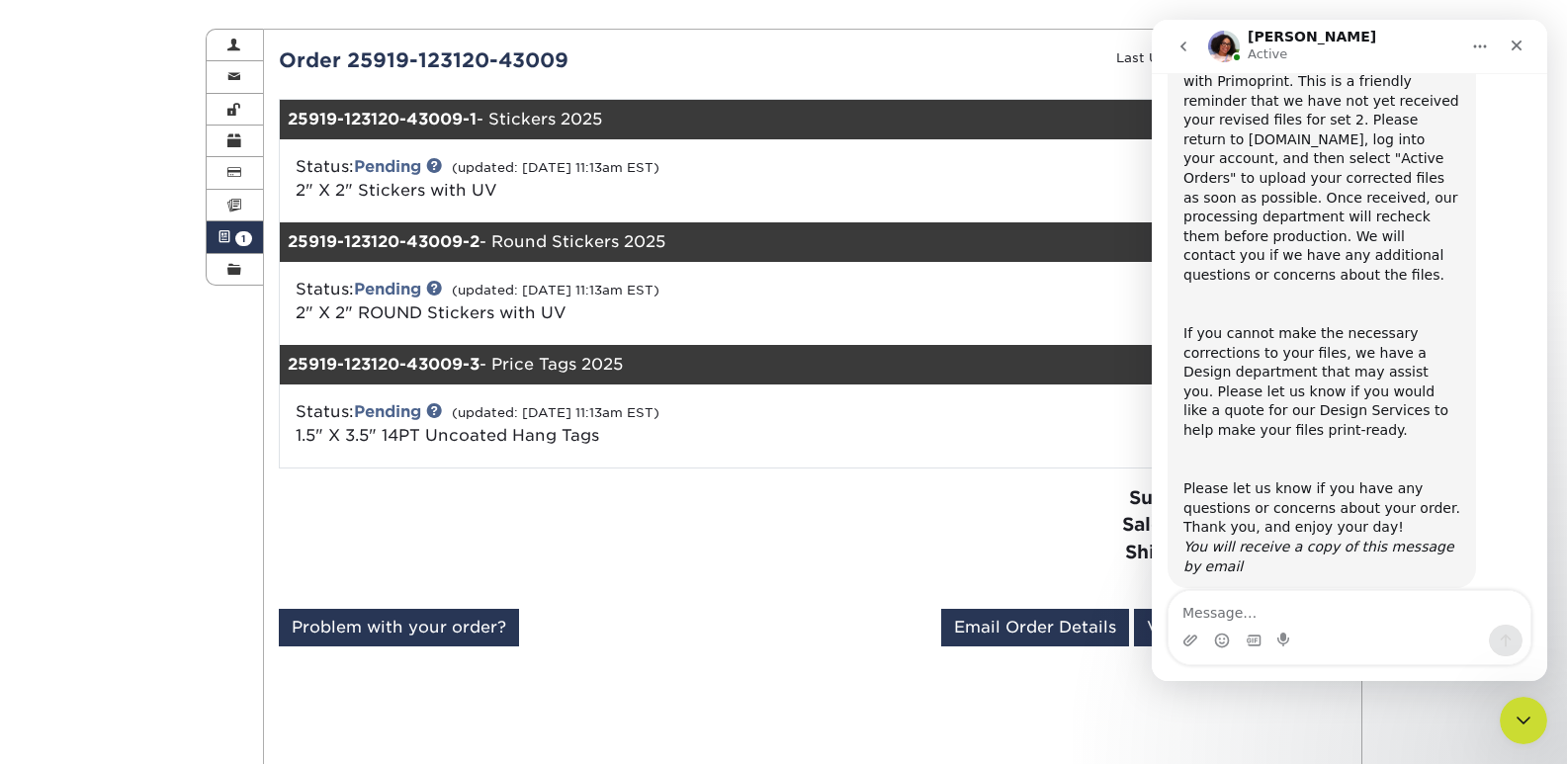
click at [1180, 45] on icon "go back" at bounding box center [1183, 47] width 16 height 16
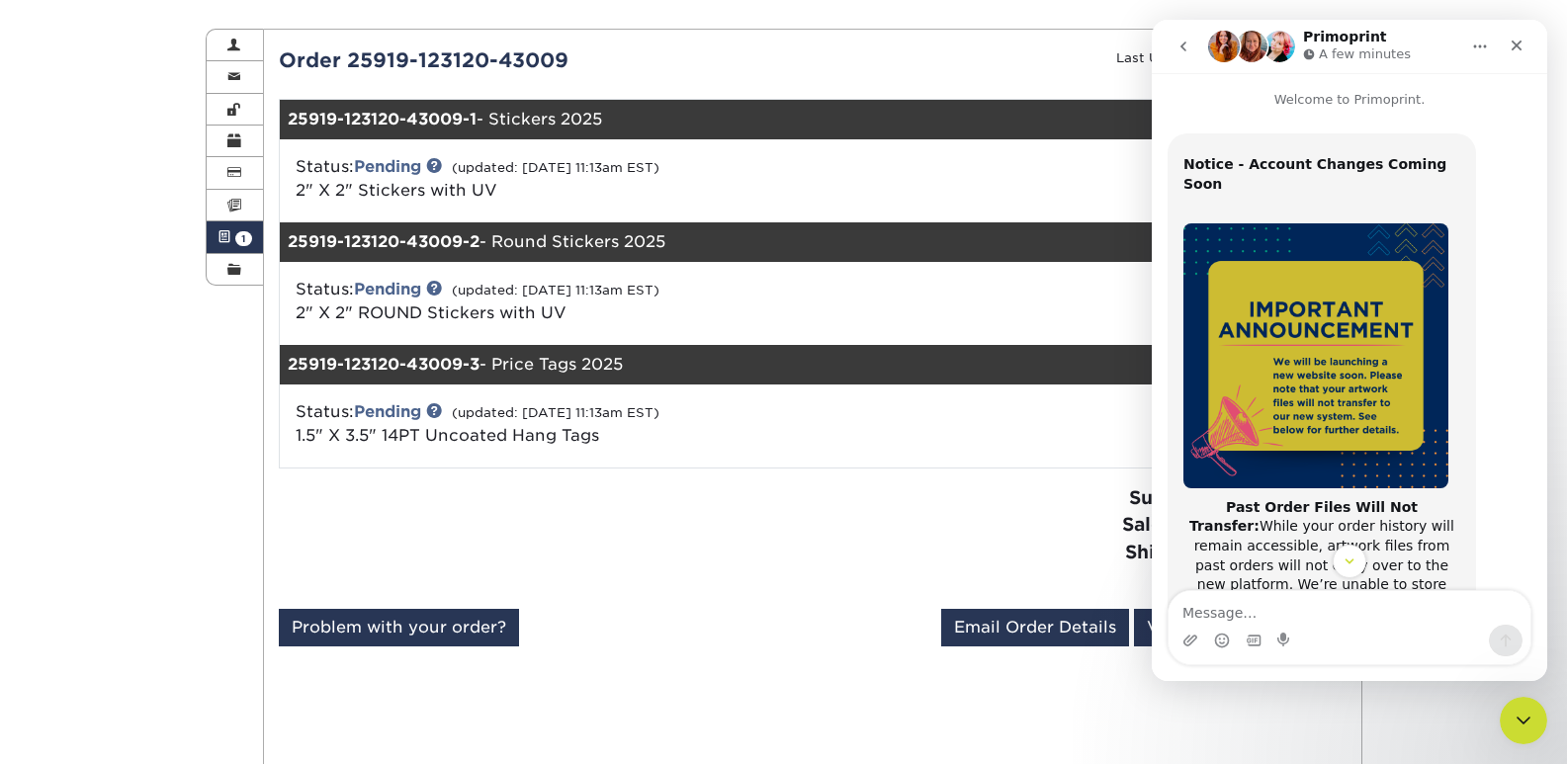
click at [1178, 51] on icon "go back" at bounding box center [1183, 47] width 16 height 16
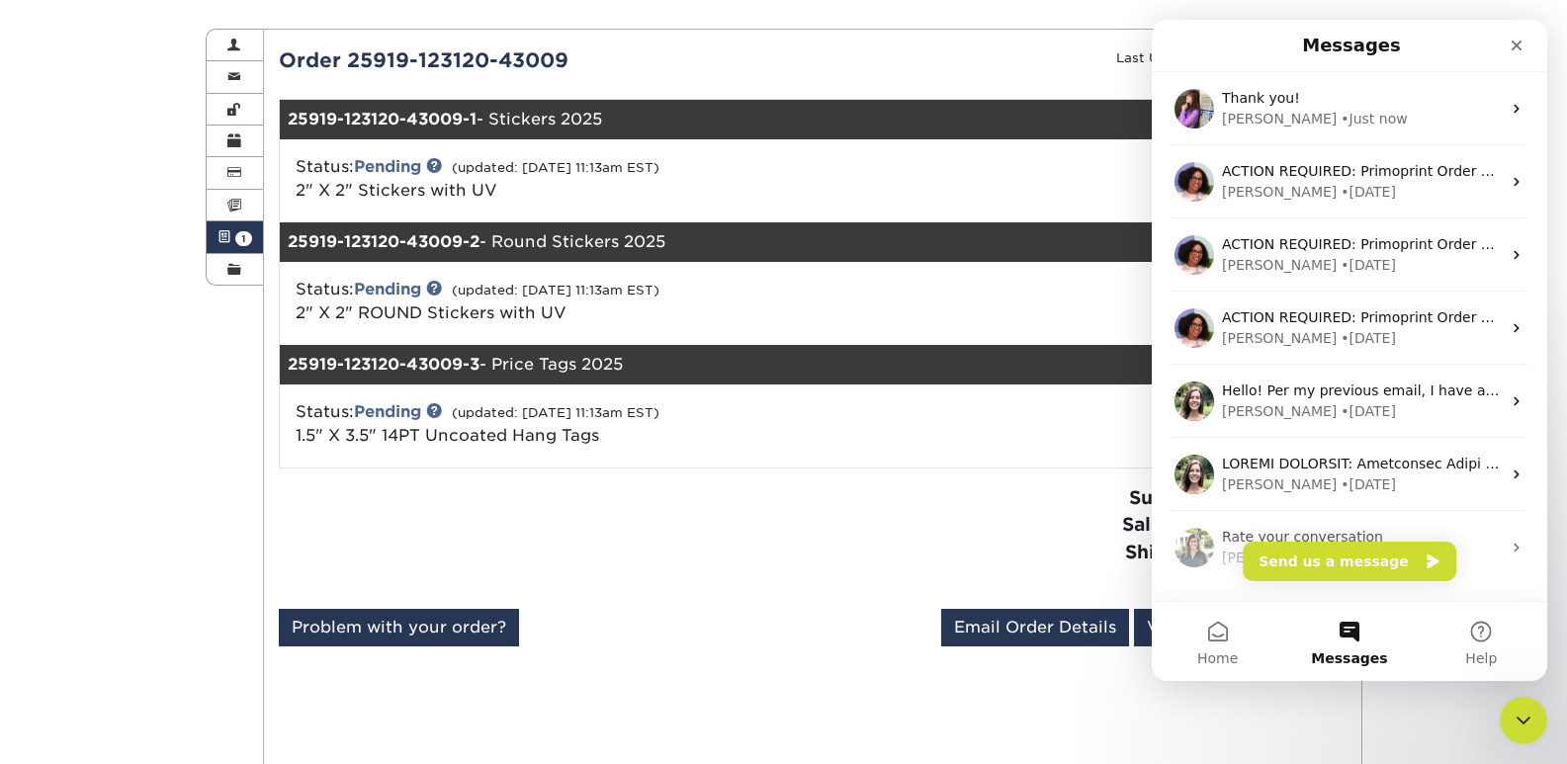
click at [903, 487] on div "Subtotal: $381.00 Sales Tax: $0.00 Shipping: $99.15 Total: $480.15" at bounding box center [1087, 538] width 549 height 109
click at [1514, 707] on icon "Close Intercom Messenger" at bounding box center [1520, 718] width 24 height 24
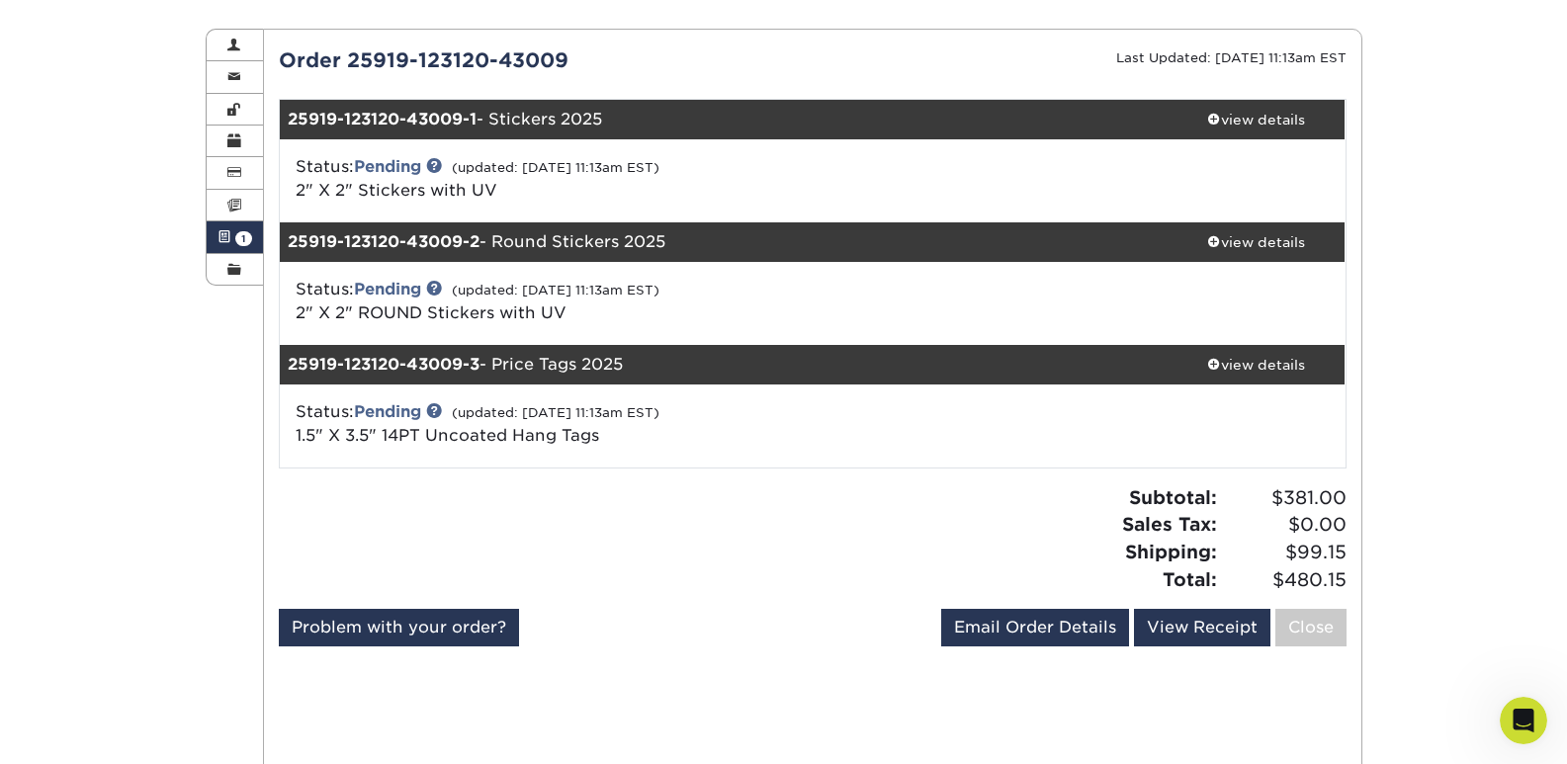
click at [1448, 575] on div "Active Orders Account Overview Contact Information Change Password Address Book…" at bounding box center [783, 767] width 1567 height 1573
